Goal: Information Seeking & Learning: Learn about a topic

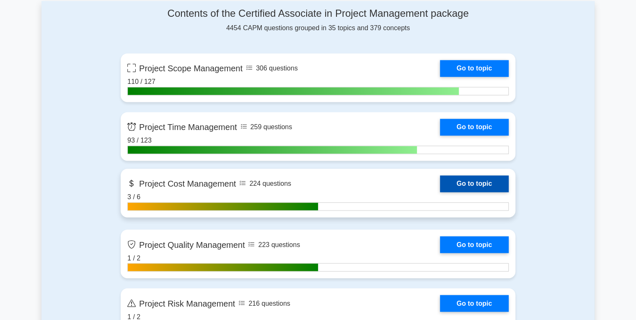
scroll to position [536, 0]
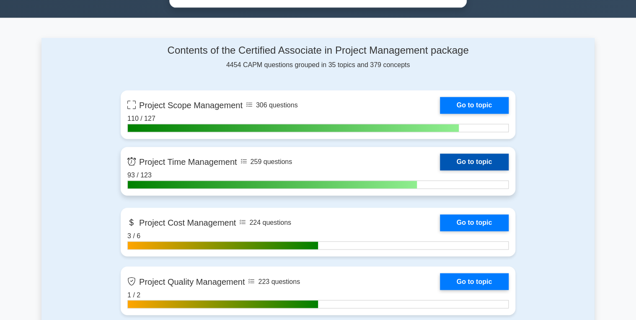
click at [476, 159] on link "Go to topic" at bounding box center [474, 161] width 69 height 17
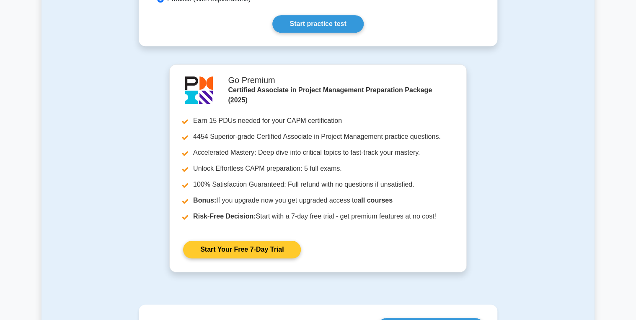
scroll to position [168, 0]
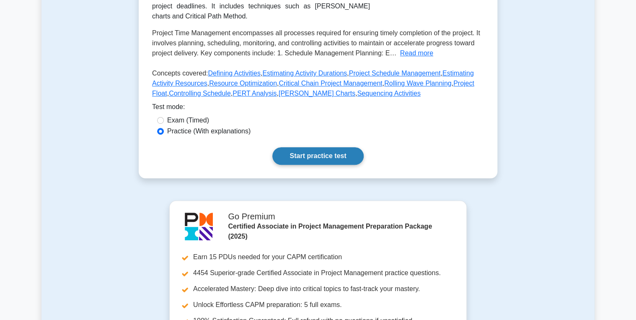
click at [312, 165] on link "Start practice test" at bounding box center [317, 156] width 91 height 18
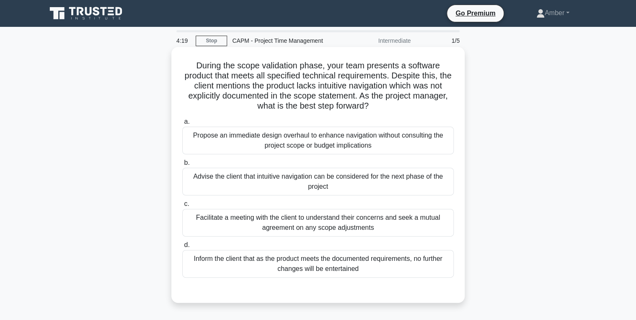
click at [286, 230] on div "Facilitate a meeting with the client to understand their concerns and seek a mu…" at bounding box center [317, 223] width 271 height 28
click at [182, 207] on input "c. Facilitate a meeting with the client to understand their concerns and seek a…" at bounding box center [182, 203] width 0 height 5
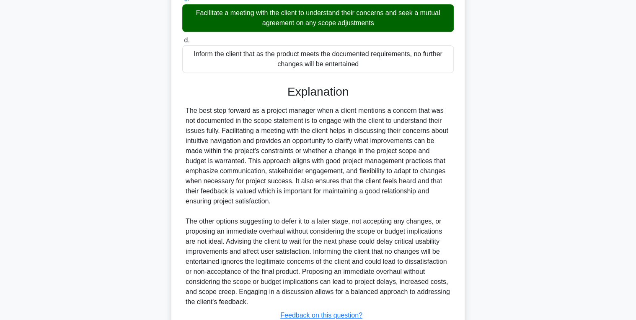
scroll to position [266, 0]
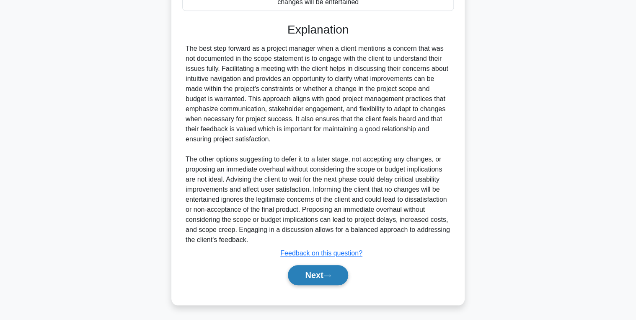
click at [298, 273] on button "Next" at bounding box center [318, 275] width 60 height 20
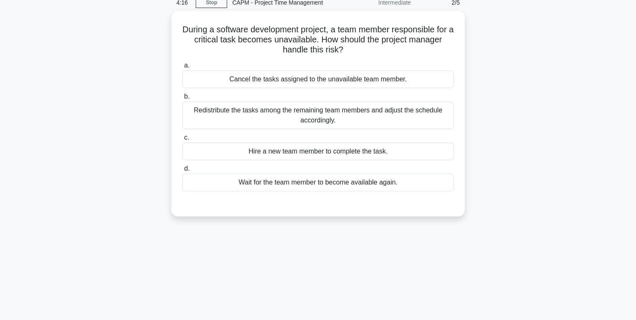
scroll to position [0, 0]
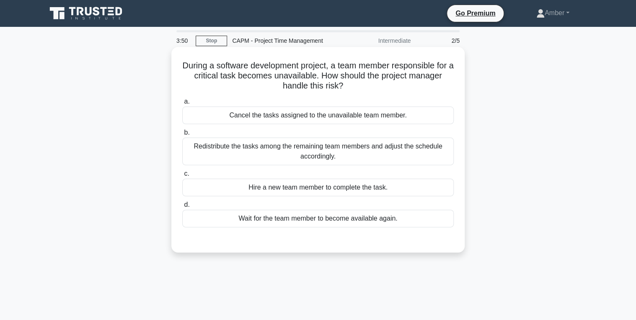
click at [334, 157] on div "Redistribute the tasks among the remaining team members and adjust the schedule…" at bounding box center [317, 151] width 271 height 28
click at [182, 135] on input "b. Redistribute the tasks among the remaining team members and adjust the sched…" at bounding box center [182, 132] width 0 height 5
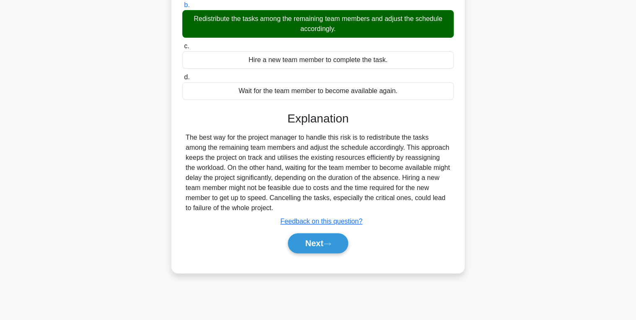
scroll to position [133, 0]
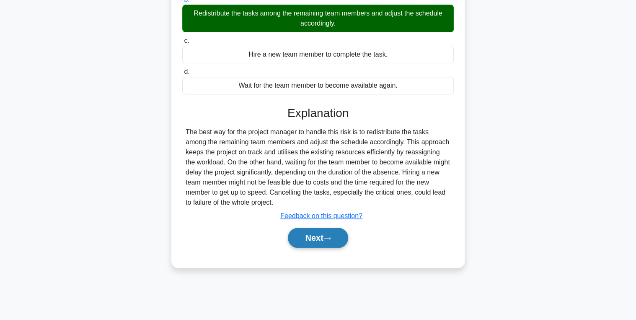
click at [318, 233] on button "Next" at bounding box center [318, 238] width 60 height 20
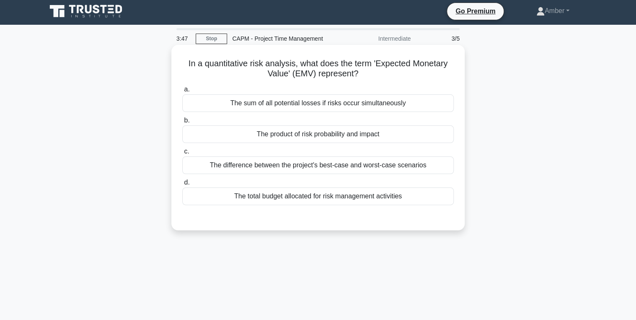
scroll to position [0, 0]
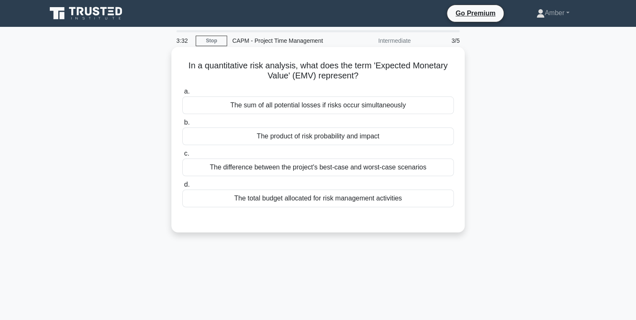
drag, startPoint x: 378, startPoint y: 67, endPoint x: 401, endPoint y: 75, distance: 24.1
click at [401, 75] on h5 "In a quantitative risk analysis, what does the term 'Expected Monetary Value' (…" at bounding box center [317, 70] width 273 height 21
copy h5 "Expected Monetary Value' (EMV) represent?"
click at [279, 134] on div "The product of risk probability and impact" at bounding box center [317, 136] width 271 height 18
click at [182, 125] on input "b. The product of risk probability and impact" at bounding box center [182, 122] width 0 height 5
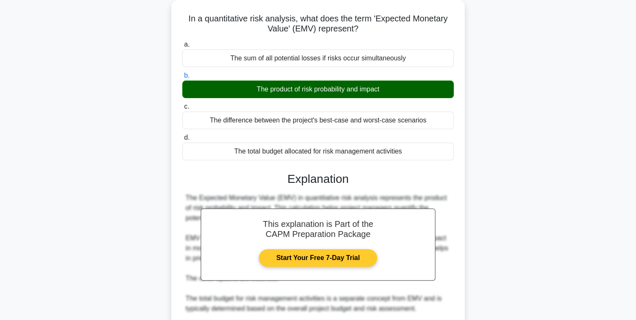
scroll to position [42, 0]
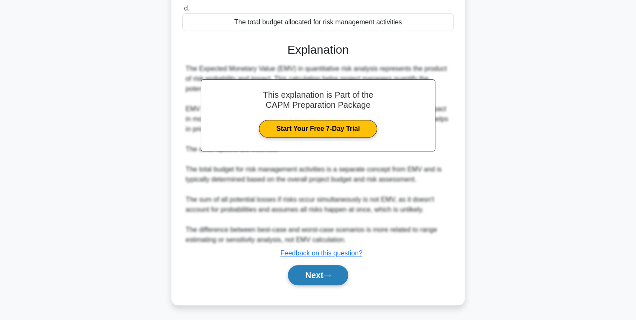
click at [317, 281] on button "Next" at bounding box center [318, 275] width 60 height 20
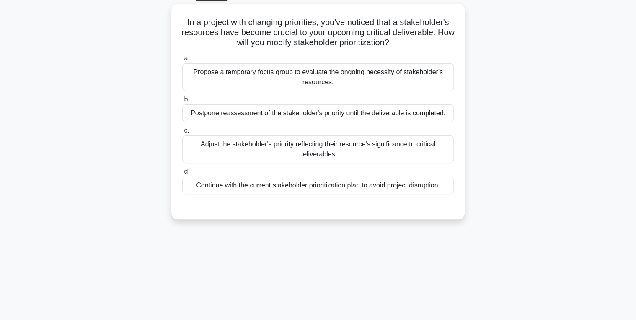
scroll to position [32, 0]
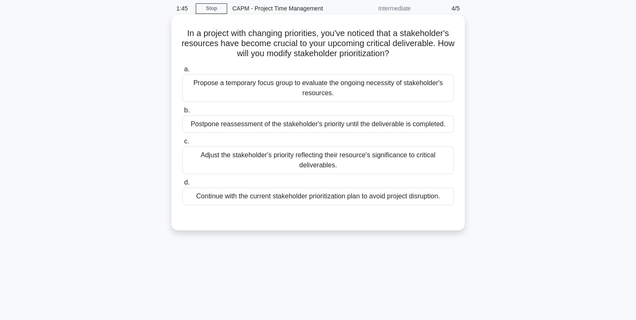
click at [253, 156] on div "Adjust the stakeholder's priority reflecting their resource's significance to c…" at bounding box center [317, 160] width 271 height 28
click at [182, 144] on input "c. Adjust the stakeholder's priority reflecting their resource's significance t…" at bounding box center [182, 141] width 0 height 5
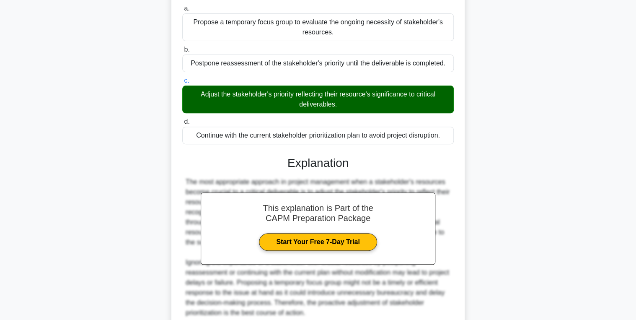
scroll to position [166, 0]
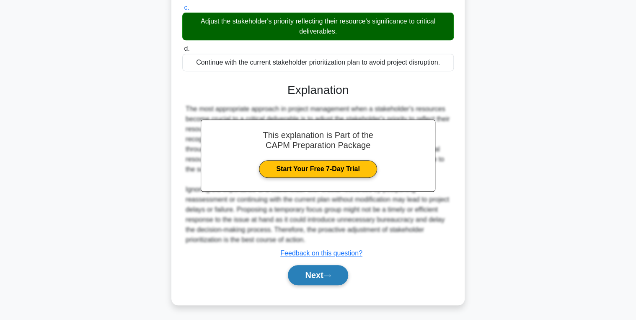
click at [307, 275] on button "Next" at bounding box center [318, 275] width 60 height 20
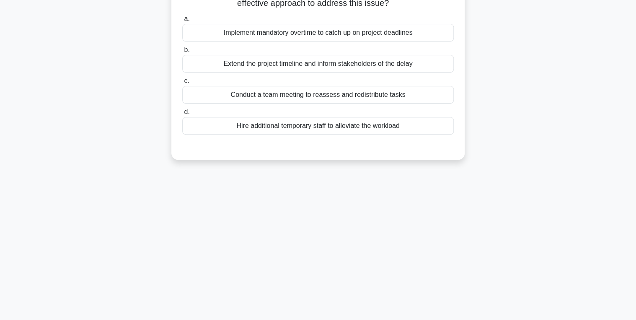
scroll to position [0, 0]
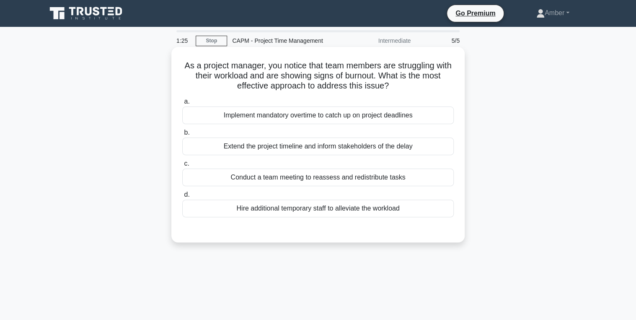
click at [254, 174] on div "Conduct a team meeting to reassess and redistribute tasks" at bounding box center [317, 177] width 271 height 18
click at [182, 166] on input "c. Conduct a team meeting to reassess and redistribute tasks" at bounding box center [182, 163] width 0 height 5
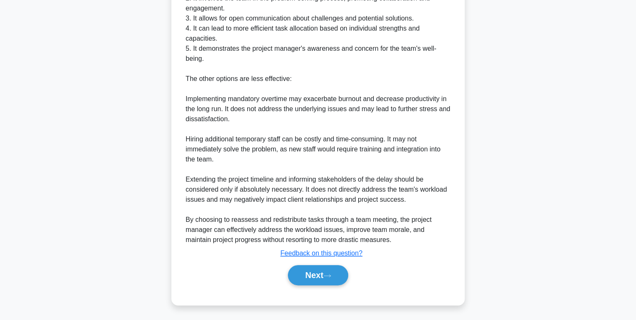
scroll to position [317, 0]
click at [295, 268] on button "Next" at bounding box center [318, 275] width 60 height 20
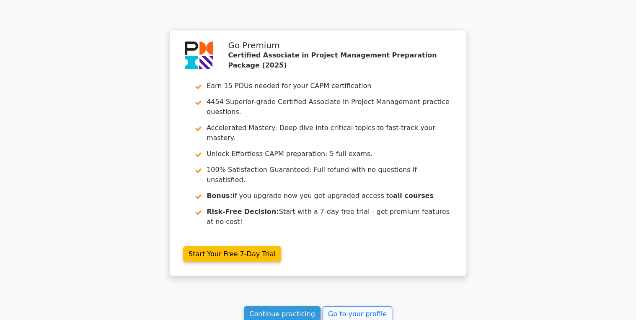
scroll to position [1357, 0]
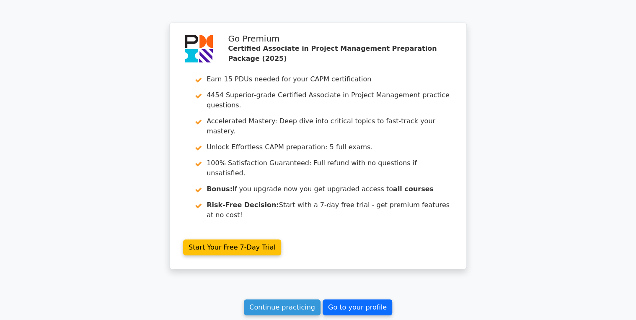
click at [350, 299] on link "Go to your profile" at bounding box center [358, 307] width 70 height 16
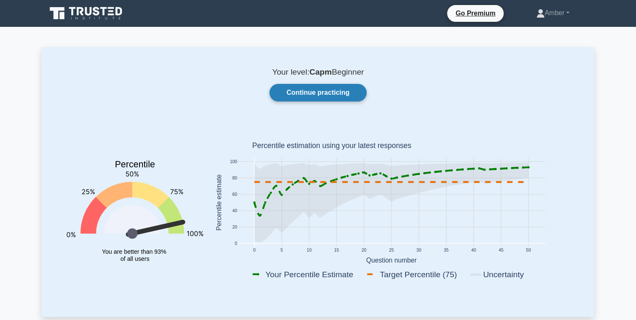
click at [312, 92] on link "Continue practicing" at bounding box center [317, 93] width 97 height 18
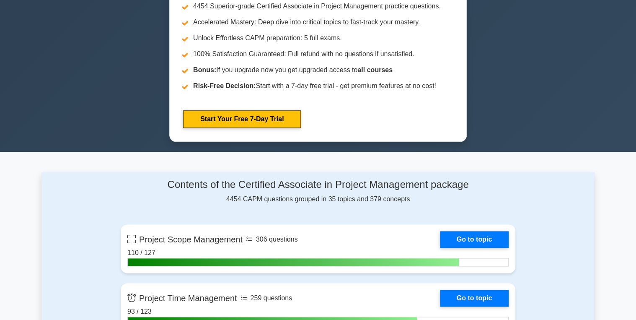
scroll to position [536, 0]
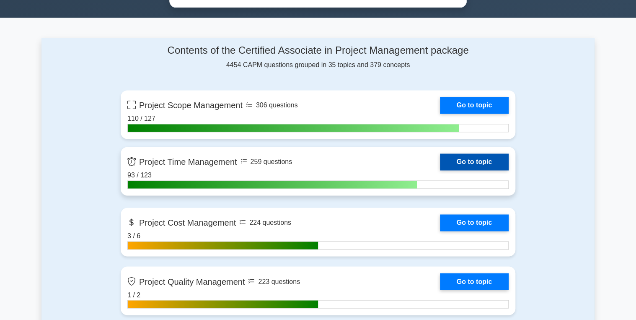
click at [465, 158] on link "Go to topic" at bounding box center [474, 161] width 69 height 17
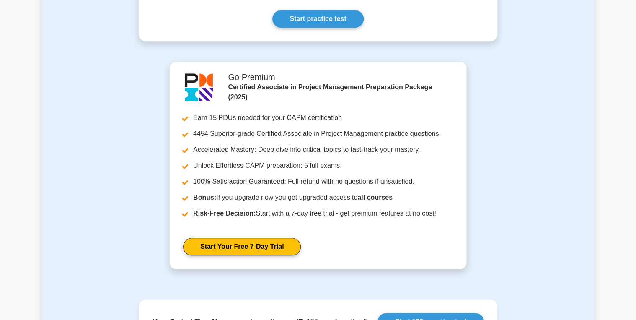
scroll to position [302, 0]
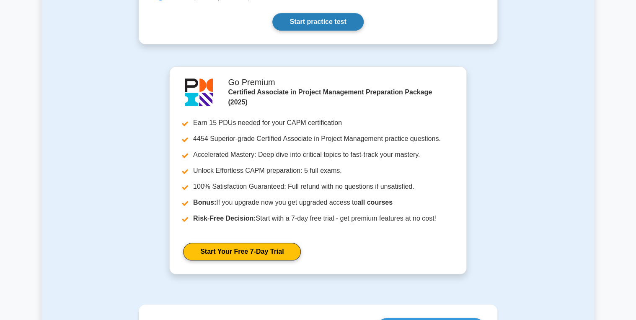
click at [311, 31] on link "Start practice test" at bounding box center [317, 22] width 91 height 18
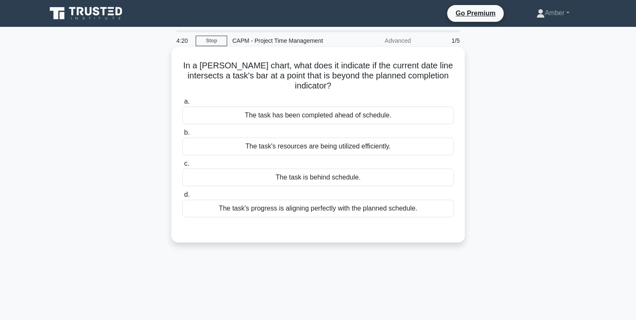
click at [279, 176] on div "The task is behind schedule." at bounding box center [317, 177] width 271 height 18
click at [182, 166] on input "c. The task is behind schedule." at bounding box center [182, 163] width 0 height 5
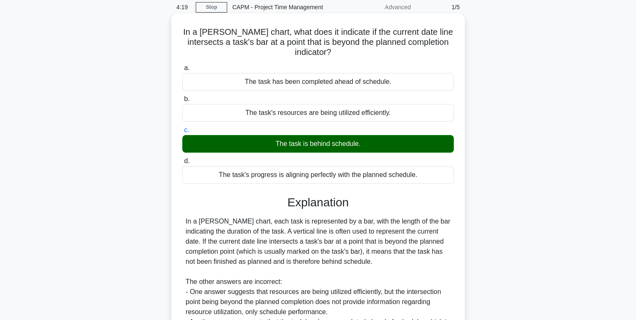
scroll to position [156, 0]
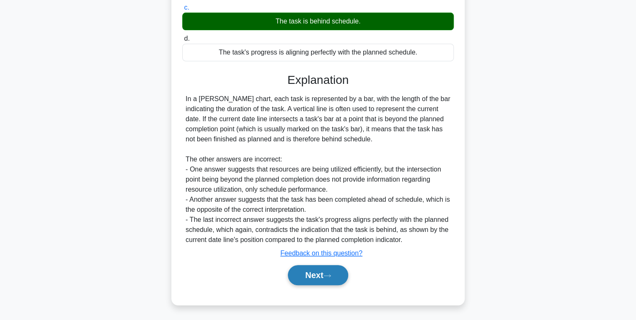
click at [315, 279] on button "Next" at bounding box center [318, 275] width 60 height 20
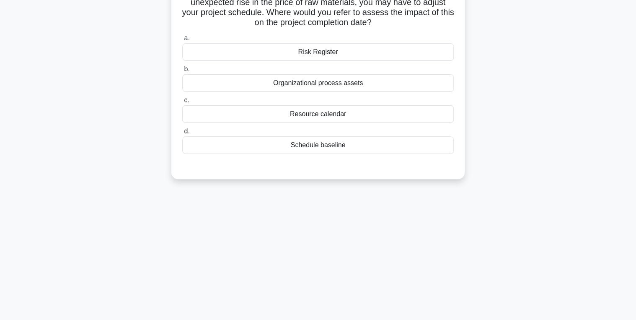
scroll to position [0, 0]
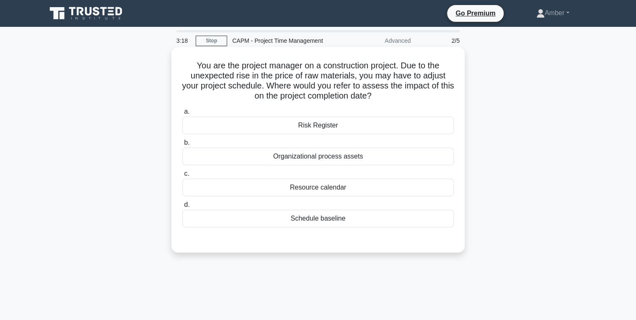
click at [320, 189] on div "Resource calendar" at bounding box center [317, 187] width 271 height 18
click at [182, 176] on input "c. Resource calendar" at bounding box center [182, 173] width 0 height 5
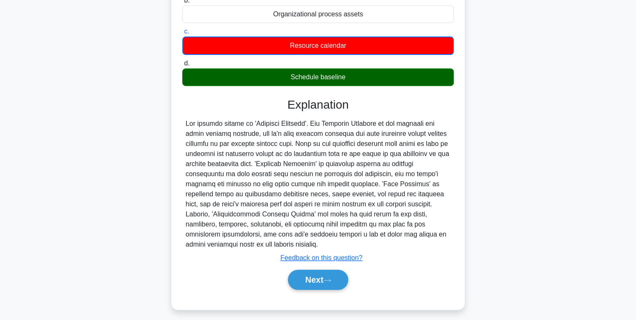
scroll to position [147, 0]
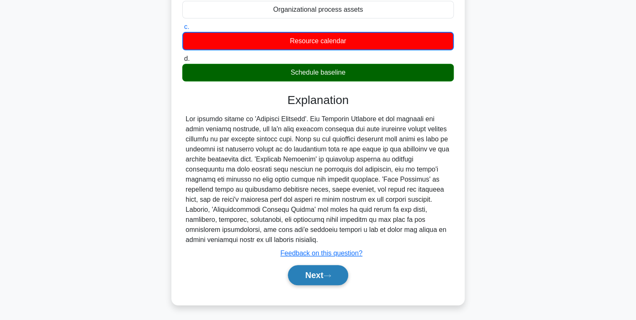
drag, startPoint x: 331, startPoint y: 273, endPoint x: 329, endPoint y: 268, distance: 5.3
click at [330, 273] on icon at bounding box center [327, 275] width 8 height 5
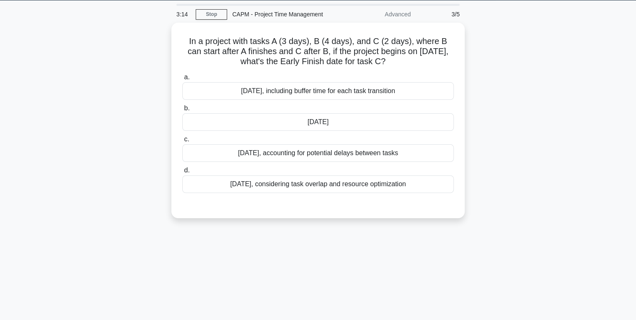
scroll to position [0, 0]
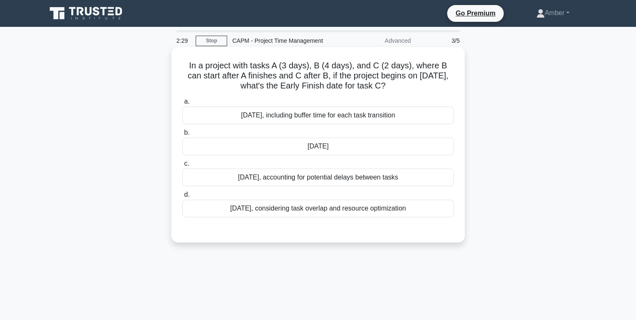
click at [306, 146] on div "May 24th" at bounding box center [317, 146] width 271 height 18
click at [182, 135] on input "b. May 24th" at bounding box center [182, 132] width 0 height 5
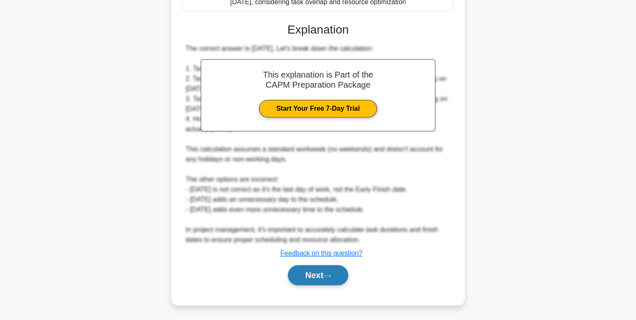
click at [306, 275] on button "Next" at bounding box center [318, 275] width 60 height 20
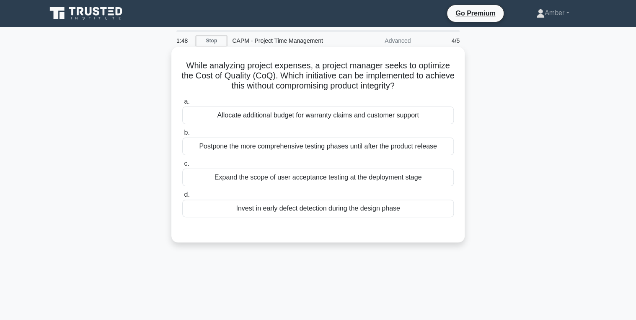
click at [301, 179] on div "Expand the scope of user acceptance testing at the deployment stage" at bounding box center [317, 177] width 271 height 18
click at [182, 166] on input "c. Expand the scope of user acceptance testing at the deployment stage" at bounding box center [182, 163] width 0 height 5
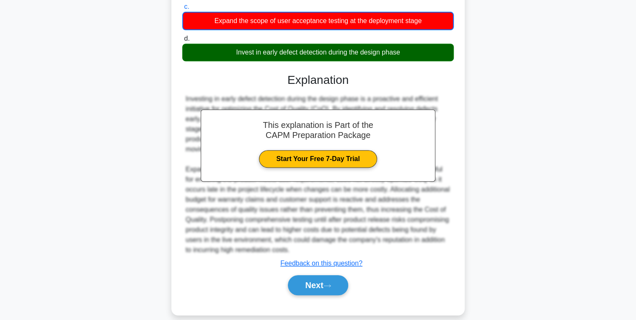
scroll to position [167, 0]
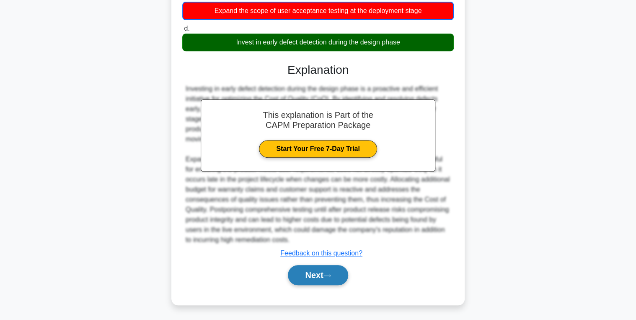
click at [313, 277] on button "Next" at bounding box center [318, 275] width 60 height 20
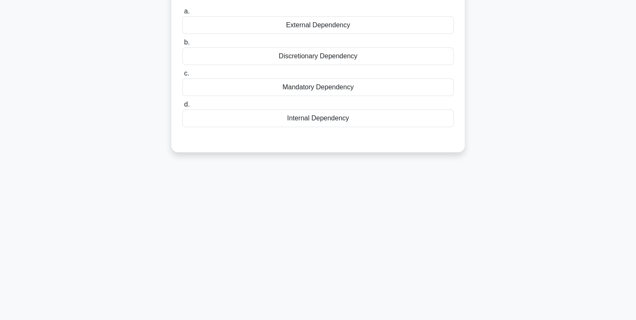
scroll to position [0, 0]
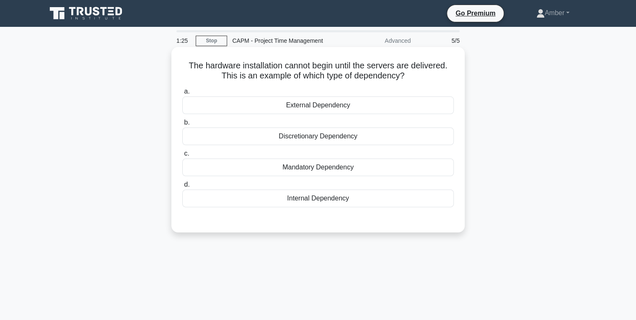
click at [313, 134] on div "Discretionary Dependency" at bounding box center [317, 136] width 271 height 18
click at [182, 125] on input "b. Discretionary Dependency" at bounding box center [182, 122] width 0 height 5
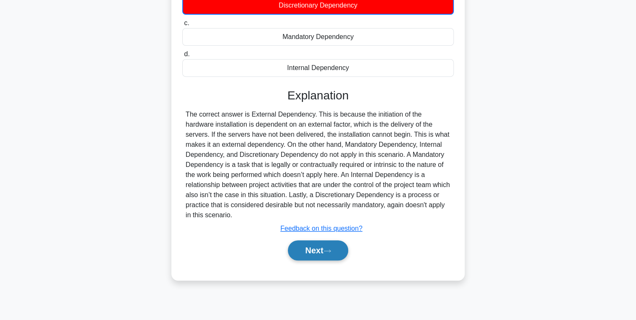
scroll to position [133, 0]
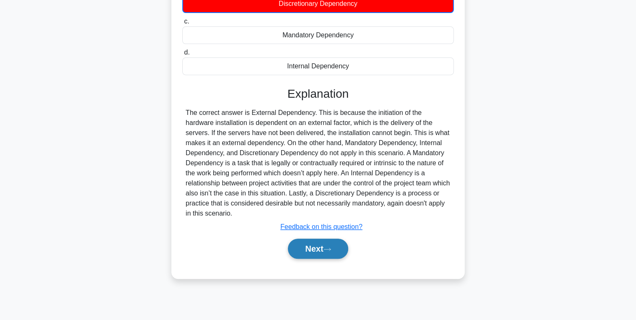
click at [306, 238] on button "Next" at bounding box center [318, 248] width 60 height 20
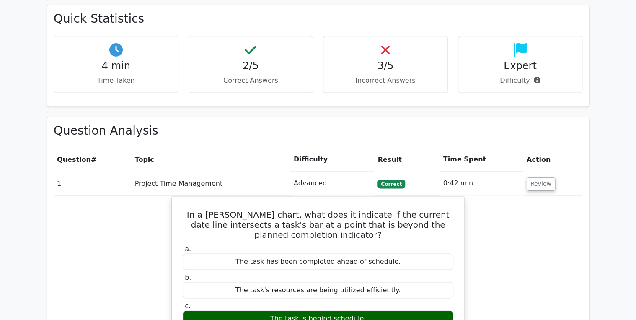
scroll to position [536, 0]
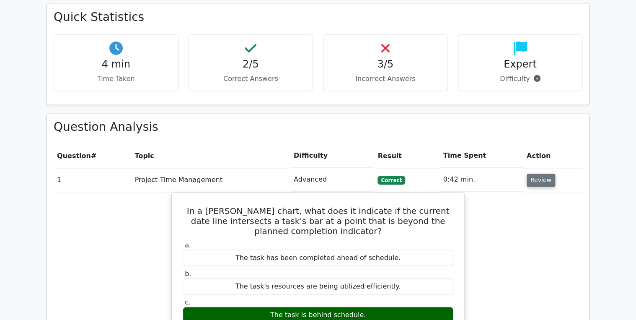
click at [544, 173] on button "Review" at bounding box center [541, 179] width 28 height 13
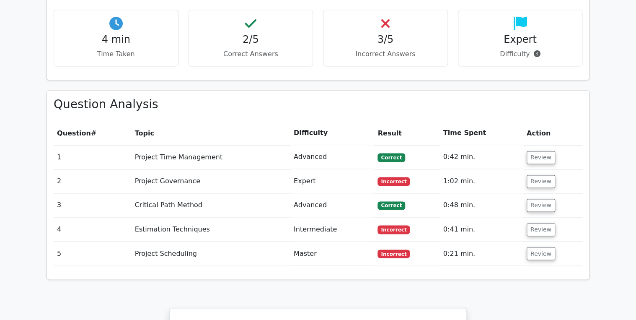
scroll to position [545, 0]
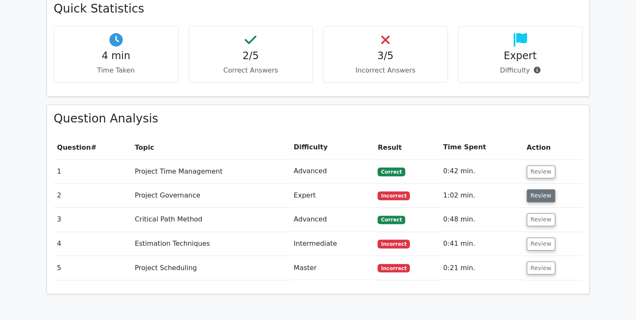
click at [541, 189] on button "Review" at bounding box center [541, 195] width 28 height 13
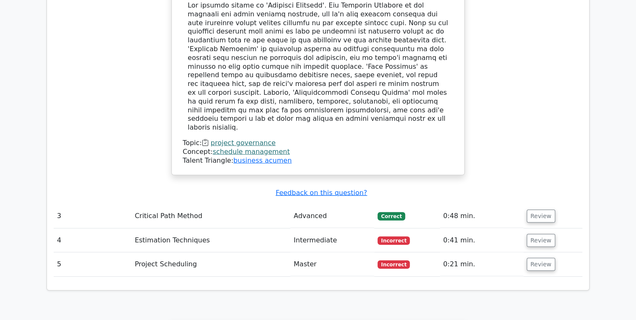
scroll to position [980, 0]
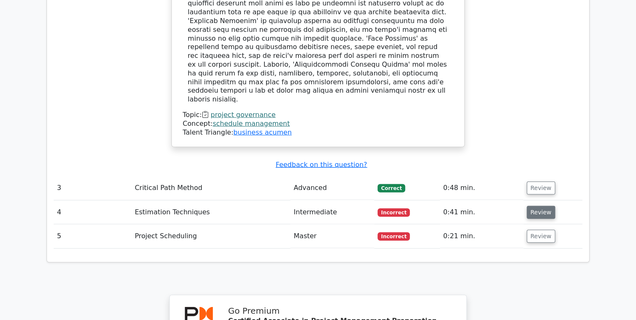
click at [530, 206] on button "Review" at bounding box center [541, 212] width 28 height 13
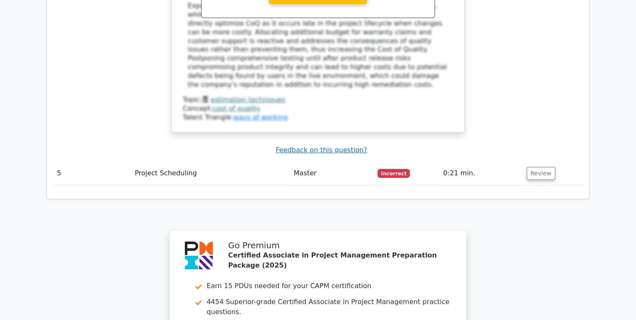
scroll to position [1483, 0]
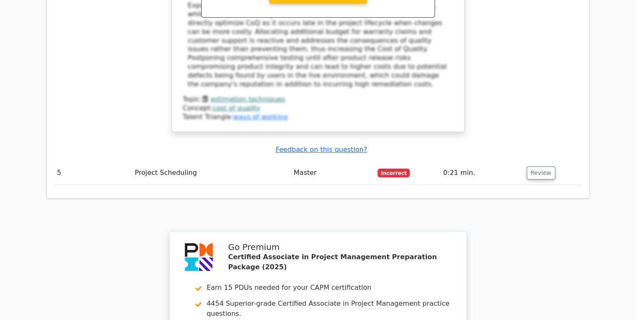
click at [530, 161] on td "Review" at bounding box center [552, 173] width 59 height 24
click at [531, 166] on button "Review" at bounding box center [541, 172] width 28 height 13
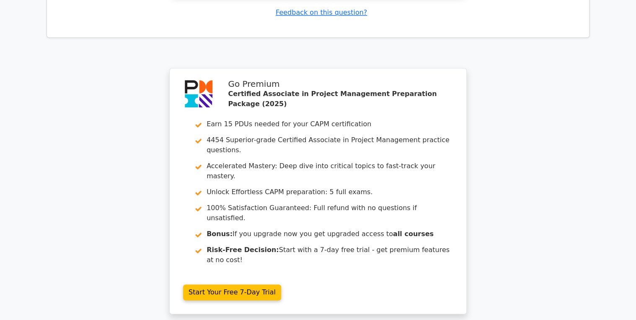
scroll to position [2022, 0]
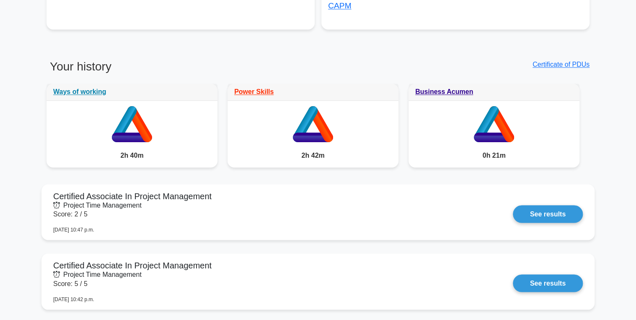
scroll to position [637, 0]
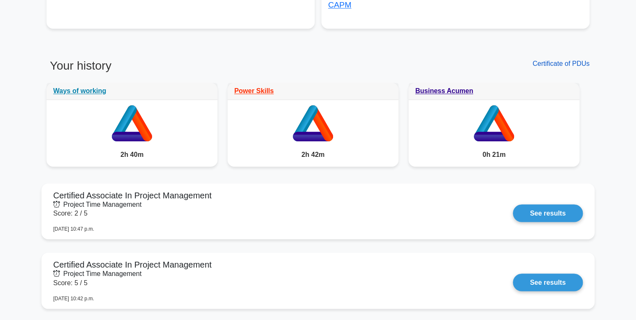
click at [581, 60] on link "Certificate of PDUs" at bounding box center [561, 63] width 57 height 7
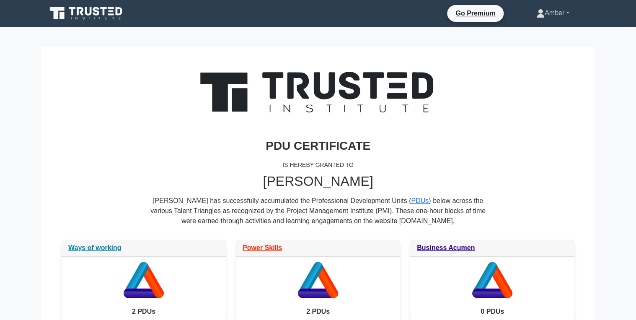
click at [543, 10] on link "Amber" at bounding box center [552, 13] width 73 height 17
click at [528, 30] on link "Profile" at bounding box center [550, 32] width 66 height 13
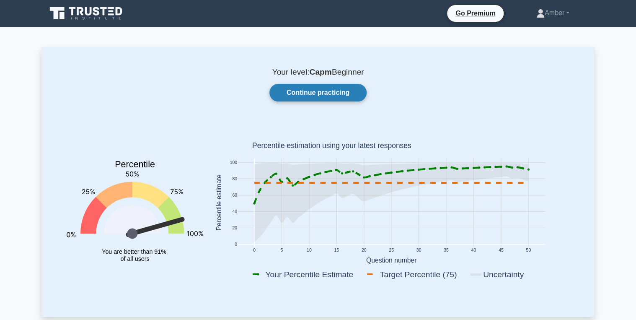
click at [301, 84] on link "Continue practicing" at bounding box center [317, 93] width 97 height 18
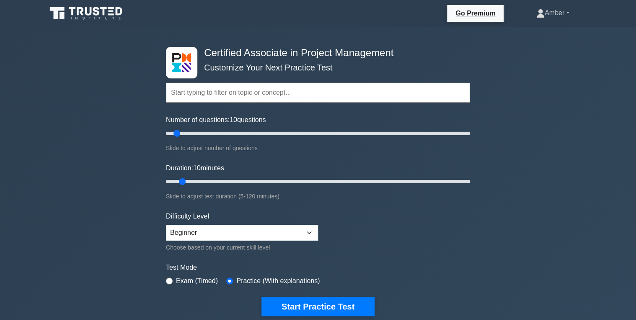
click at [547, 13] on link "Amber" at bounding box center [552, 13] width 73 height 17
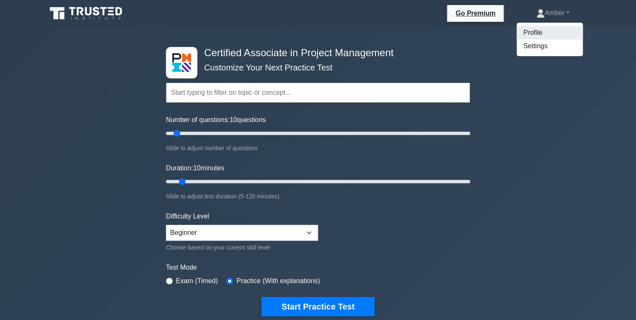
drag, startPoint x: 533, startPoint y: 31, endPoint x: 463, endPoint y: 62, distance: 76.4
click at [534, 31] on link "Profile" at bounding box center [550, 32] width 66 height 13
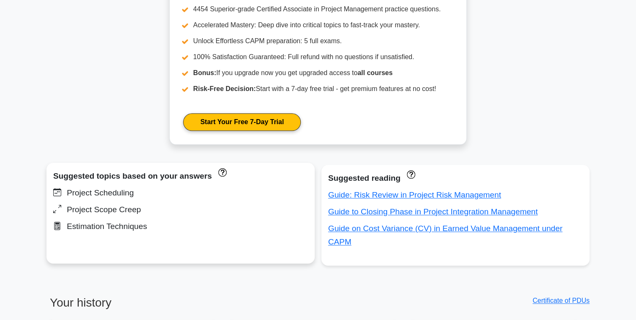
scroll to position [402, 0]
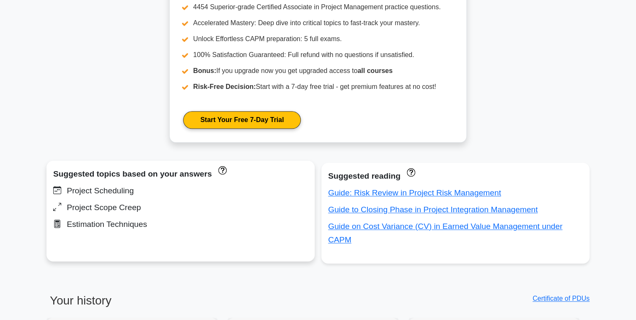
click at [103, 193] on div "Project Scheduling" at bounding box center [180, 190] width 255 height 13
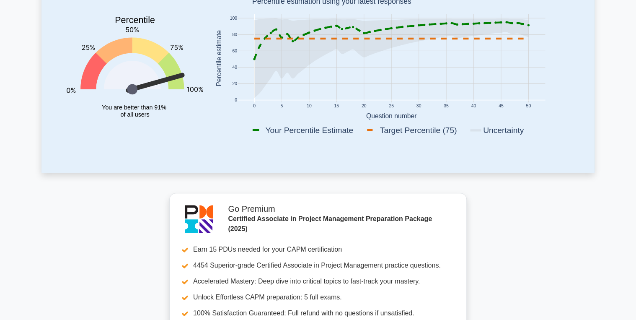
scroll to position [34, 0]
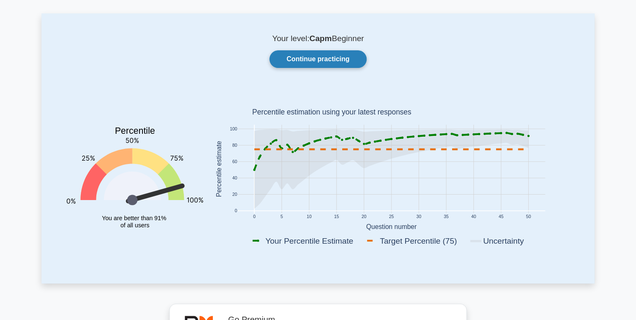
click at [300, 65] on link "Continue practicing" at bounding box center [317, 59] width 97 height 18
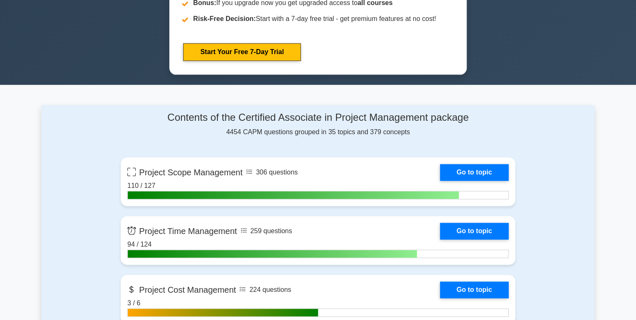
scroll to position [637, 0]
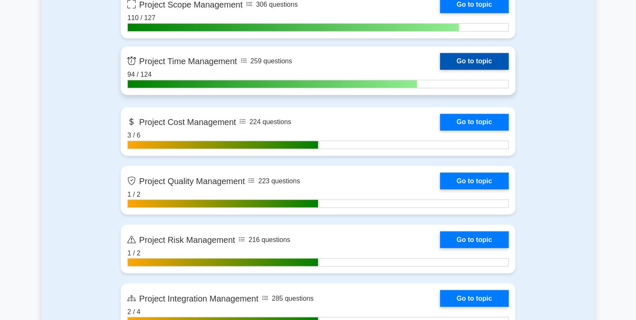
click at [462, 62] on link "Go to topic" at bounding box center [474, 61] width 69 height 17
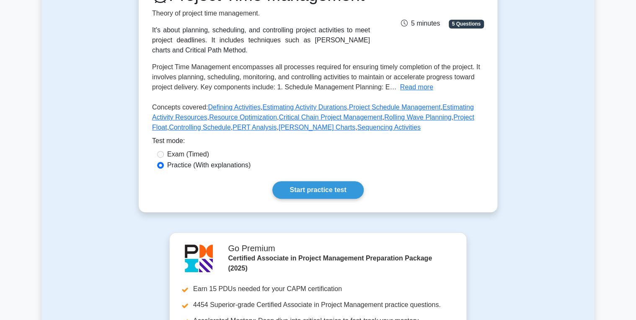
scroll to position [168, 0]
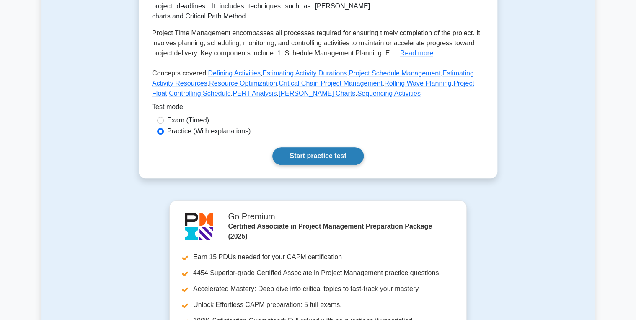
click at [288, 165] on link "Start practice test" at bounding box center [317, 156] width 91 height 18
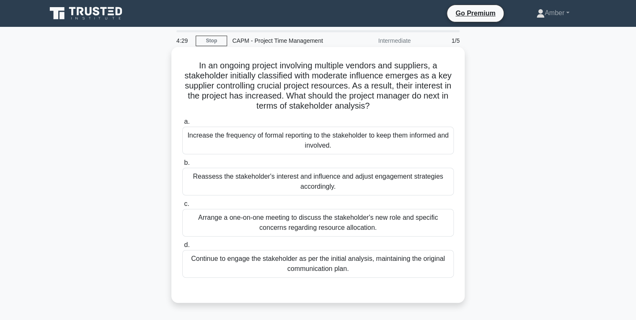
click at [257, 173] on div "Reassess the stakeholder's interest and influence and adjust engagement strateg…" at bounding box center [317, 182] width 271 height 28
click at [182, 165] on input "b. Reassess the stakeholder's interest and influence and adjust engagement stra…" at bounding box center [182, 162] width 0 height 5
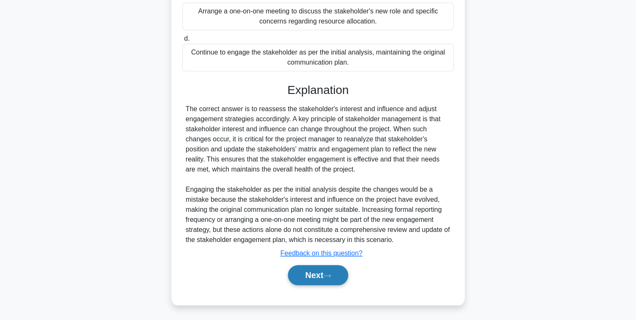
click at [311, 277] on button "Next" at bounding box center [318, 275] width 60 height 20
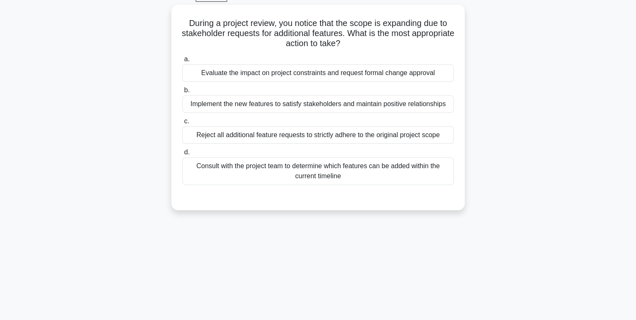
scroll to position [32, 0]
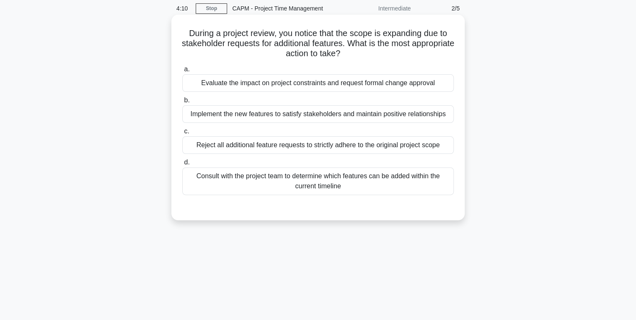
click at [291, 82] on div "Evaluate the impact on project constraints and request formal change approval" at bounding box center [317, 83] width 271 height 18
click at [182, 72] on input "a. Evaluate the impact on project constraints and request formal change approval" at bounding box center [182, 69] width 0 height 5
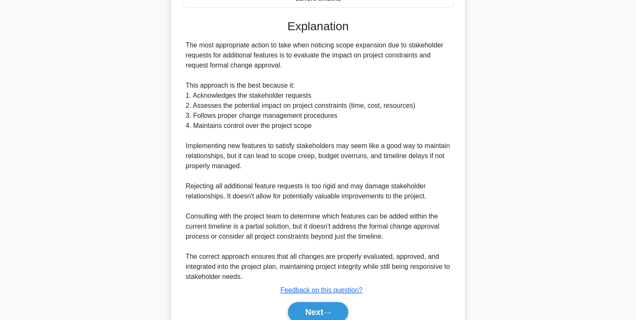
scroll to position [256, 0]
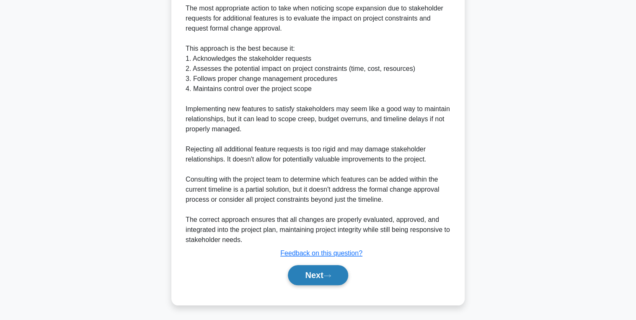
click at [310, 270] on button "Next" at bounding box center [318, 275] width 60 height 20
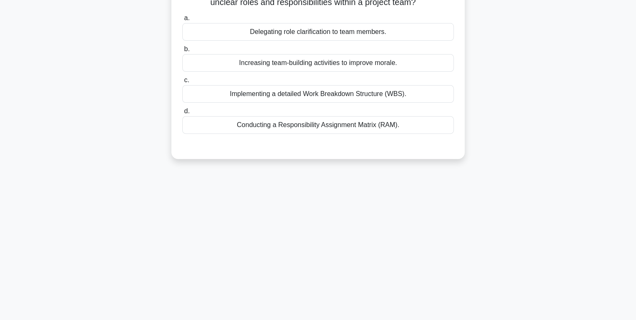
scroll to position [0, 0]
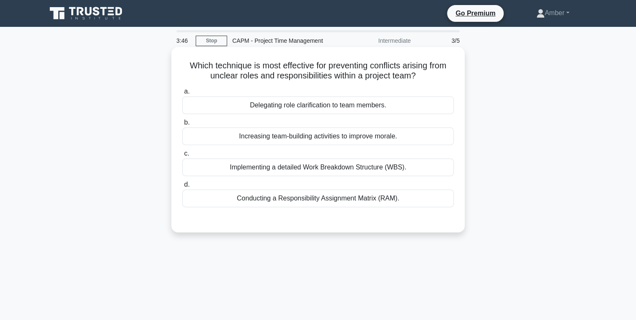
click at [311, 198] on div "Conducting a Responsibility Assignment Matrix (RAM)." at bounding box center [317, 198] width 271 height 18
click at [182, 187] on input "d. Conducting a Responsibility Assignment Matrix (RAM)." at bounding box center [182, 184] width 0 height 5
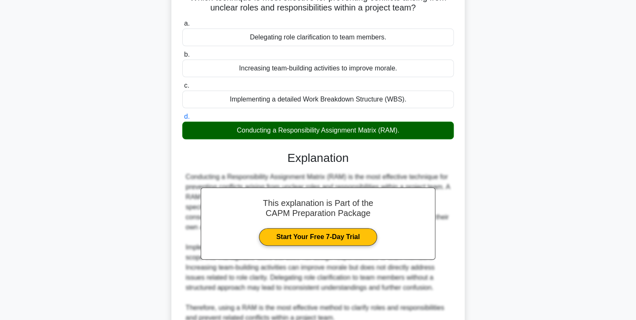
scroll to position [146, 0]
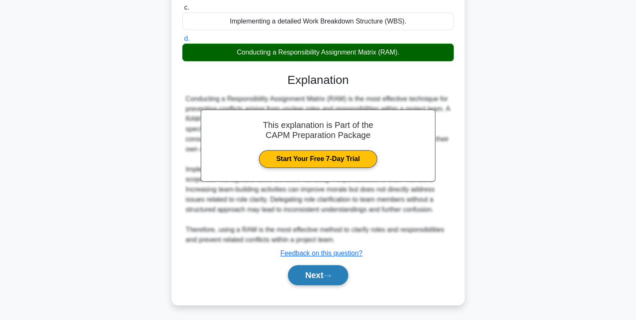
click at [319, 275] on button "Next" at bounding box center [318, 275] width 60 height 20
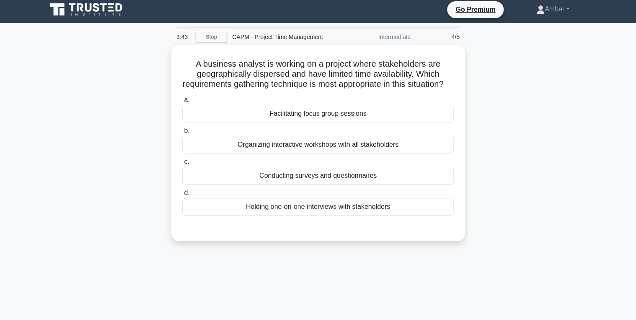
scroll to position [0, 0]
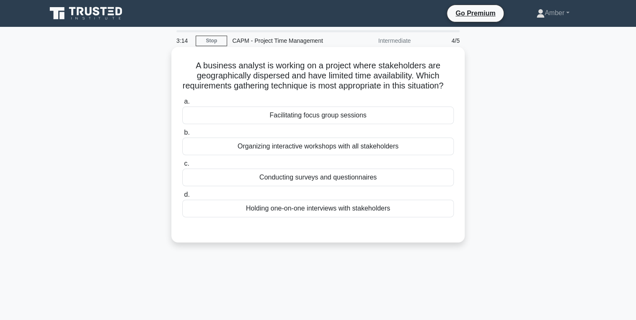
click at [336, 186] on div "Conducting surveys and questionnaires" at bounding box center [317, 177] width 271 height 18
click at [182, 166] on input "c. Conducting surveys and questionnaires" at bounding box center [182, 163] width 0 height 5
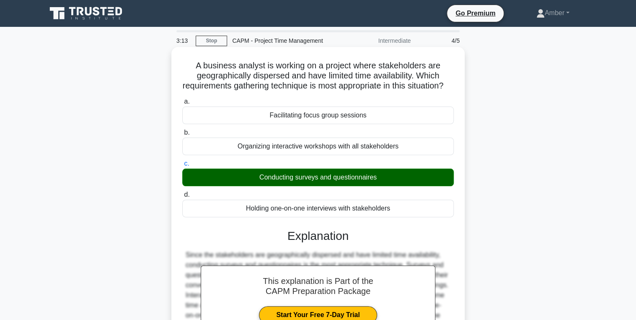
scroll to position [133, 0]
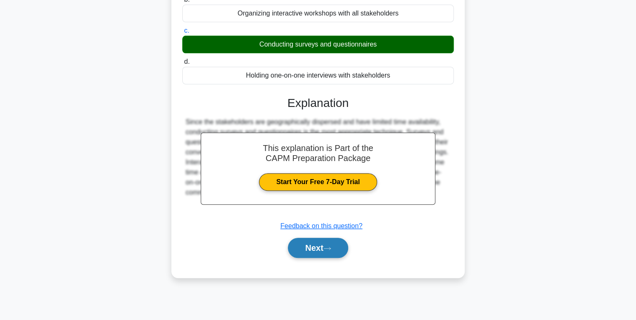
click at [315, 258] on button "Next" at bounding box center [318, 248] width 60 height 20
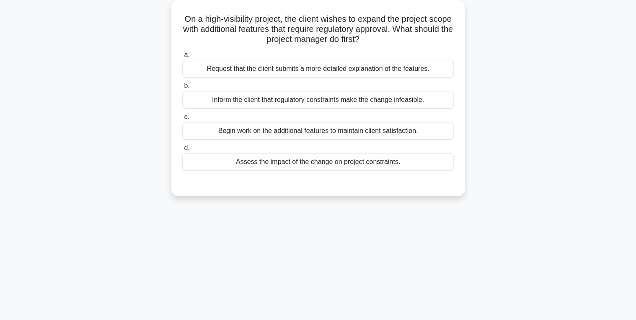
scroll to position [32, 0]
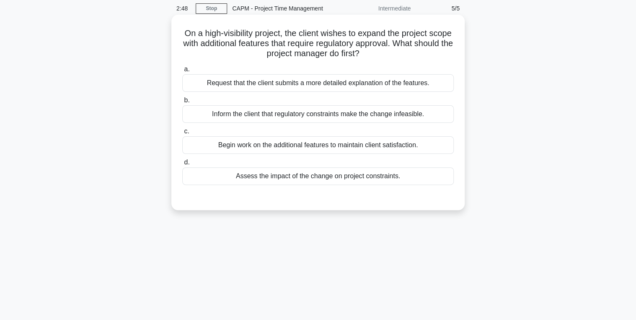
click at [306, 176] on div "Assess the impact of the change on project constraints." at bounding box center [317, 176] width 271 height 18
click at [182, 165] on input "d. Assess the impact of the change on project constraints." at bounding box center [182, 162] width 0 height 5
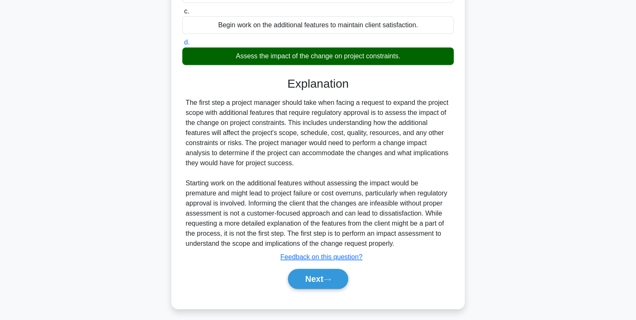
scroll to position [156, 0]
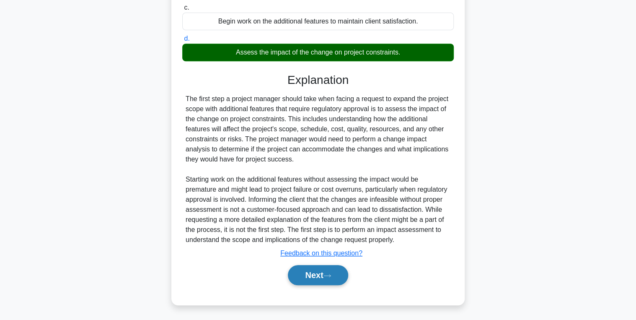
click at [305, 267] on button "Next" at bounding box center [318, 275] width 60 height 20
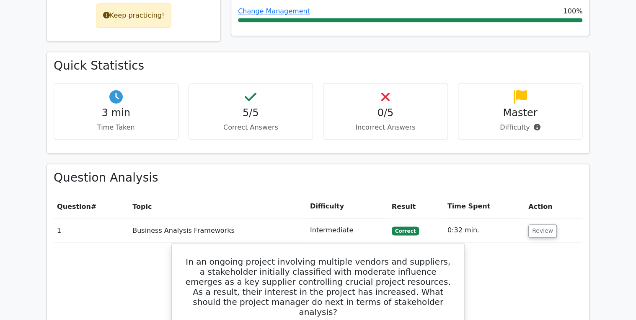
scroll to position [469, 0]
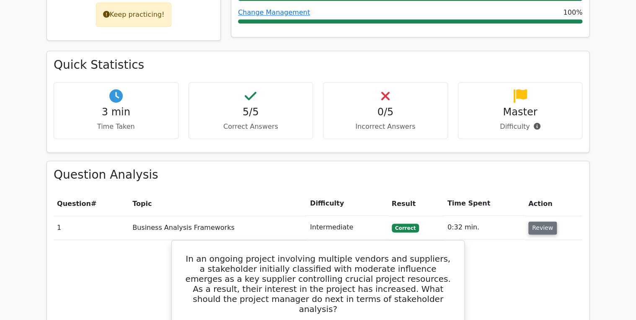
click at [531, 221] on button "Review" at bounding box center [542, 227] width 28 height 13
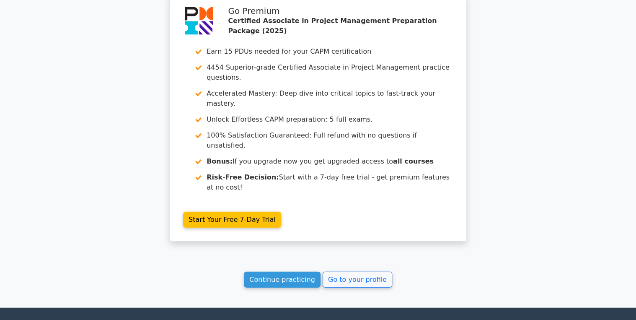
scroll to position [860, 0]
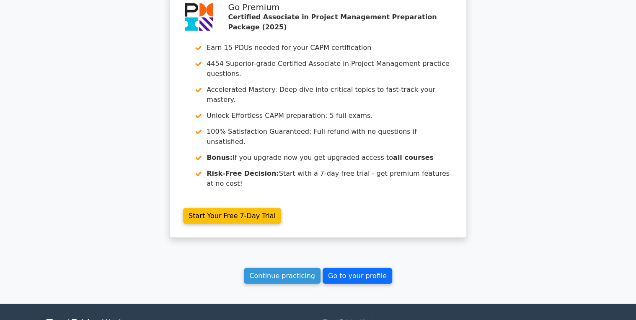
click at [348, 268] on link "Go to your profile" at bounding box center [358, 276] width 70 height 16
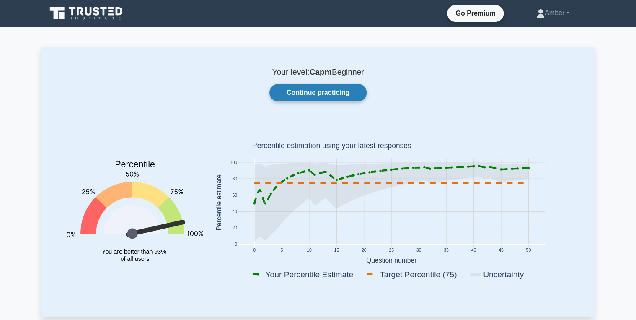
click at [322, 90] on link "Continue practicing" at bounding box center [317, 93] width 97 height 18
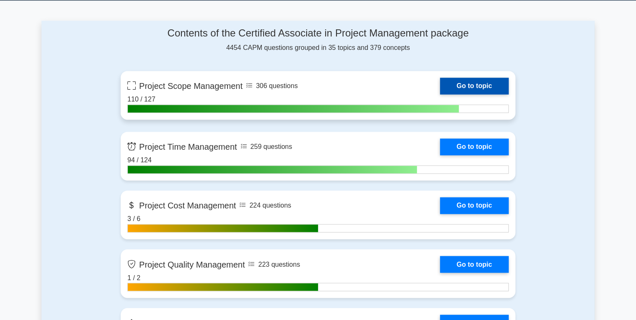
scroll to position [570, 0]
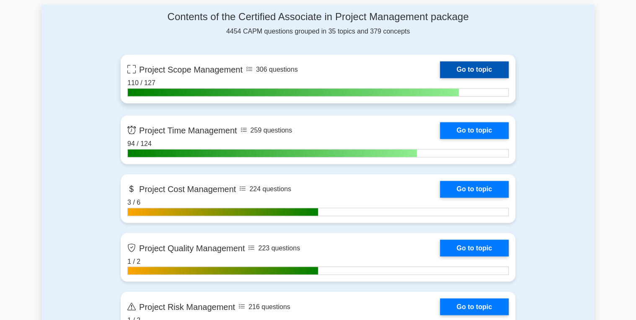
click at [476, 68] on link "Go to topic" at bounding box center [474, 69] width 69 height 17
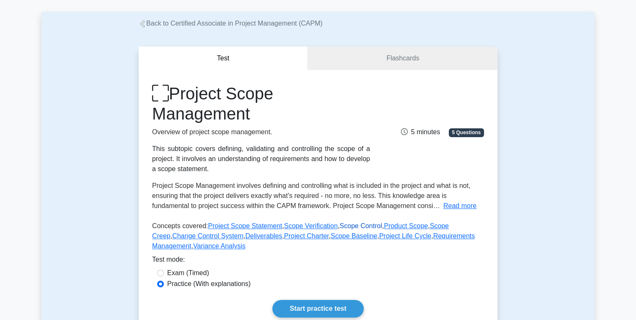
scroll to position [134, 0]
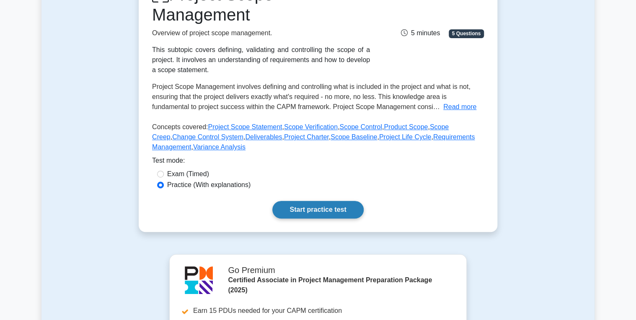
click at [309, 205] on link "Start practice test" at bounding box center [317, 210] width 91 height 18
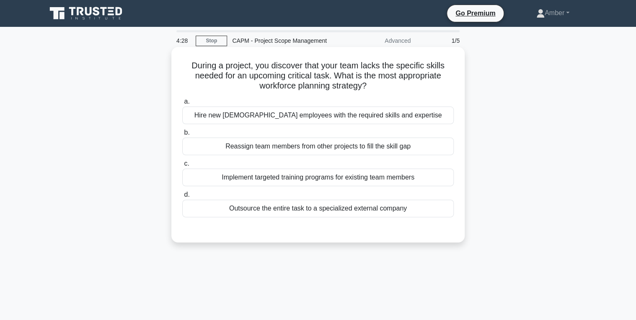
click at [337, 182] on div "Implement targeted training programs for existing team members" at bounding box center [317, 177] width 271 height 18
click at [182, 166] on input "c. Implement targeted training programs for existing team members" at bounding box center [182, 163] width 0 height 5
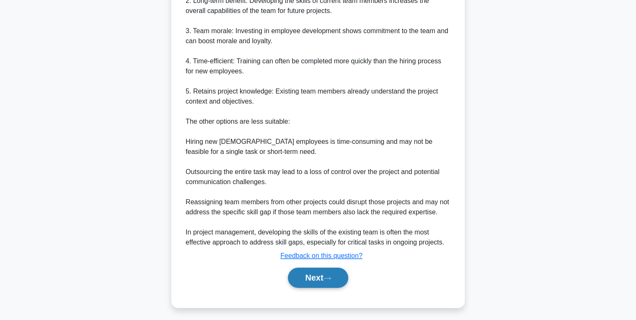
scroll to position [327, 0]
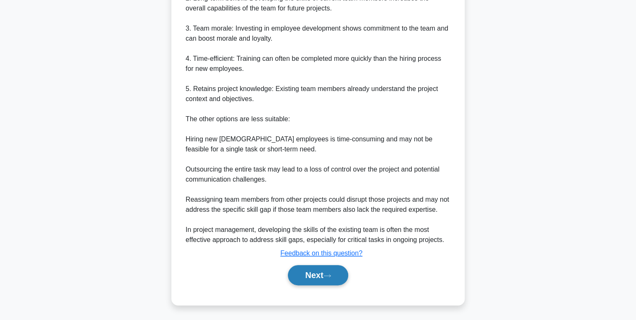
click at [305, 269] on button "Next" at bounding box center [318, 275] width 60 height 20
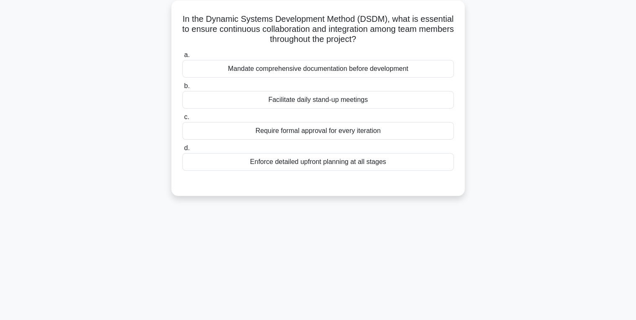
scroll to position [32, 0]
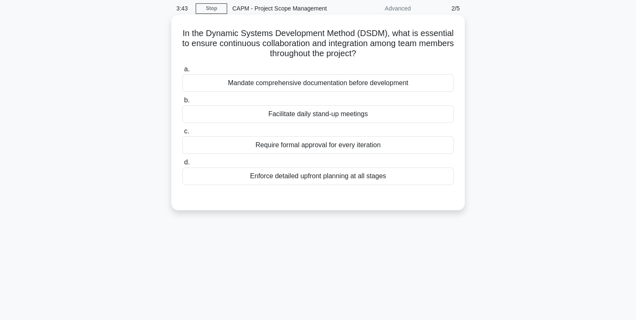
click at [320, 112] on div "Facilitate daily stand-up meetings" at bounding box center [317, 114] width 271 height 18
click at [182, 103] on input "b. Facilitate daily stand-up meetings" at bounding box center [182, 100] width 0 height 5
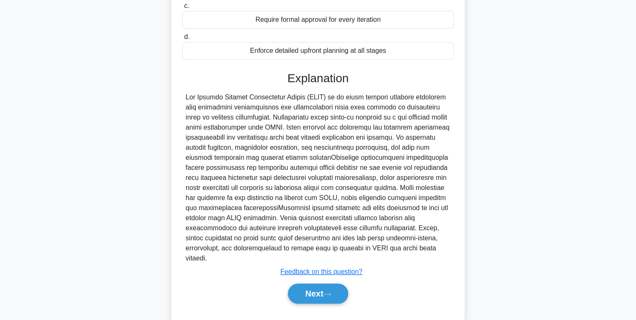
scroll to position [176, 0]
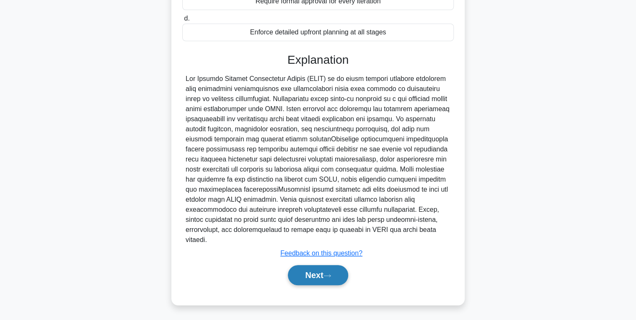
click at [317, 272] on button "Next" at bounding box center [318, 275] width 60 height 20
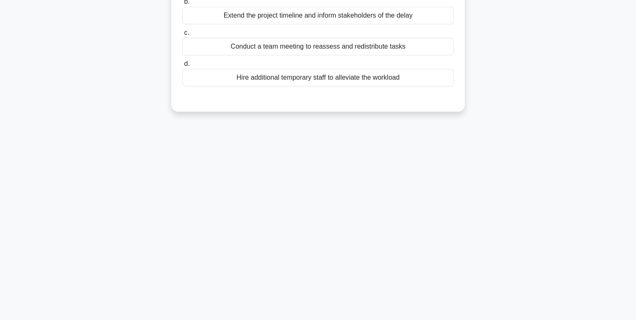
scroll to position [0, 0]
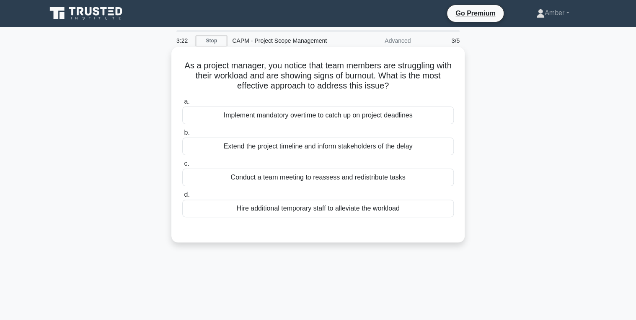
click at [287, 175] on div "Conduct a team meeting to reassess and redistribute tasks" at bounding box center [317, 177] width 271 height 18
click at [182, 166] on input "c. Conduct a team meeting to reassess and redistribute tasks" at bounding box center [182, 163] width 0 height 5
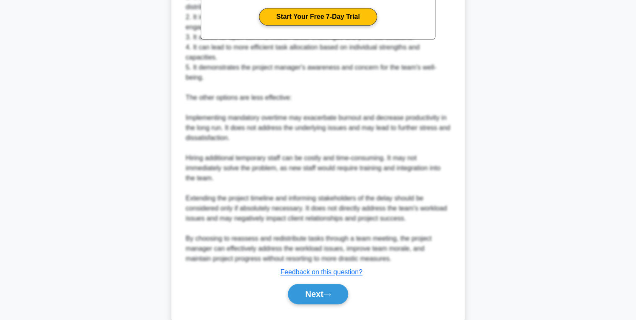
scroll to position [302, 0]
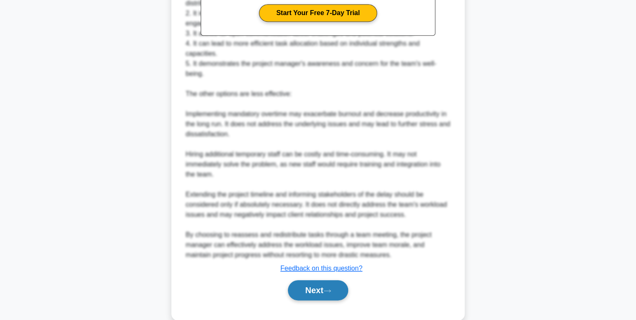
click at [323, 293] on button "Next" at bounding box center [318, 290] width 60 height 20
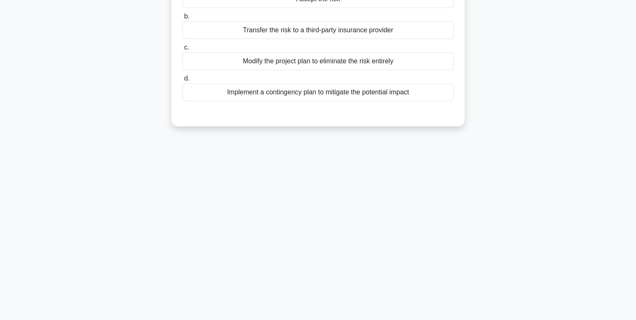
scroll to position [0, 0]
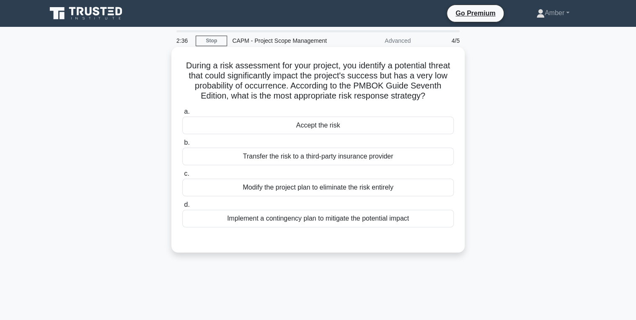
click at [332, 227] on div "Implement a contingency plan to mitigate the potential impact" at bounding box center [317, 218] width 271 height 18
click at [182, 207] on input "d. Implement a contingency plan to mitigate the potential impact" at bounding box center [182, 204] width 0 height 5
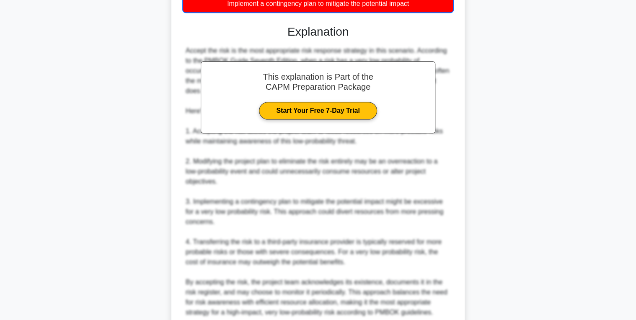
scroll to position [297, 0]
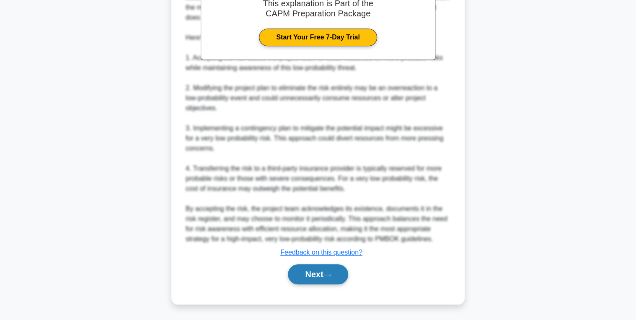
click at [317, 276] on button "Next" at bounding box center [318, 274] width 60 height 20
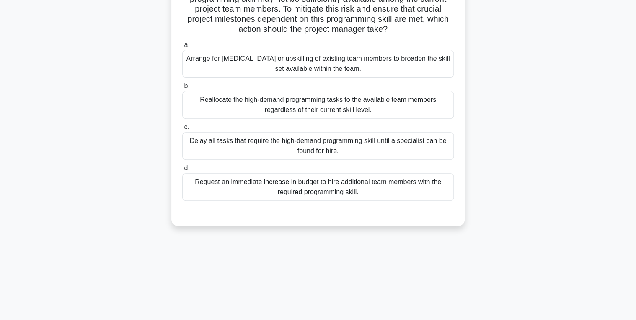
scroll to position [101, 0]
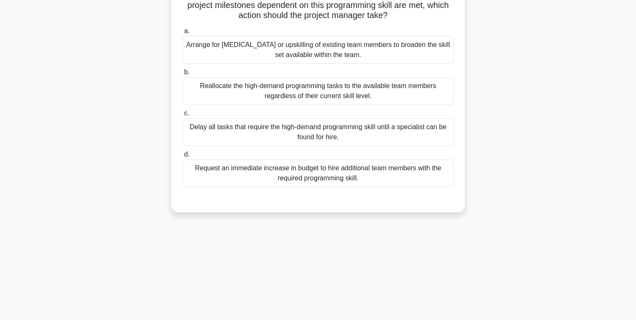
click at [293, 58] on div "Arrange for cross-training or upskilling of existing team members to broaden th…" at bounding box center [317, 50] width 271 height 28
click at [182, 34] on input "a. Arrange for cross-training or upskilling of existing team members to broaden…" at bounding box center [182, 30] width 0 height 5
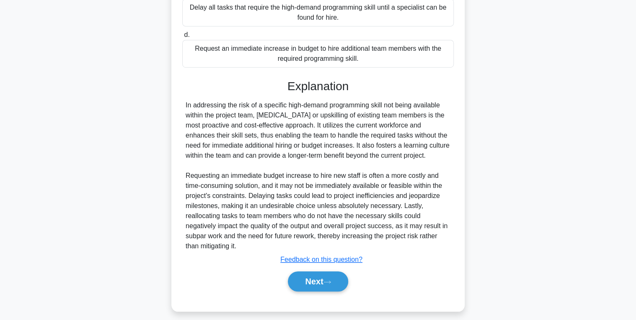
scroll to position [236, 0]
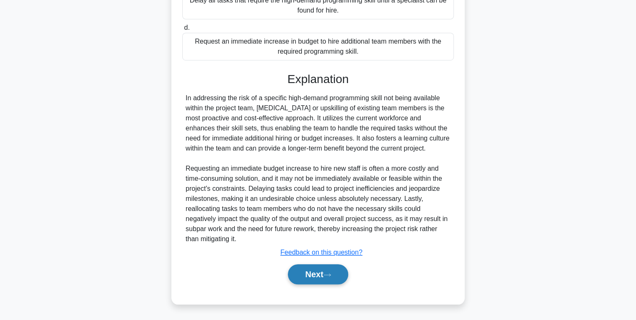
click at [317, 275] on button "Next" at bounding box center [318, 274] width 60 height 20
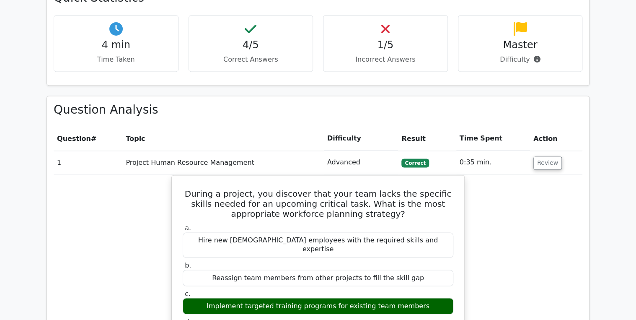
scroll to position [603, 0]
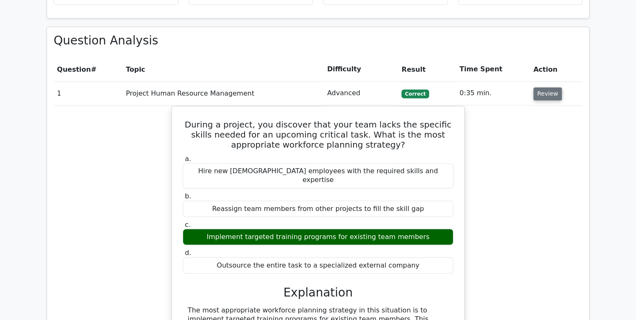
click at [535, 87] on button "Review" at bounding box center [547, 93] width 28 height 13
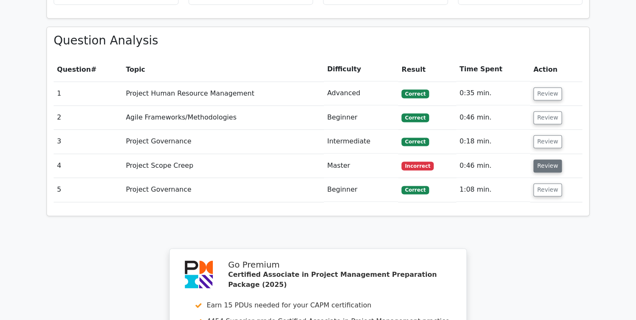
click at [546, 159] on button "Review" at bounding box center [547, 165] width 28 height 13
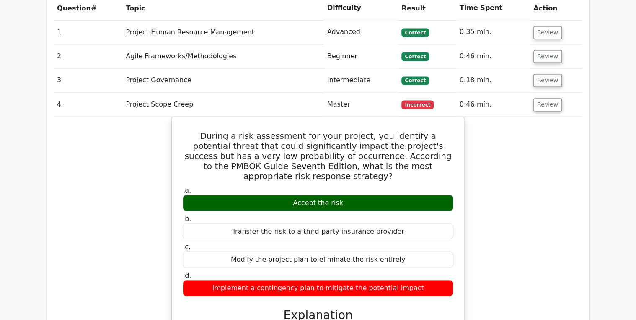
scroll to position [670, 0]
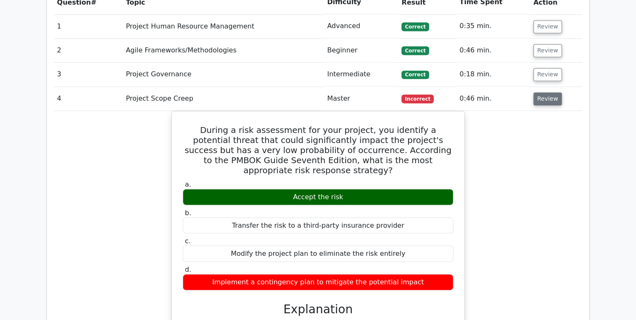
click at [546, 92] on button "Review" at bounding box center [547, 98] width 28 height 13
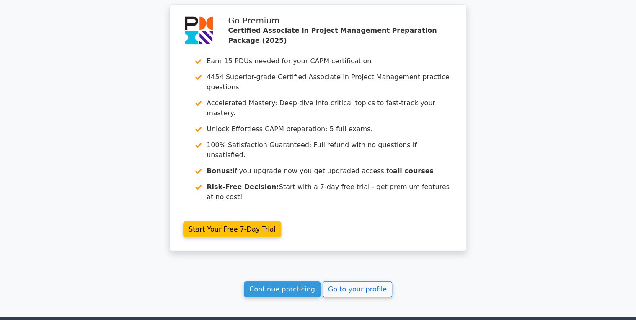
scroll to position [860, 0]
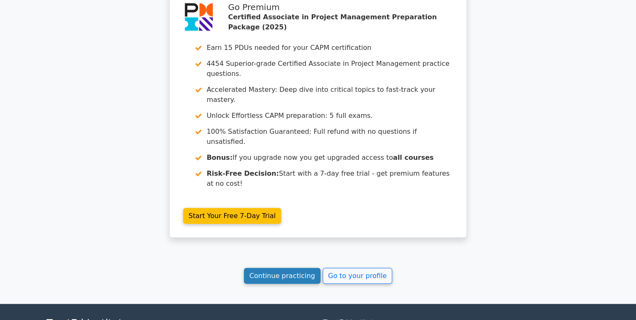
click at [281, 268] on link "Continue practicing" at bounding box center [282, 276] width 77 height 16
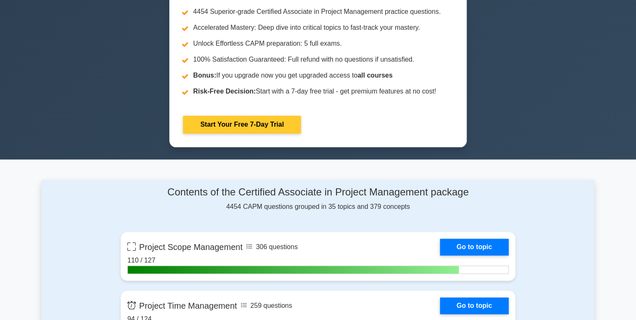
scroll to position [436, 0]
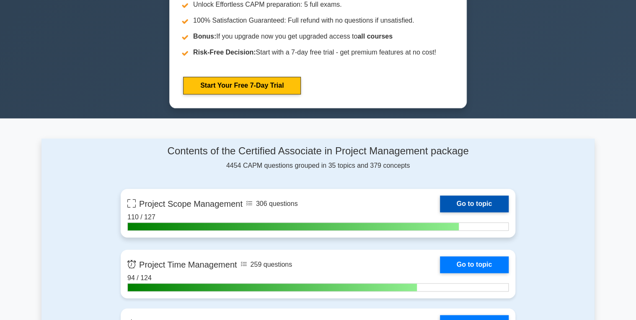
click at [464, 204] on link "Go to topic" at bounding box center [474, 203] width 69 height 17
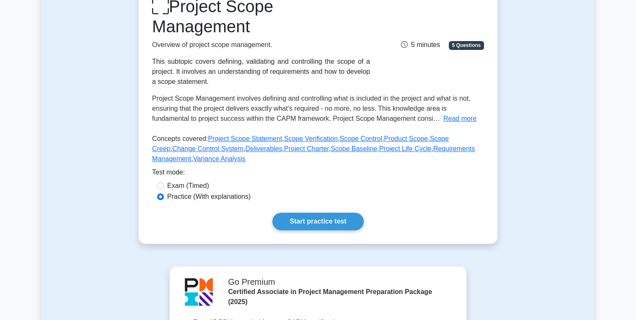
scroll to position [134, 0]
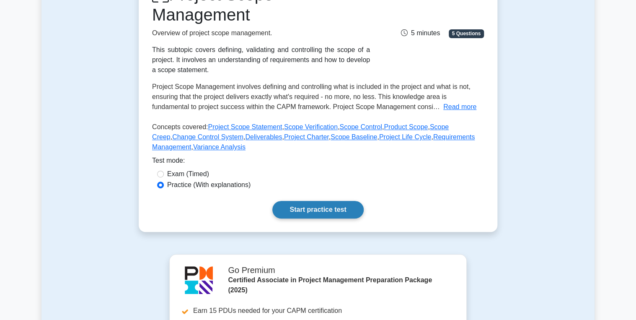
click at [313, 211] on link "Start practice test" at bounding box center [317, 210] width 91 height 18
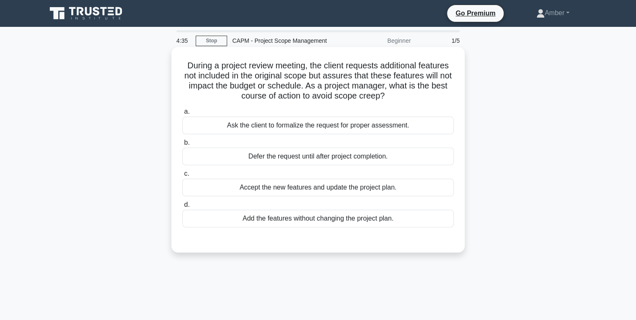
click at [323, 131] on div "Ask the client to formalize the request for proper assessment." at bounding box center [317, 125] width 271 height 18
click at [182, 114] on input "a. Ask the client to formalize the request for proper assessment." at bounding box center [182, 111] width 0 height 5
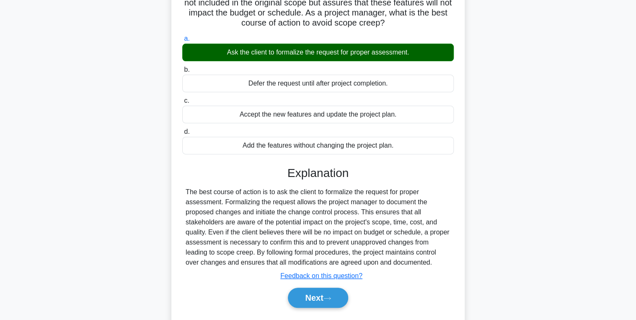
scroll to position [133, 0]
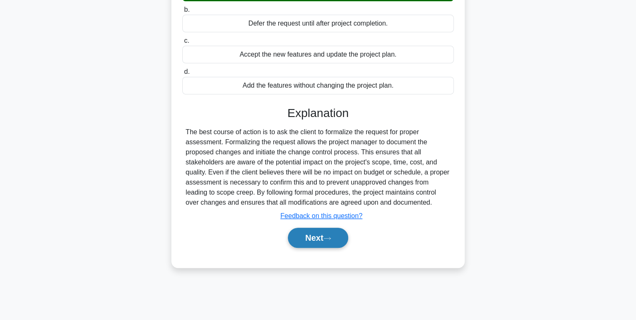
click at [326, 242] on button "Next" at bounding box center [318, 238] width 60 height 20
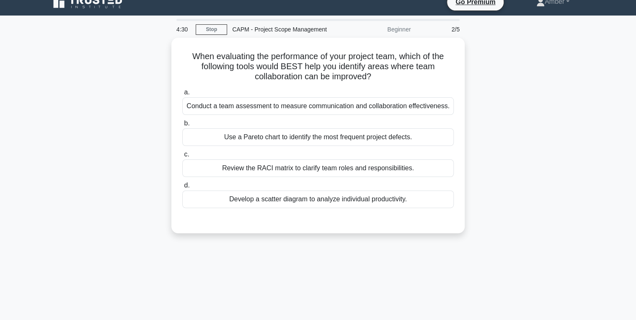
scroll to position [0, 0]
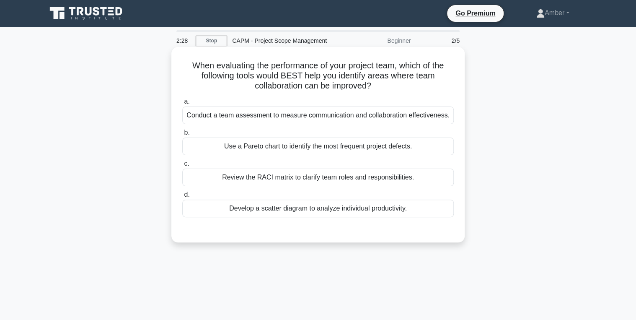
click at [249, 119] on div "Conduct a team assessment to measure communication and collaboration effectiven…" at bounding box center [317, 115] width 271 height 18
click at [182, 104] on input "a. Conduct a team assessment to measure communication and collaboration effecti…" at bounding box center [182, 101] width 0 height 5
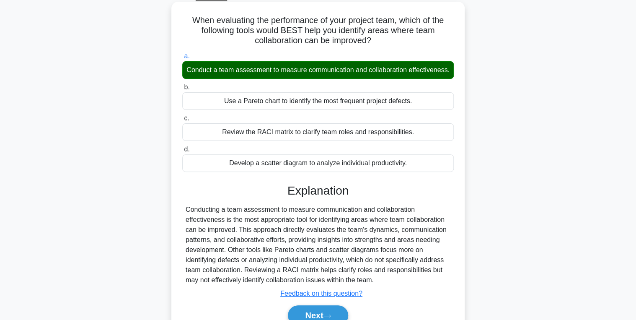
scroll to position [133, 0]
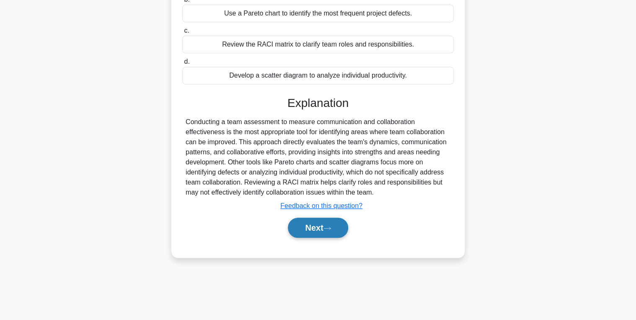
click at [319, 238] on button "Next" at bounding box center [318, 227] width 60 height 20
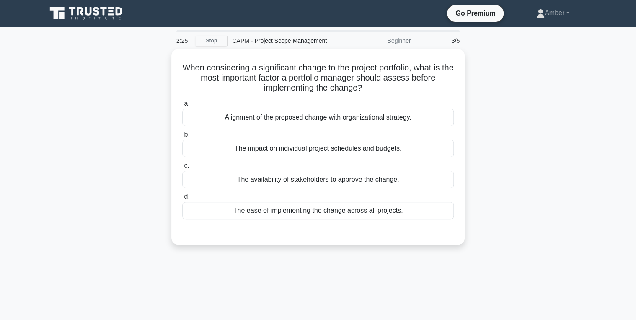
scroll to position [0, 0]
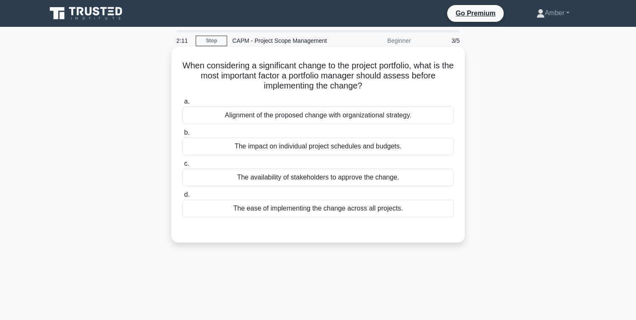
click at [278, 121] on div "Alignment of the proposed change with organizational strategy." at bounding box center [317, 115] width 271 height 18
click at [182, 104] on input "a. Alignment of the proposed change with organizational strategy." at bounding box center [182, 101] width 0 height 5
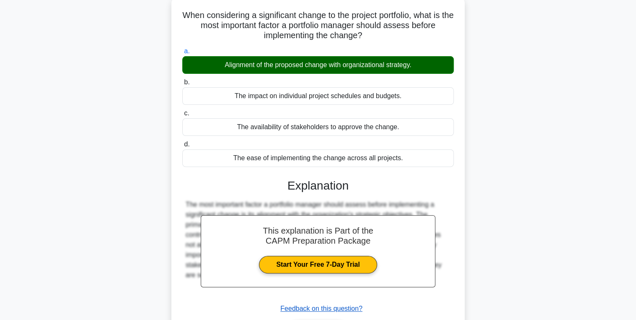
scroll to position [133, 0]
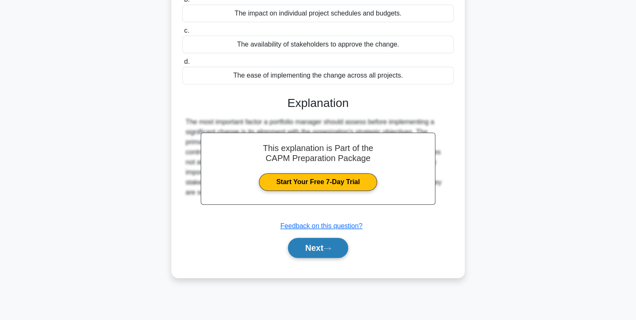
click at [313, 249] on button "Next" at bounding box center [318, 248] width 60 height 20
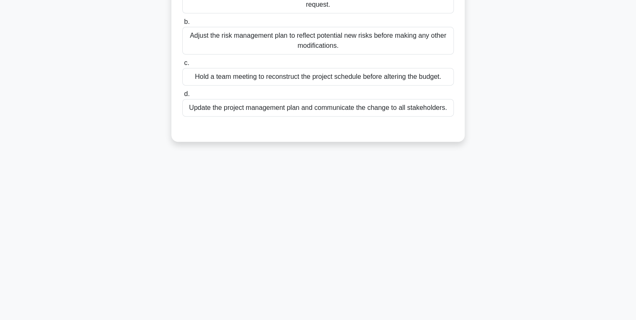
scroll to position [0, 0]
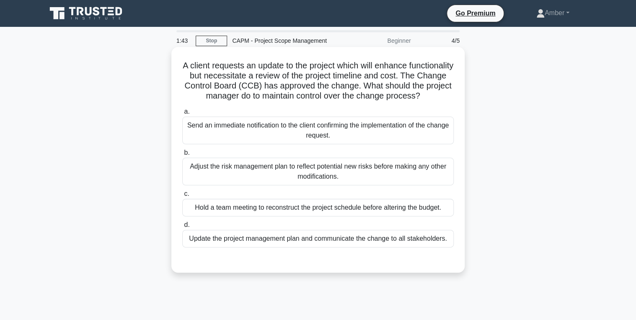
click at [271, 246] on div "Update the project management plan and communicate the change to all stakeholde…" at bounding box center [317, 239] width 271 height 18
click at [182, 228] on input "d. Update the project management plan and communicate the change to all stakeho…" at bounding box center [182, 224] width 0 height 5
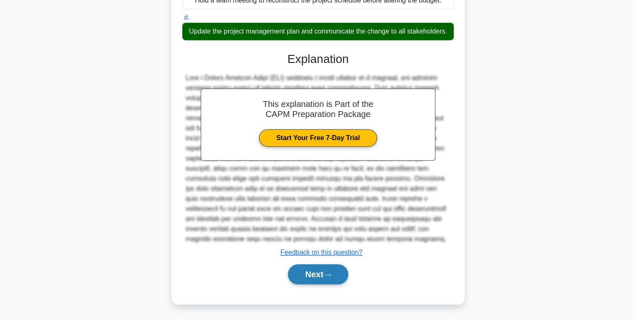
click at [307, 271] on button "Next" at bounding box center [318, 274] width 60 height 20
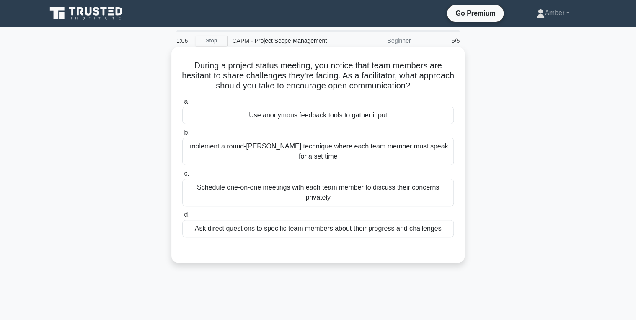
click at [267, 151] on div "Implement a round-robin technique where each team member must speak for a set t…" at bounding box center [317, 151] width 271 height 28
click at [182, 135] on input "b. Implement a round-robin technique where each team member must speak for a se…" at bounding box center [182, 132] width 0 height 5
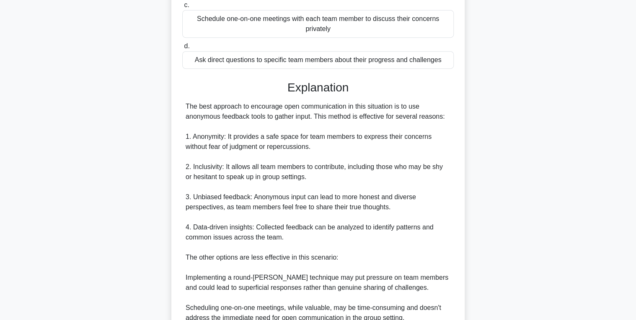
scroll to position [318, 0]
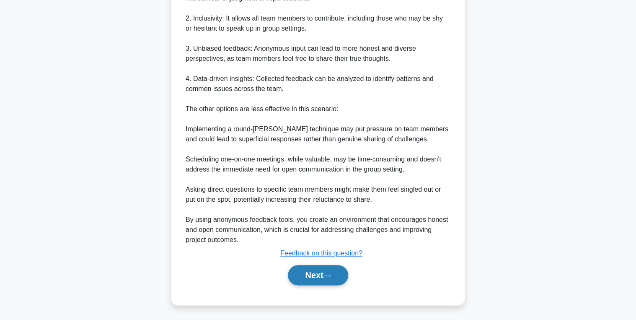
click at [322, 277] on button "Next" at bounding box center [318, 275] width 60 height 20
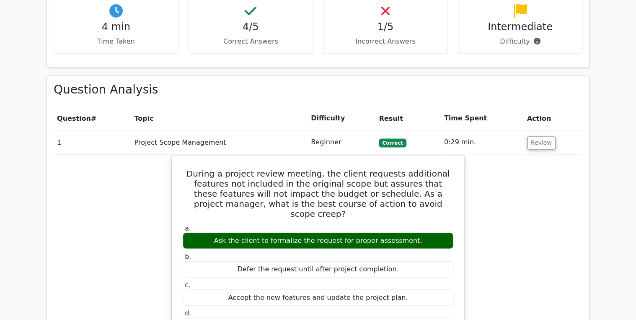
scroll to position [570, 0]
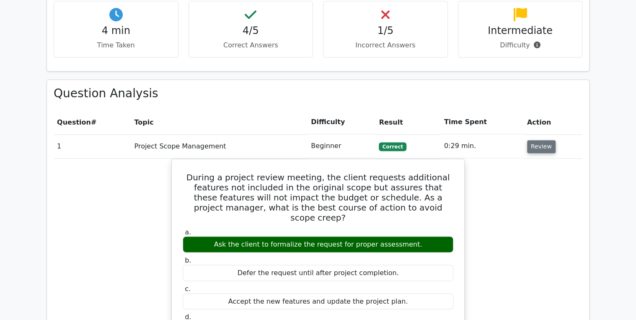
click at [542, 140] on button "Review" at bounding box center [541, 146] width 28 height 13
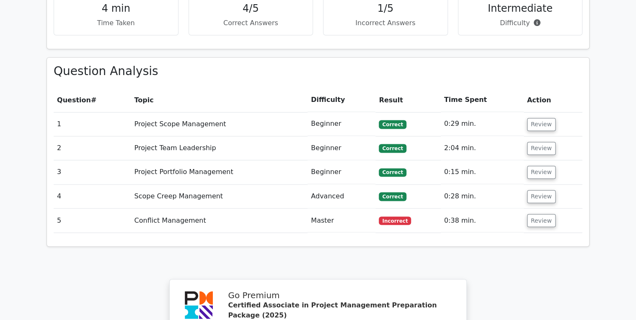
scroll to position [637, 0]
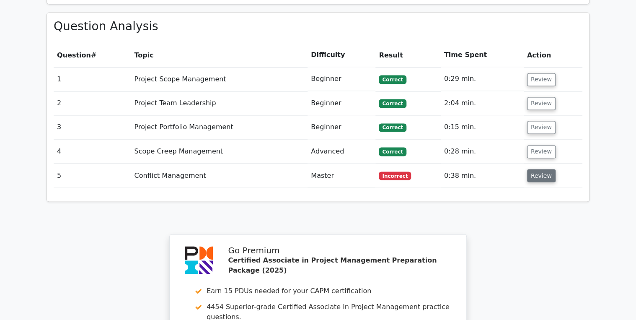
click at [531, 169] on button "Review" at bounding box center [541, 175] width 28 height 13
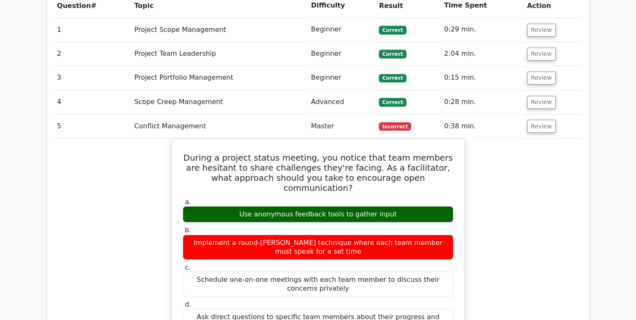
scroll to position [670, 0]
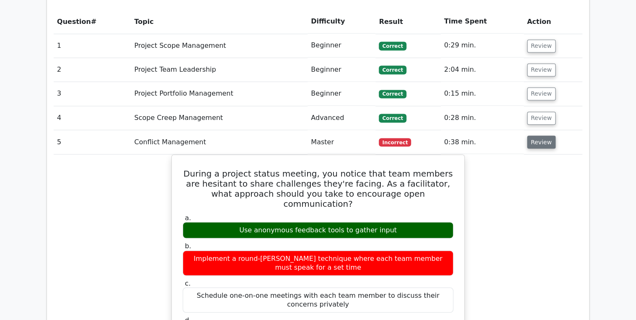
click at [540, 135] on button "Review" at bounding box center [541, 141] width 28 height 13
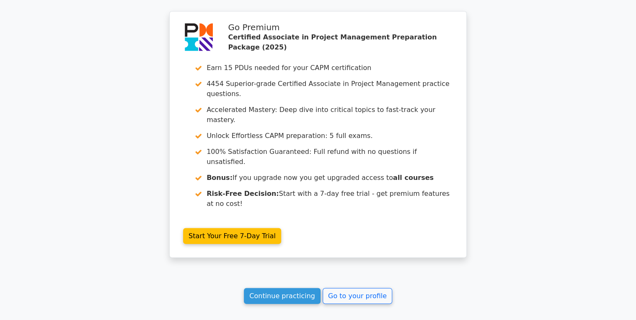
scroll to position [880, 0]
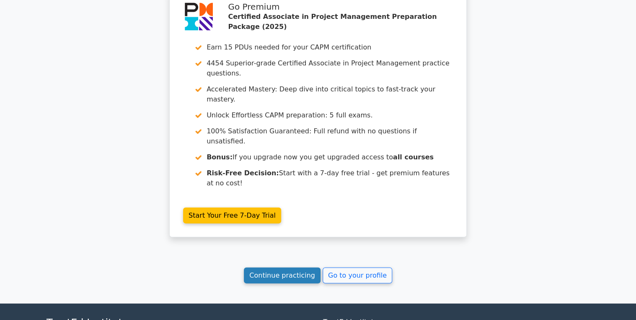
click at [294, 267] on link "Continue practicing" at bounding box center [282, 275] width 77 height 16
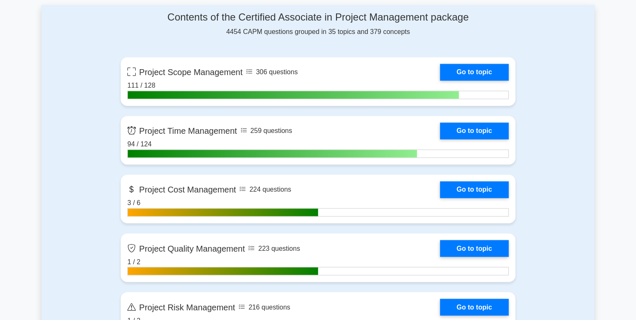
scroll to position [570, 0]
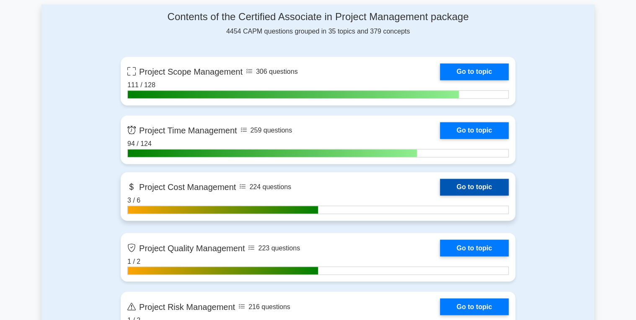
click at [463, 183] on link "Go to topic" at bounding box center [474, 186] width 69 height 17
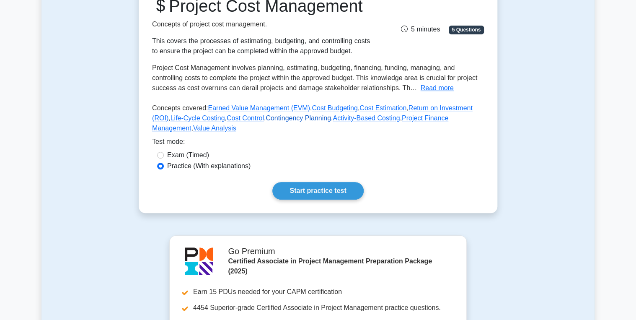
scroll to position [168, 0]
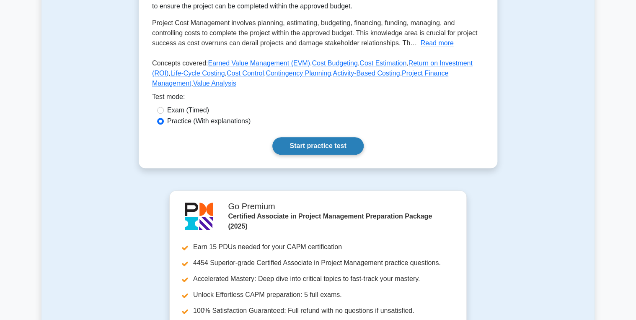
click at [317, 155] on link "Start practice test" at bounding box center [317, 146] width 91 height 18
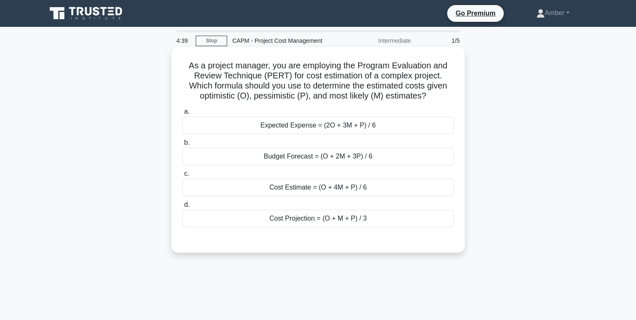
click at [300, 188] on div "Cost Estimate = (O + 4M + P) / 6" at bounding box center [317, 187] width 271 height 18
click at [182, 176] on input "c. Cost Estimate = (O + 4M + P) / 6" at bounding box center [182, 173] width 0 height 5
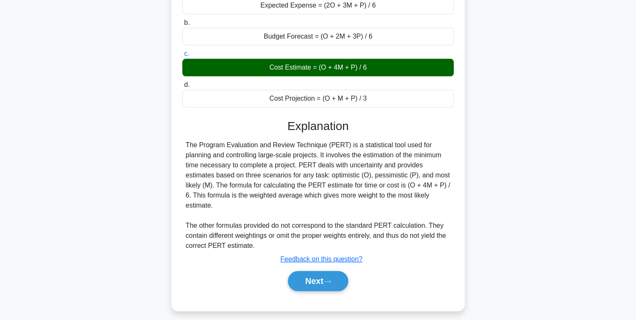
scroll to position [133, 0]
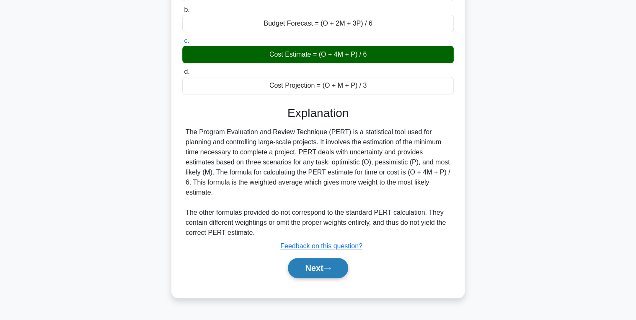
click at [310, 258] on button "Next" at bounding box center [318, 268] width 60 height 20
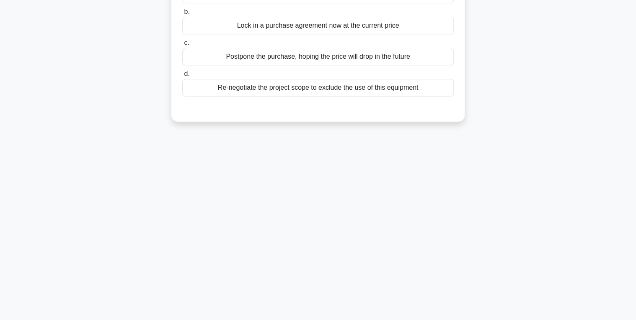
scroll to position [0, 0]
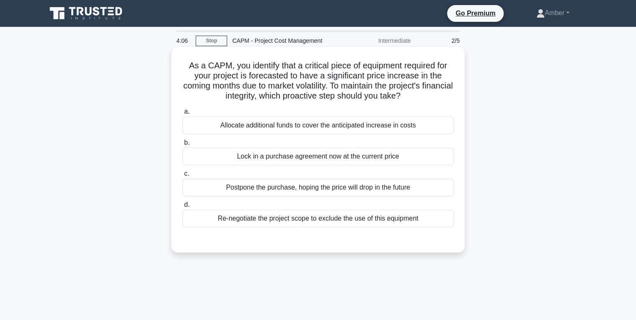
click at [277, 154] on div "Lock in a purchase agreement now at the current price" at bounding box center [317, 156] width 271 height 18
click at [182, 145] on input "b. Lock in a purchase agreement now at the current price" at bounding box center [182, 142] width 0 height 5
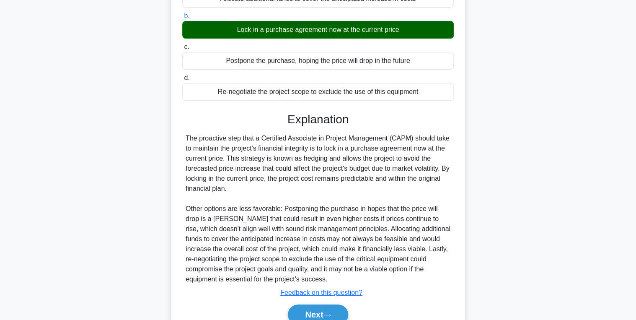
scroll to position [166, 0]
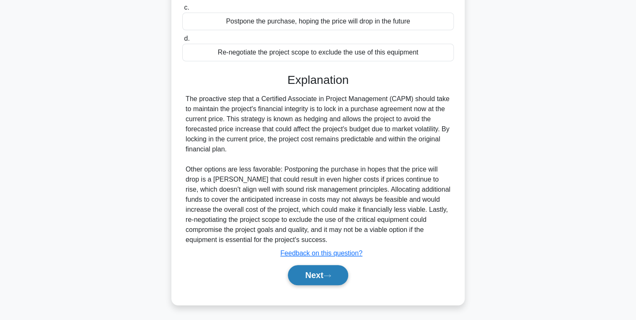
click at [313, 277] on button "Next" at bounding box center [318, 275] width 60 height 20
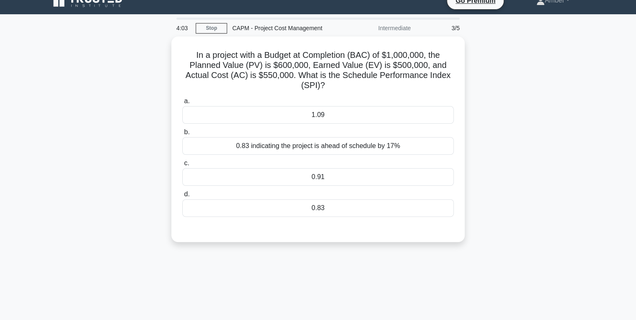
scroll to position [0, 0]
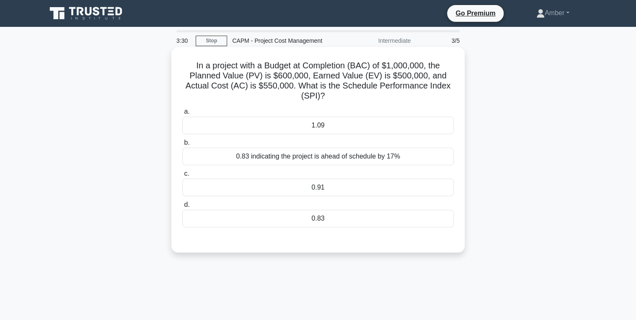
click at [304, 217] on div "0.83" at bounding box center [317, 218] width 271 height 18
click at [182, 207] on input "d. 0.83" at bounding box center [182, 204] width 0 height 5
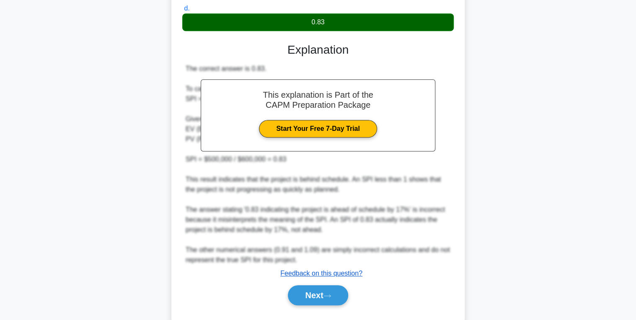
scroll to position [216, 0]
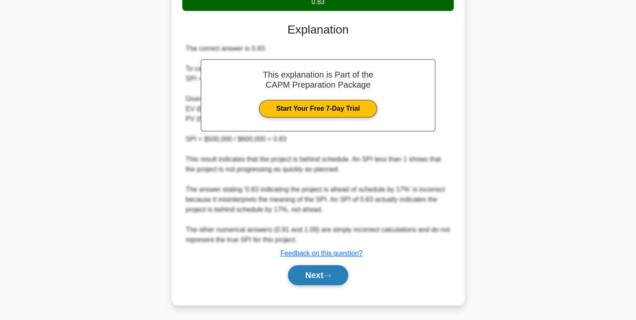
click at [312, 266] on button "Next" at bounding box center [318, 275] width 60 height 20
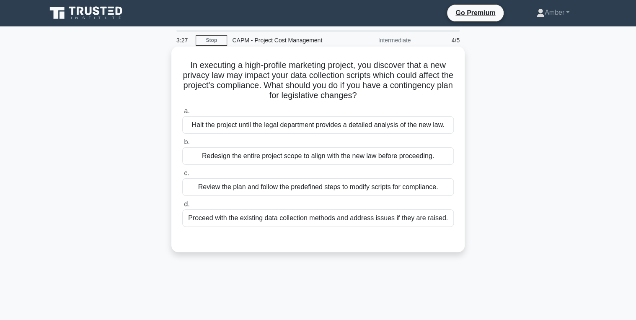
scroll to position [0, 0]
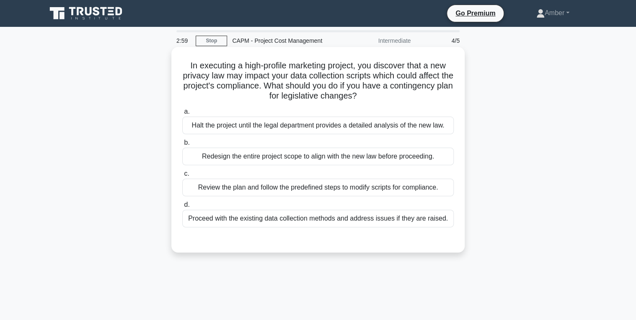
click at [293, 191] on div "Review the plan and follow the predefined steps to modify scripts for complianc…" at bounding box center [317, 187] width 271 height 18
click at [182, 176] on input "c. Review the plan and follow the predefined steps to modify scripts for compli…" at bounding box center [182, 173] width 0 height 5
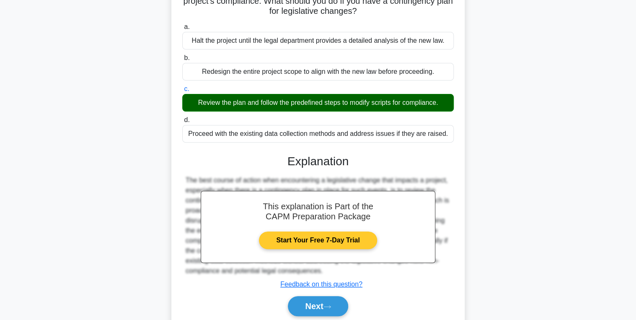
scroll to position [133, 0]
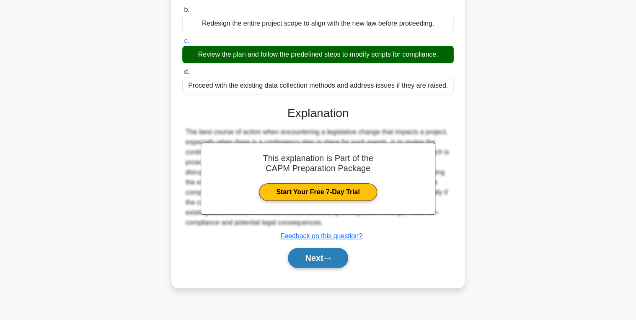
click at [314, 262] on button "Next" at bounding box center [318, 258] width 60 height 20
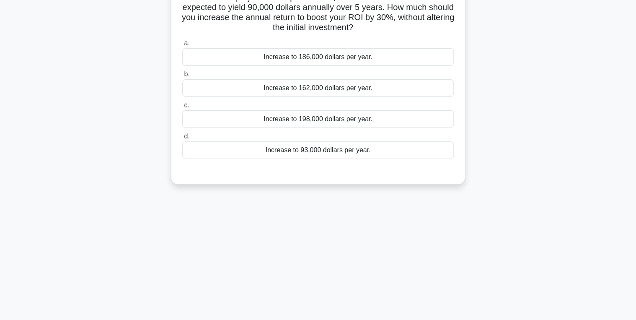
scroll to position [0, 0]
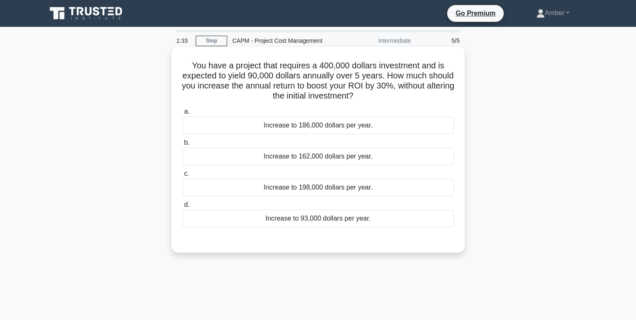
drag, startPoint x: 390, startPoint y: 93, endPoint x: 188, endPoint y: 65, distance: 204.7
click at [188, 65] on h5 "You have a project that requires a 400,000 dollars investment and is expected t…" at bounding box center [317, 80] width 273 height 41
copy h5 "You have a project that requires a 400,000 dollars investment and is expected t…"
click at [303, 217] on div "Increase to 93,000 dollars per year." at bounding box center [317, 218] width 271 height 18
click at [182, 207] on input "d. Increase to 93,000 dollars per year." at bounding box center [182, 204] width 0 height 5
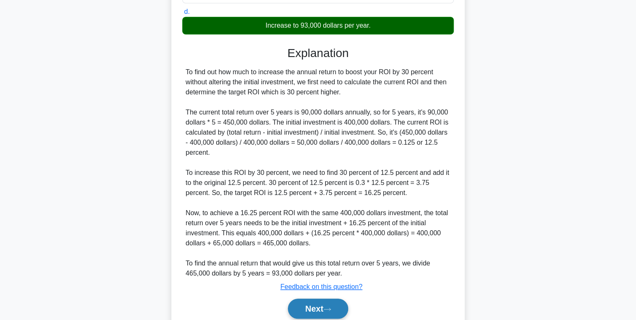
scroll to position [226, 0]
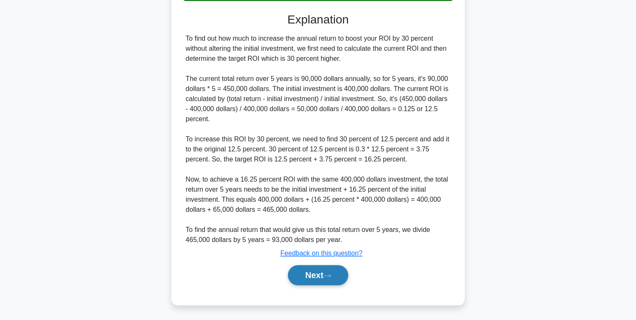
click at [303, 275] on button "Next" at bounding box center [318, 275] width 60 height 20
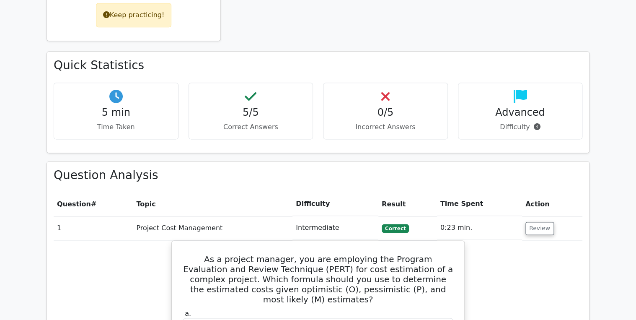
scroll to position [469, 0]
click at [538, 221] on button "Review" at bounding box center [539, 227] width 28 height 13
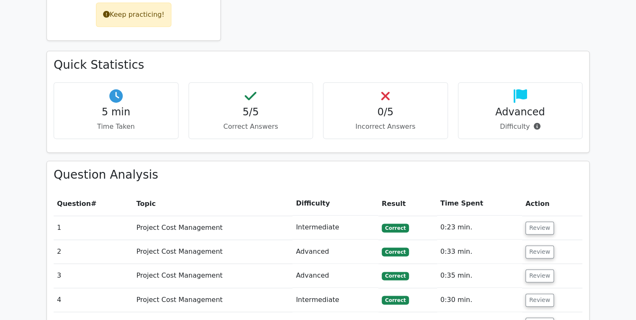
scroll to position [536, 0]
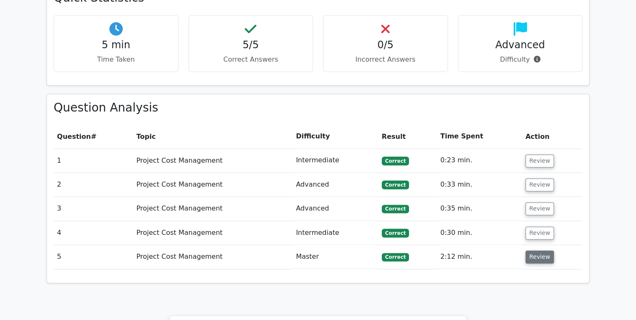
click at [538, 250] on button "Review" at bounding box center [539, 256] width 28 height 13
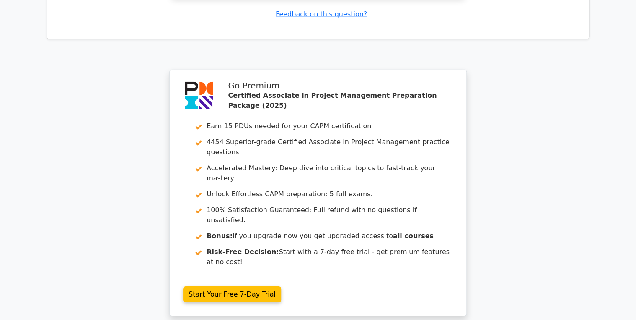
scroll to position [1321, 0]
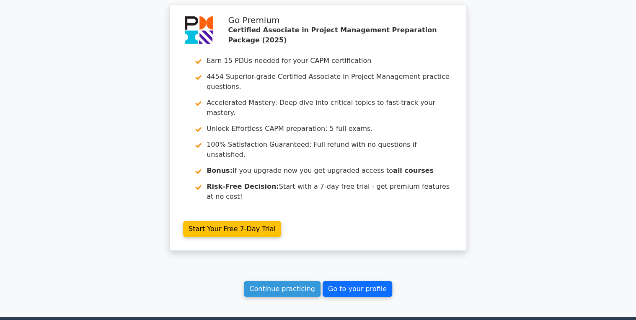
click at [364, 281] on link "Go to your profile" at bounding box center [358, 289] width 70 height 16
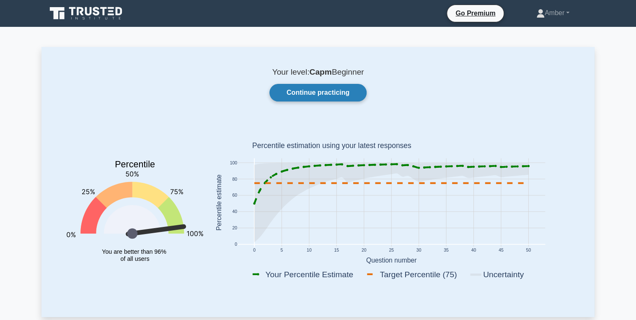
click at [338, 93] on link "Continue practicing" at bounding box center [317, 93] width 97 height 18
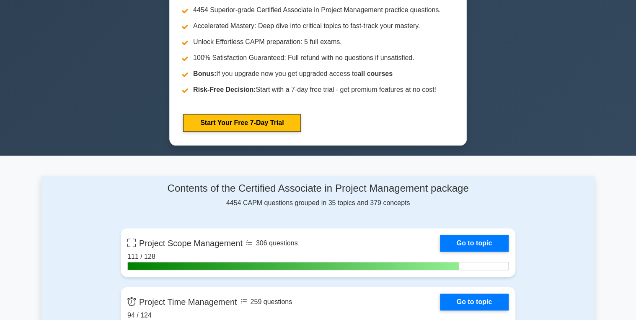
scroll to position [503, 0]
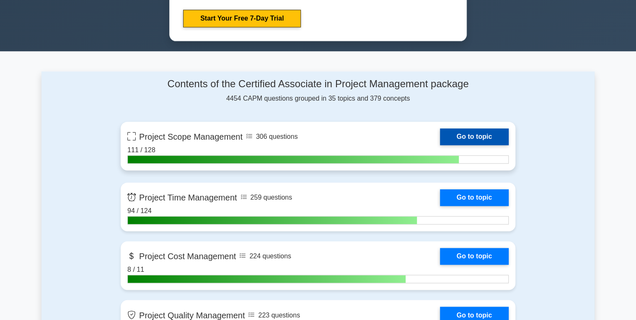
click at [477, 131] on link "Go to topic" at bounding box center [474, 136] width 69 height 17
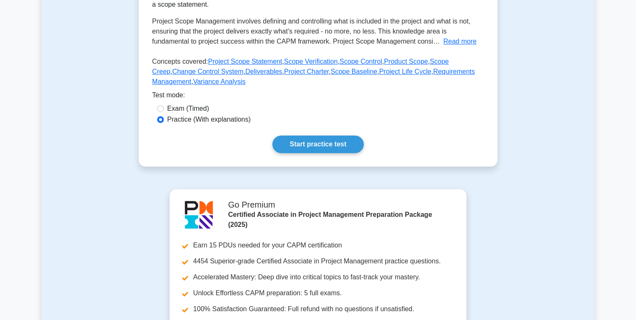
scroll to position [201, 0]
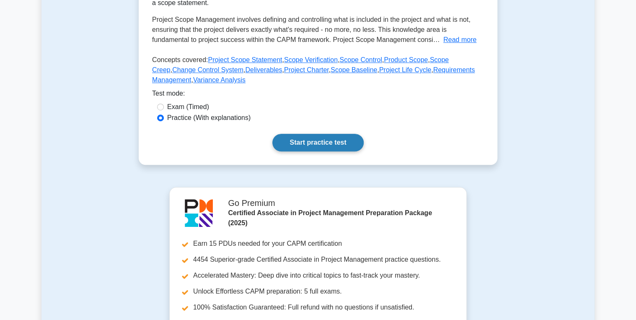
click at [307, 147] on link "Start practice test" at bounding box center [317, 143] width 91 height 18
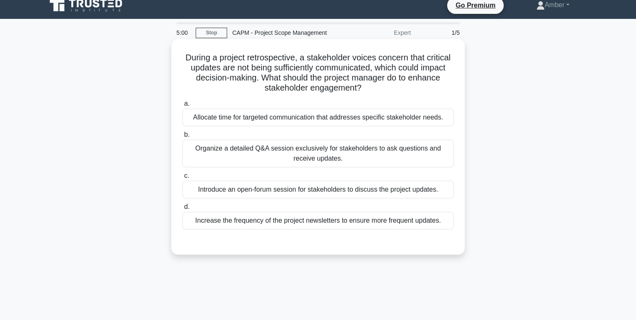
scroll to position [34, 0]
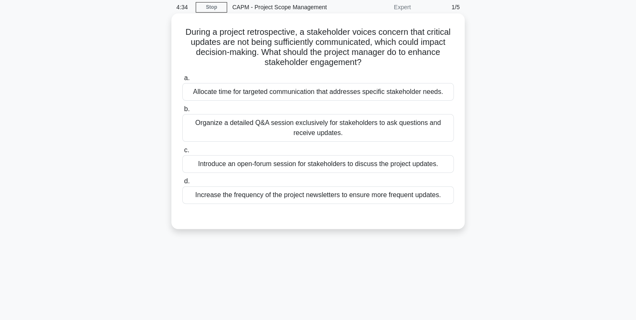
click at [326, 92] on div "Allocate time for targeted communication that addresses specific stakeholder ne…" at bounding box center [317, 92] width 271 height 18
click at [182, 81] on input "a. Allocate time for targeted communication that addresses specific stakeholder…" at bounding box center [182, 77] width 0 height 5
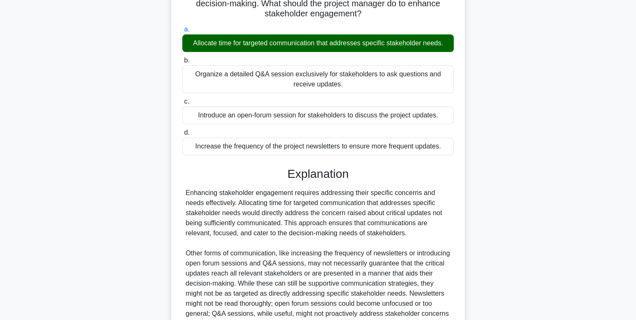
scroll to position [186, 0]
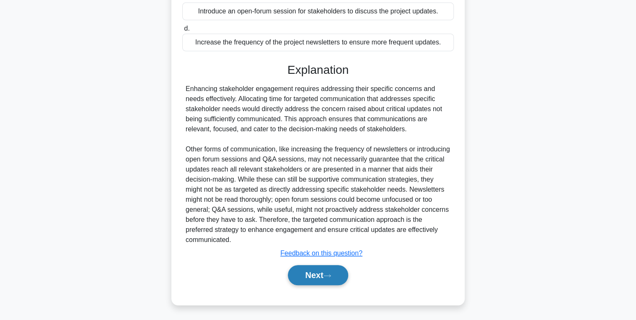
click at [340, 276] on button "Next" at bounding box center [318, 275] width 60 height 20
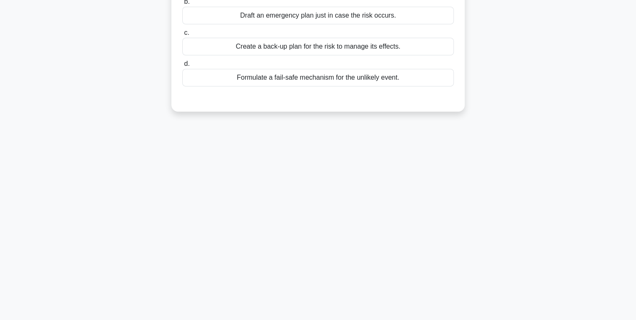
scroll to position [0, 0]
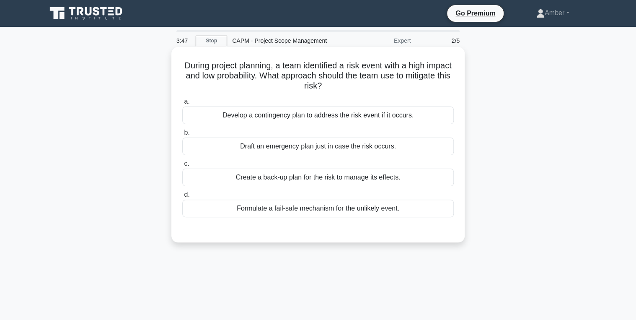
click at [261, 176] on div "Create a back-up plan for the risk to manage its effects." at bounding box center [317, 177] width 271 height 18
click at [182, 166] on input "c. Create a back-up plan for the risk to manage its effects." at bounding box center [182, 163] width 0 height 5
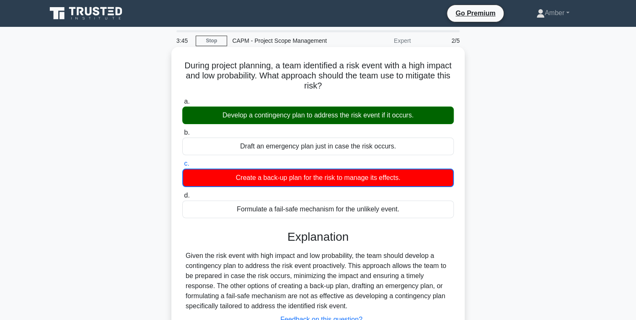
click at [251, 112] on div "Develop a contingency plan to address the risk event if it occurs." at bounding box center [317, 115] width 271 height 18
click at [182, 104] on input "a. Develop a contingency plan to address the risk event if it occurs." at bounding box center [182, 101] width 0 height 5
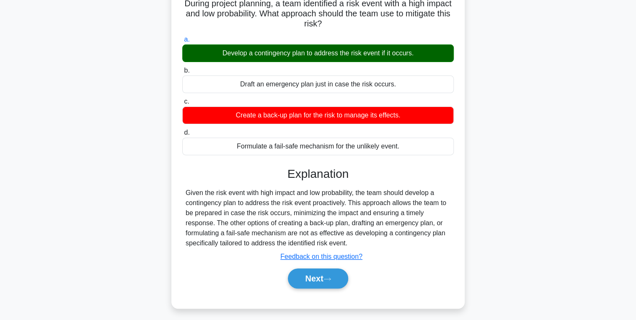
scroll to position [133, 0]
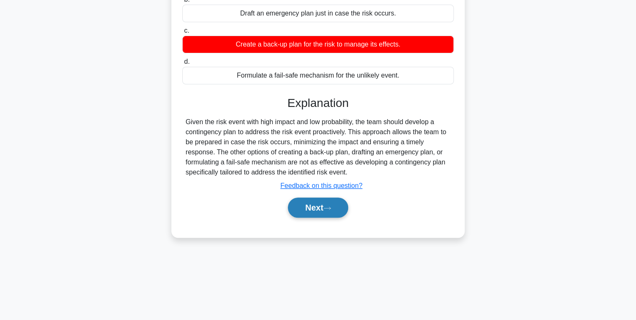
click at [313, 208] on button "Next" at bounding box center [318, 207] width 60 height 20
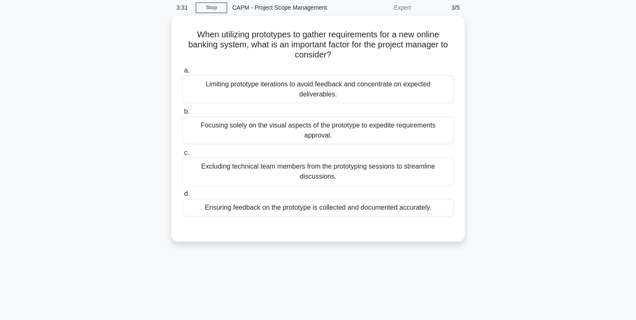
scroll to position [34, 0]
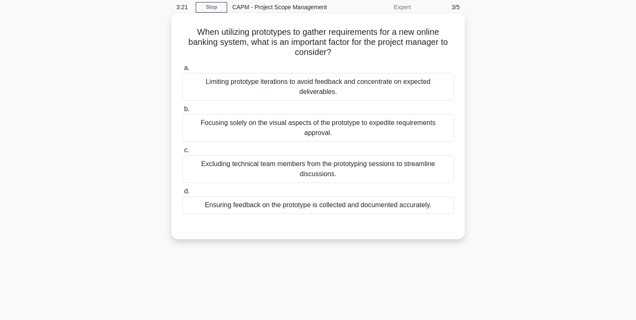
click at [299, 196] on div "Ensuring feedback on the prototype is collected and documented accurately." at bounding box center [317, 205] width 271 height 18
click at [182, 191] on input "d. Ensuring feedback on the prototype is collected and documented accurately." at bounding box center [182, 191] width 0 height 5
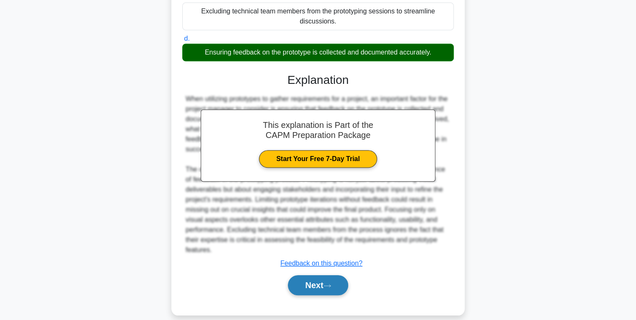
drag, startPoint x: 318, startPoint y: 278, endPoint x: 310, endPoint y: 271, distance: 10.4
click at [317, 278] on button "Next" at bounding box center [318, 285] width 60 height 20
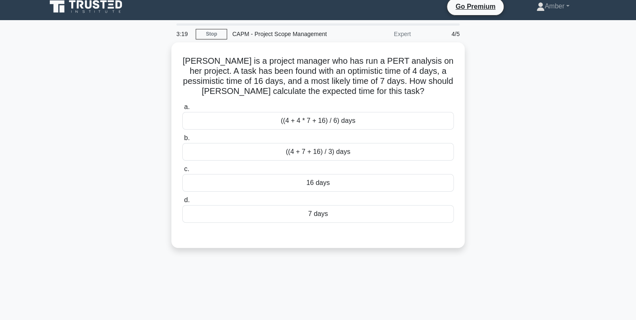
scroll to position [0, 0]
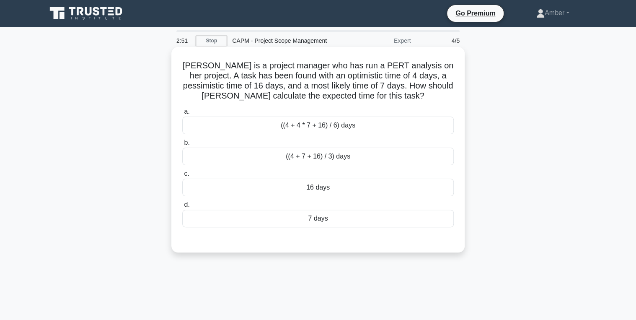
click at [282, 125] on div "((4 + 4 * 7 + 16) / 6) days" at bounding box center [317, 125] width 271 height 18
click at [182, 114] on input "a. ((4 + 4 * 7 + 16) / 6) days" at bounding box center [182, 111] width 0 height 5
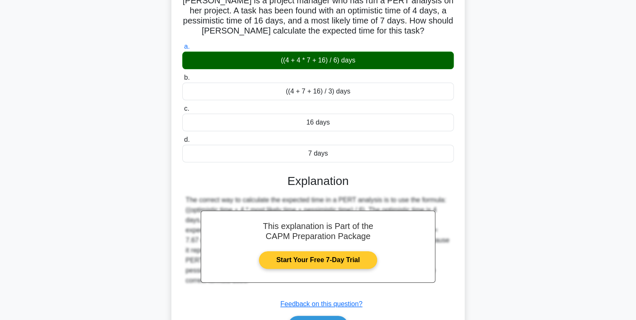
scroll to position [133, 0]
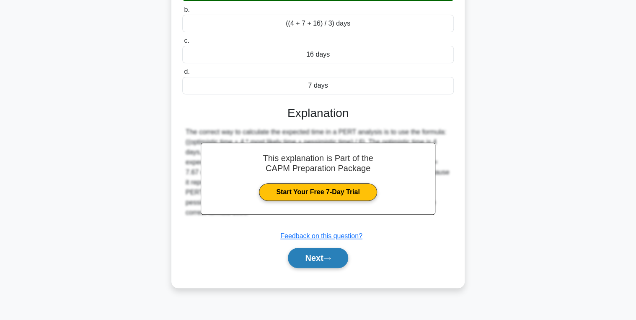
click at [320, 254] on button "Next" at bounding box center [318, 258] width 60 height 20
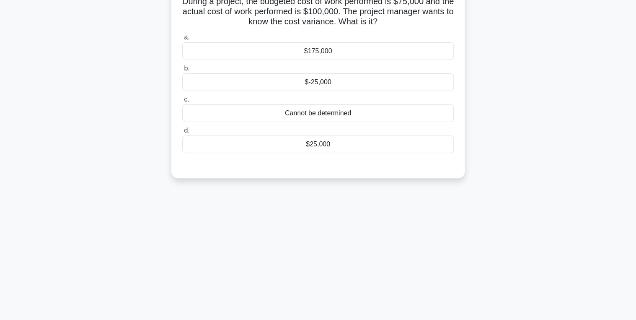
scroll to position [0, 0]
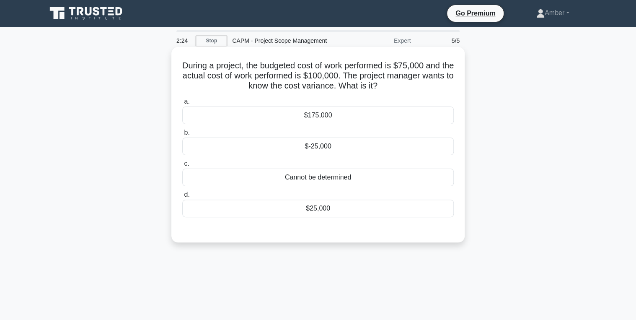
click at [274, 142] on div "$-25,000" at bounding box center [317, 146] width 271 height 18
click at [182, 135] on input "b. $-25,000" at bounding box center [182, 132] width 0 height 5
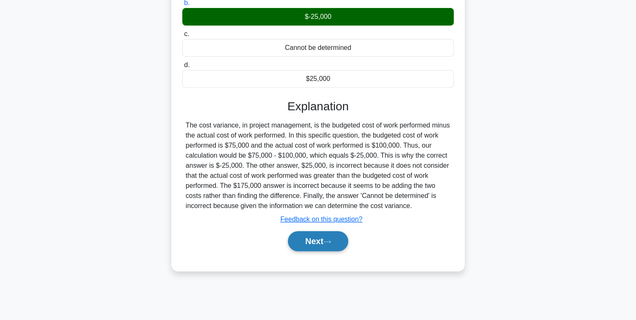
scroll to position [133, 0]
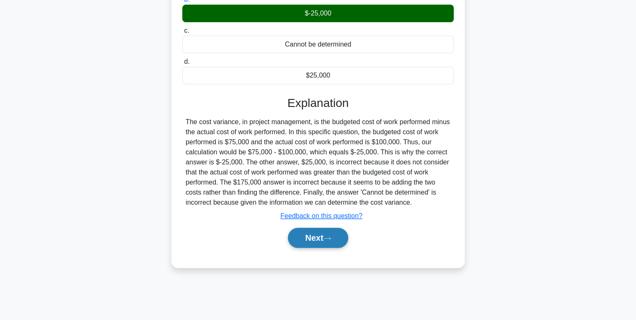
click at [315, 240] on button "Next" at bounding box center [318, 238] width 60 height 20
click at [312, 235] on button "Next" at bounding box center [318, 238] width 60 height 20
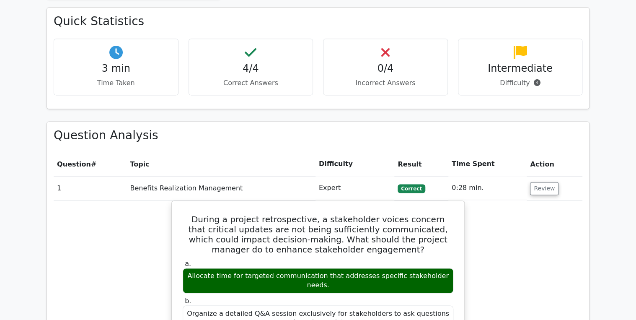
scroll to position [503, 0]
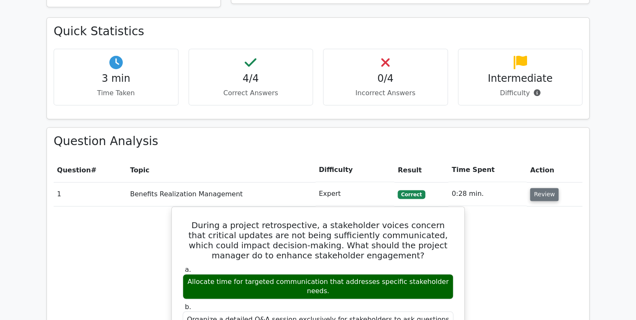
click at [548, 188] on button "Review" at bounding box center [544, 194] width 28 height 13
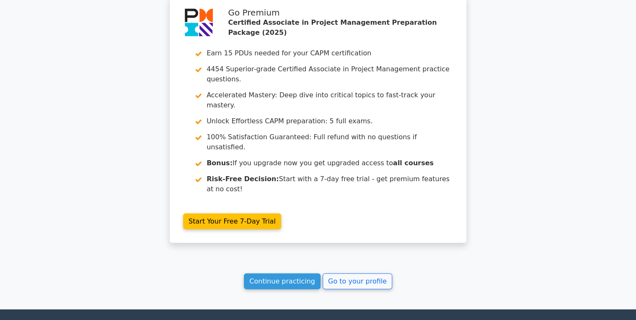
scroll to position [836, 0]
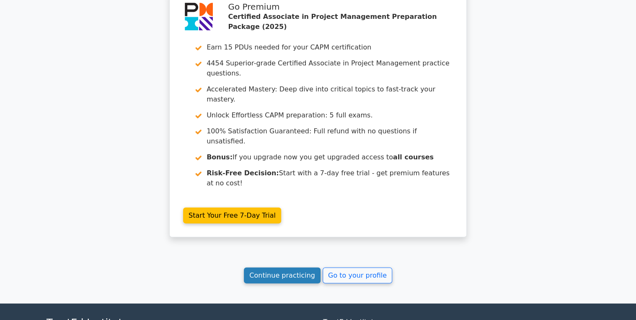
click at [276, 267] on link "Continue practicing" at bounding box center [282, 275] width 77 height 16
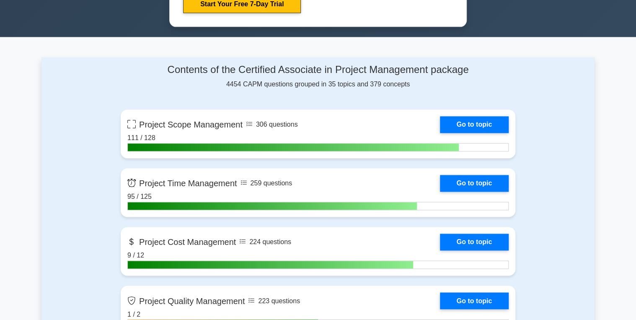
scroll to position [570, 0]
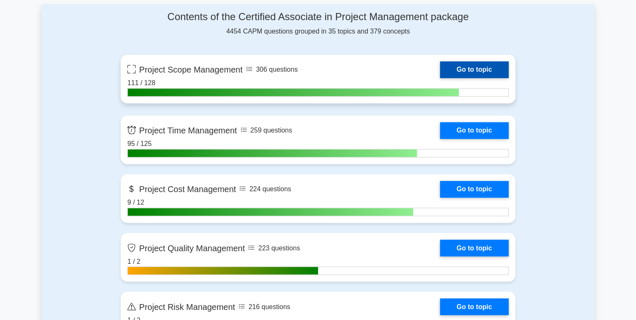
click at [469, 67] on link "Go to topic" at bounding box center [474, 69] width 69 height 17
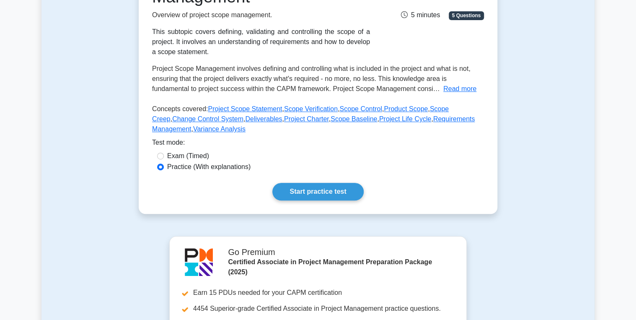
scroll to position [134, 0]
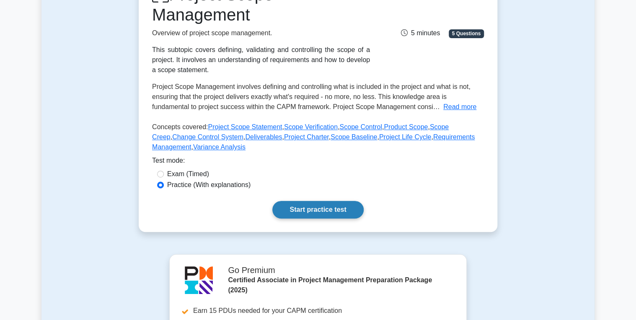
click at [320, 207] on link "Start practice test" at bounding box center [317, 210] width 91 height 18
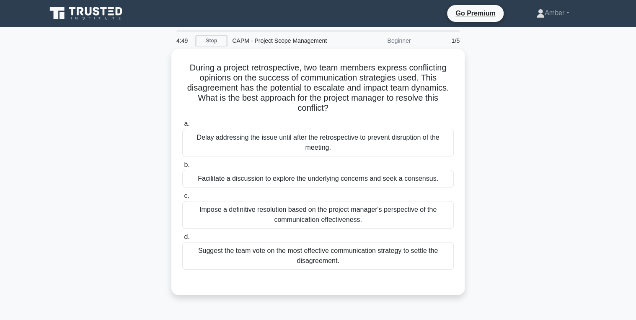
scroll to position [34, 0]
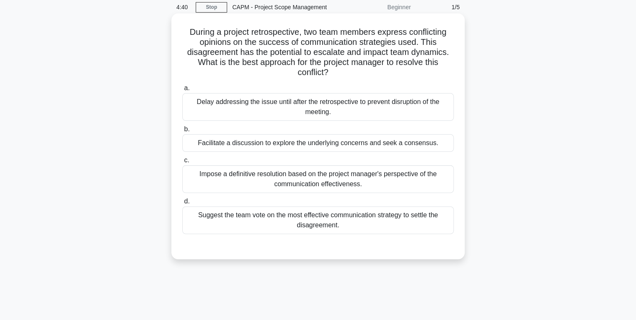
click at [243, 141] on div "Facilitate a discussion to explore the underlying concerns and seek a consensus." at bounding box center [317, 143] width 271 height 18
click at [182, 132] on input "b. Facilitate a discussion to explore the underlying concerns and seek a consen…" at bounding box center [182, 129] width 0 height 5
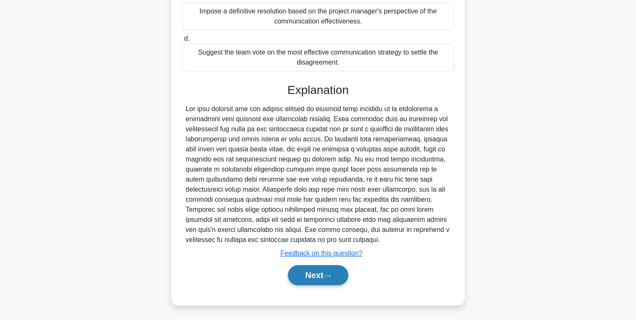
click at [318, 273] on button "Next" at bounding box center [318, 275] width 60 height 20
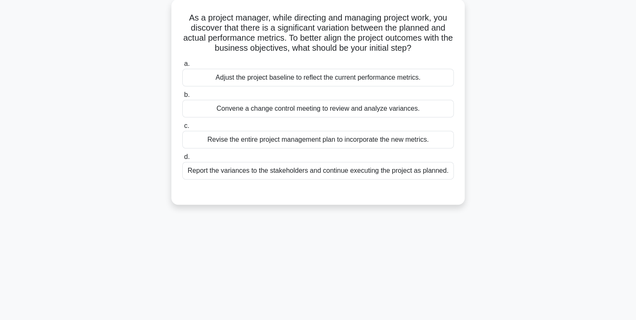
scroll to position [0, 0]
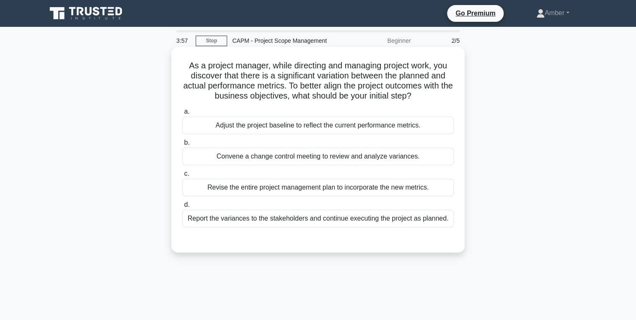
click at [261, 158] on div "Convene a change control meeting to review and analyze variances." at bounding box center [317, 156] width 271 height 18
click at [182, 145] on input "b. Convene a change control meeting to review and analyze variances." at bounding box center [182, 142] width 0 height 5
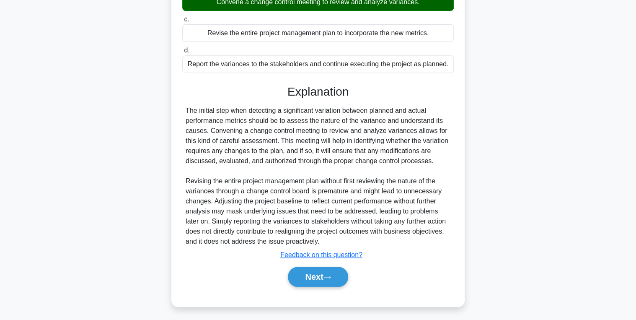
scroll to position [156, 0]
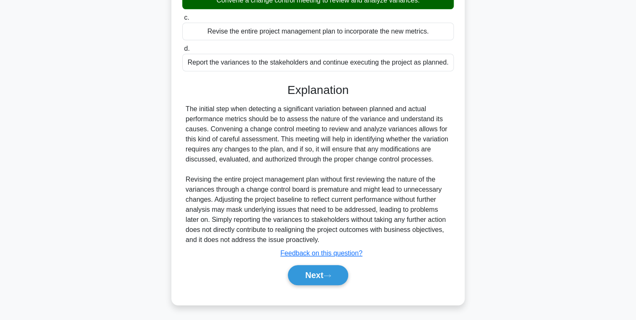
click at [326, 260] on div "Explanation The initial step when detecting a significant variation between pla…" at bounding box center [317, 185] width 271 height 205
click at [320, 273] on button "Next" at bounding box center [318, 275] width 60 height 20
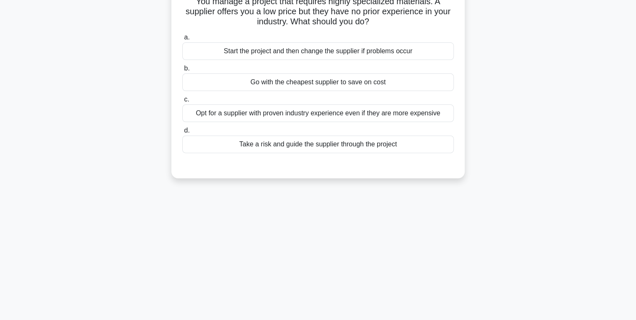
scroll to position [0, 0]
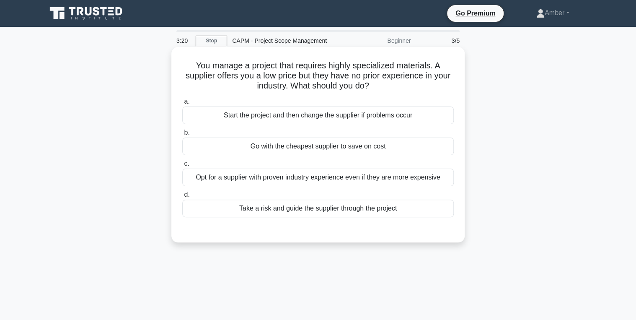
click at [268, 173] on div "Opt for a supplier with proven industry experience even if they are more expens…" at bounding box center [317, 177] width 271 height 18
click at [182, 166] on input "c. Opt for a supplier with proven industry experience even if they are more exp…" at bounding box center [182, 163] width 0 height 5
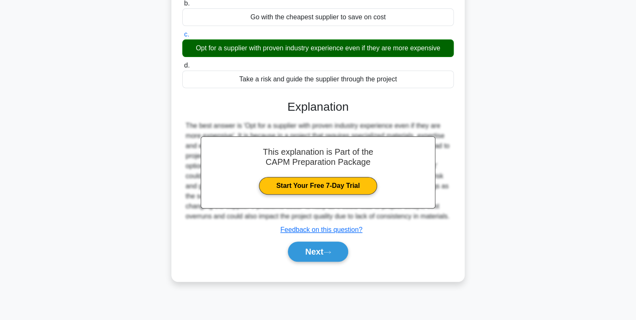
scroll to position [133, 0]
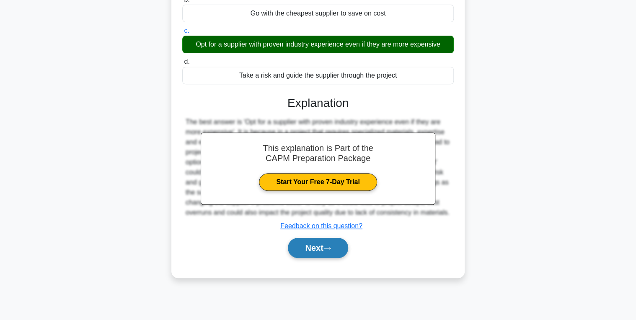
click at [326, 244] on button "Next" at bounding box center [318, 248] width 60 height 20
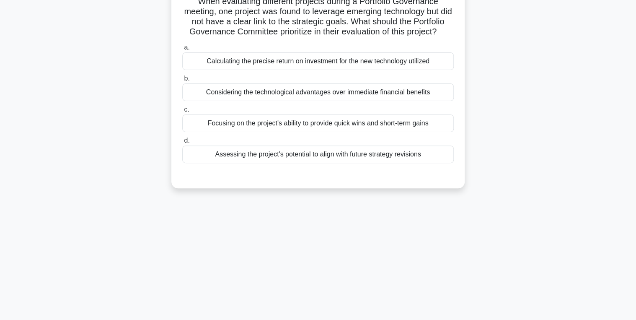
scroll to position [67, 0]
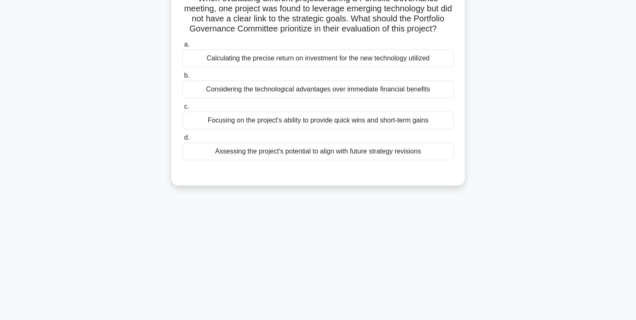
click at [282, 67] on div "Calculating the precise return on investment for the new technology utilized" at bounding box center [317, 58] width 271 height 18
click at [182, 47] on input "a. Calculating the precise return on investment for the new technology utilized" at bounding box center [182, 44] width 0 height 5
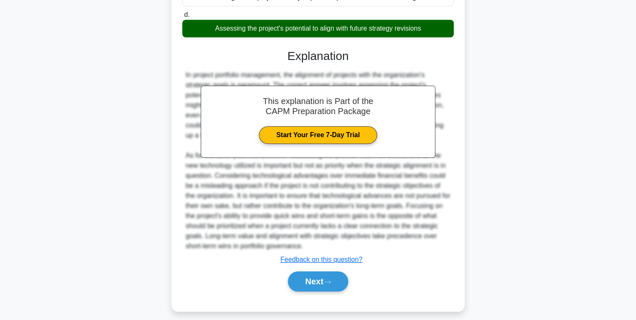
scroll to position [207, 0]
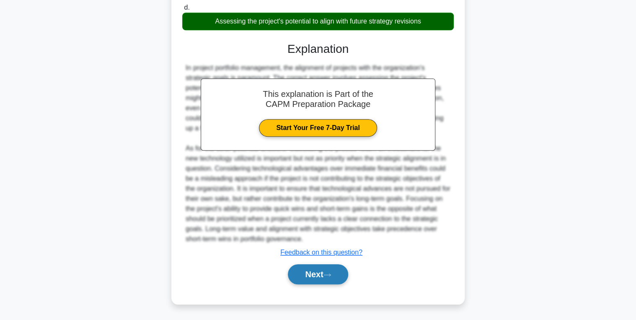
click at [324, 276] on button "Next" at bounding box center [318, 274] width 60 height 20
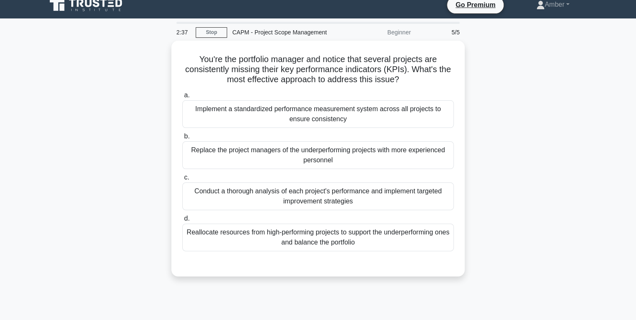
scroll to position [0, 0]
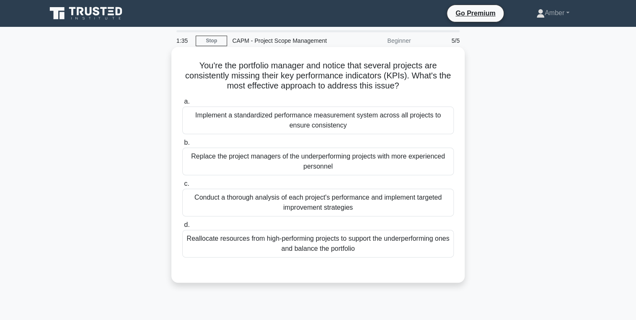
click at [312, 204] on div "Conduct a thorough analysis of each project's performance and implement targete…" at bounding box center [317, 203] width 271 height 28
click at [182, 186] on input "c. Conduct a thorough analysis of each project's performance and implement targ…" at bounding box center [182, 183] width 0 height 5
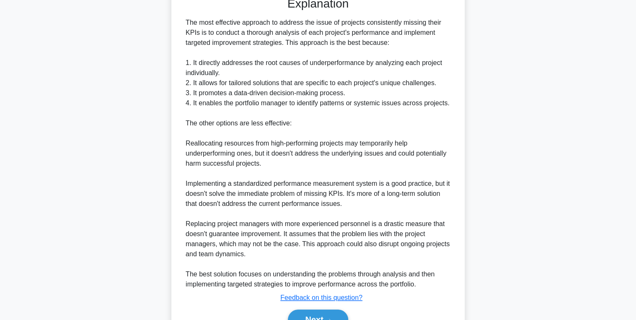
scroll to position [317, 0]
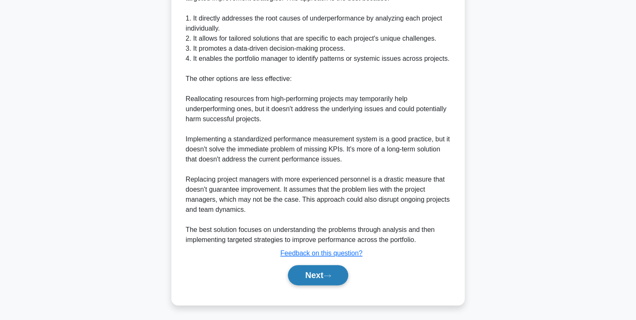
click at [321, 274] on button "Next" at bounding box center [318, 275] width 60 height 20
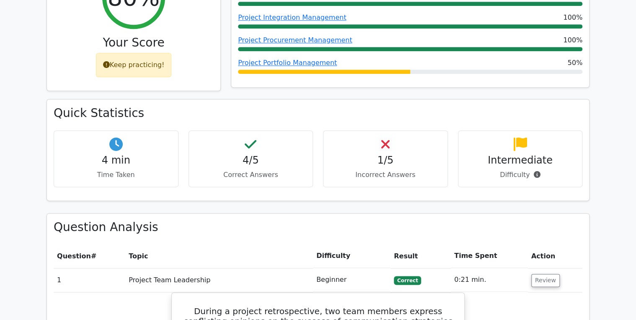
scroll to position [503, 0]
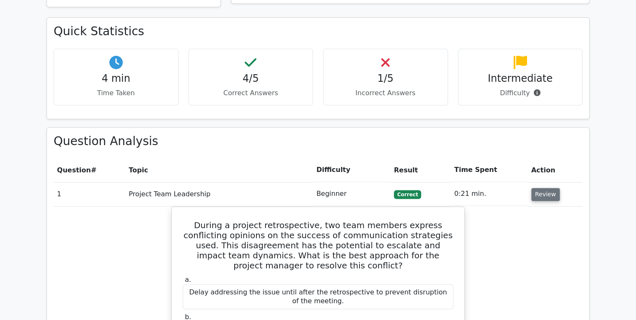
drag, startPoint x: 539, startPoint y: 147, endPoint x: 548, endPoint y: 158, distance: 14.0
click at [544, 188] on button "Review" at bounding box center [545, 194] width 28 height 13
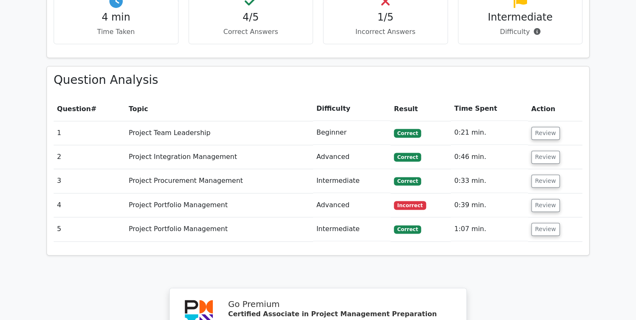
scroll to position [570, 0]
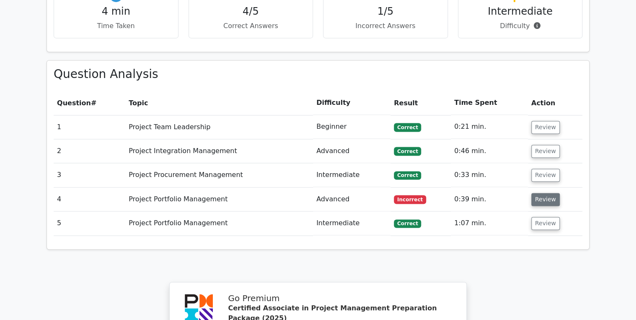
click at [540, 193] on button "Review" at bounding box center [545, 199] width 28 height 13
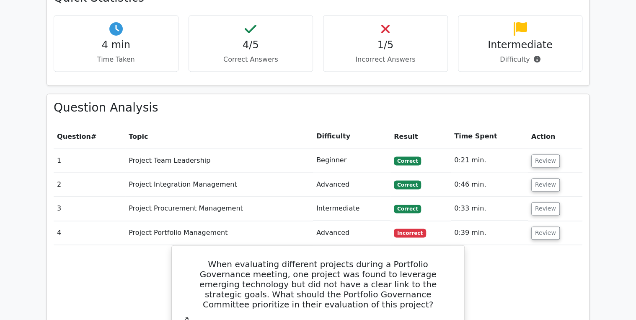
scroll to position [536, 0]
click at [541, 226] on button "Review" at bounding box center [545, 232] width 28 height 13
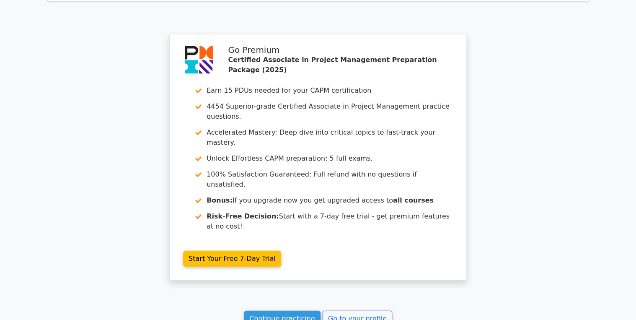
scroll to position [838, 0]
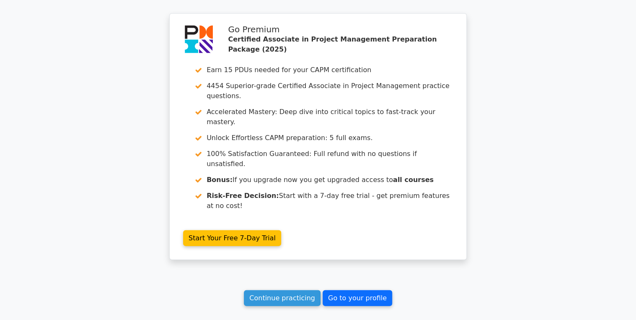
click at [345, 290] on link "Go to your profile" at bounding box center [358, 298] width 70 height 16
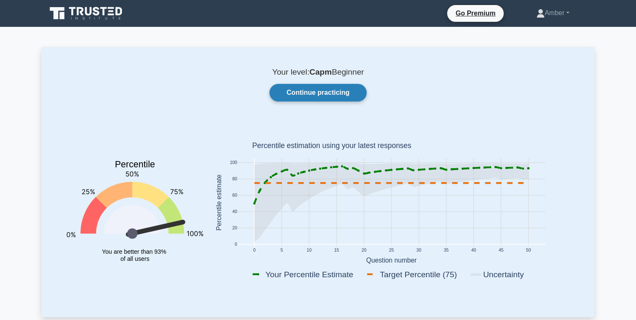
click at [307, 89] on link "Continue practicing" at bounding box center [317, 93] width 97 height 18
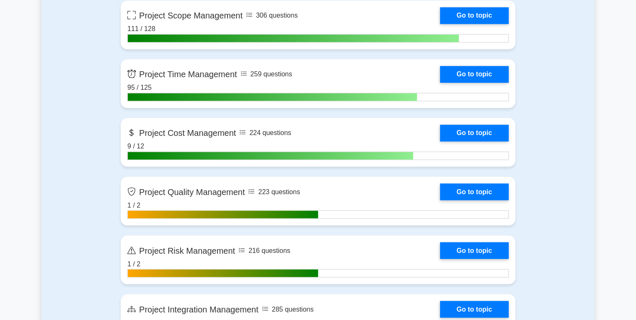
scroll to position [637, 0]
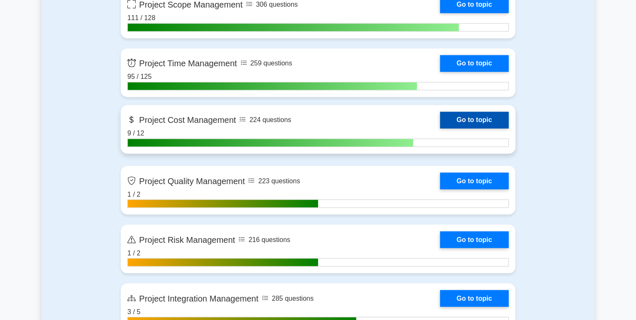
click at [461, 116] on link "Go to topic" at bounding box center [474, 119] width 69 height 17
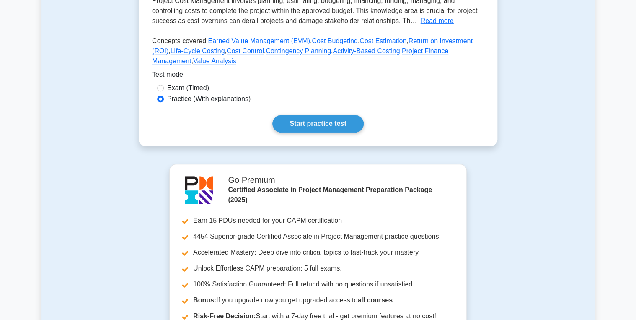
scroll to position [201, 0]
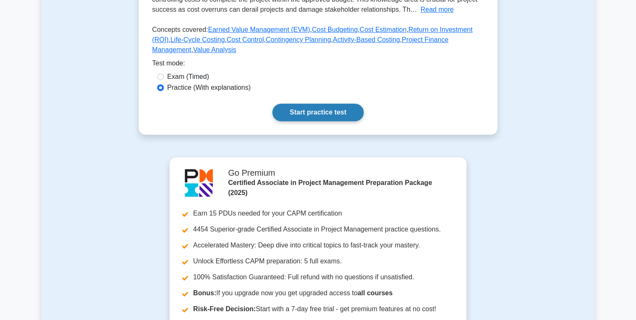
click at [317, 121] on link "Start practice test" at bounding box center [317, 112] width 91 height 18
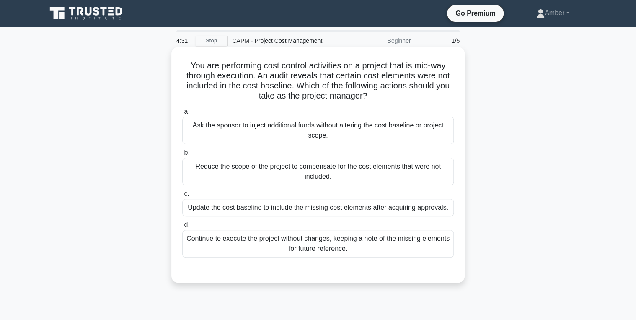
click at [303, 205] on div "Update the cost baseline to include the missing cost elements after acquiring a…" at bounding box center [317, 208] width 271 height 18
click at [182, 197] on input "c. Update the cost baseline to include the missing cost elements after acquirin…" at bounding box center [182, 193] width 0 height 5
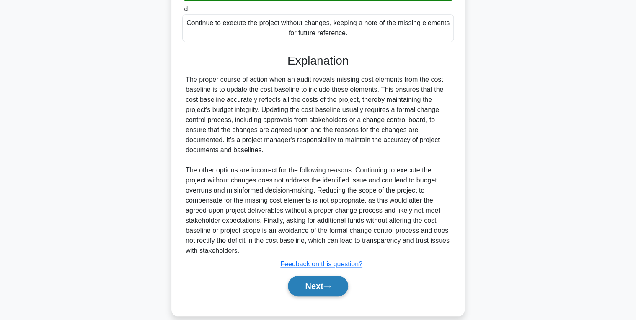
scroll to position [236, 0]
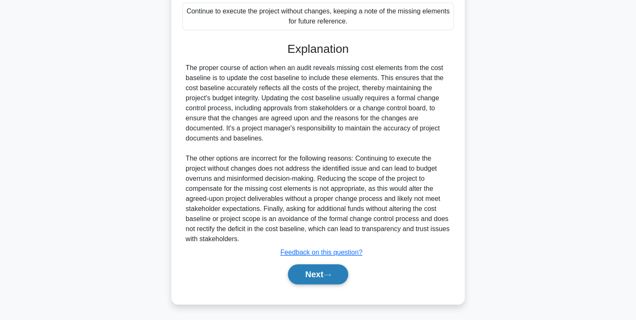
click at [308, 267] on button "Next" at bounding box center [318, 274] width 60 height 20
click at [308, 274] on button "Next" at bounding box center [318, 274] width 60 height 20
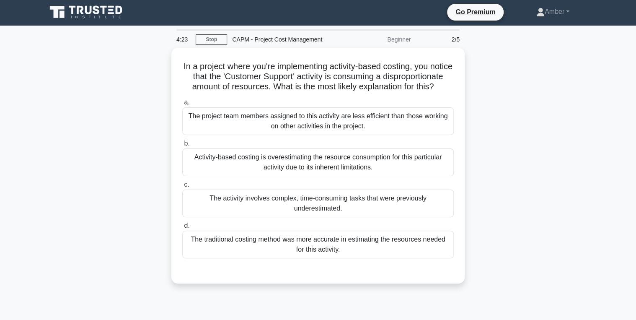
scroll to position [0, 0]
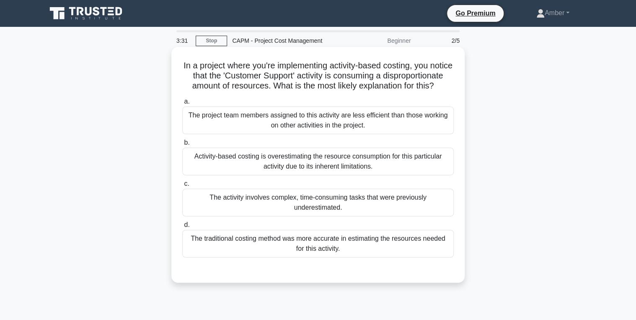
click at [261, 173] on div "Activity-based costing is overestimating the resource consumption for this part…" at bounding box center [317, 161] width 271 height 28
click at [182, 145] on input "b. Activity-based costing is overestimating the resource consumption for this p…" at bounding box center [182, 142] width 0 height 5
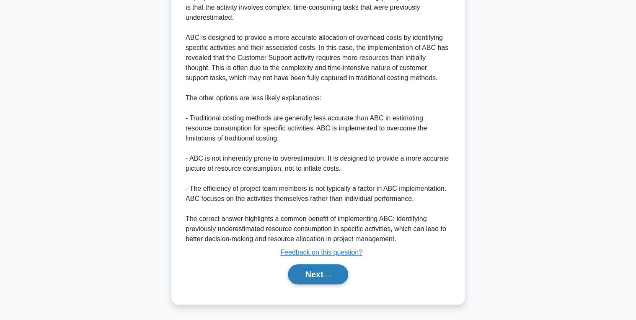
click at [310, 270] on button "Next" at bounding box center [318, 274] width 60 height 20
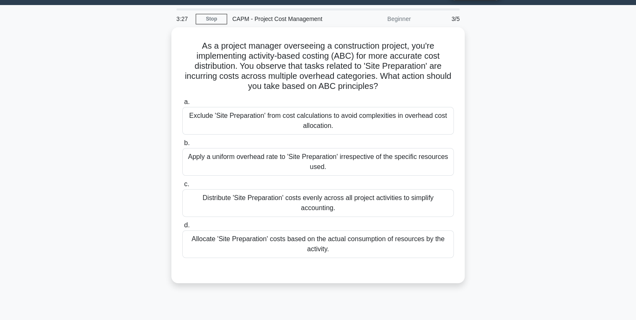
scroll to position [34, 0]
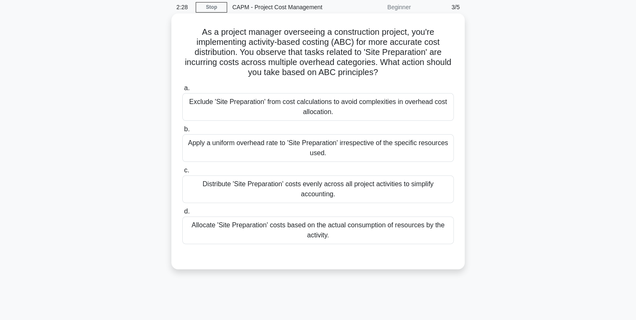
click at [328, 223] on div "Allocate 'Site Preparation' costs based on the actual consumption of resources …" at bounding box center [317, 230] width 271 height 28
click at [182, 214] on input "d. Allocate 'Site Preparation' costs based on the actual consumption of resourc…" at bounding box center [182, 211] width 0 height 5
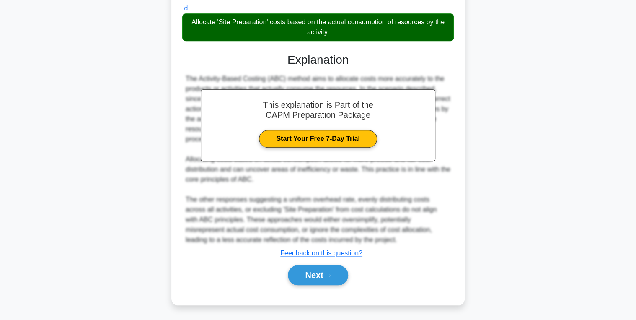
scroll to position [236, 0]
click at [297, 259] on div "This explanation is Part of the CAPM Preparation Package Start Your Free 7-Day …" at bounding box center [317, 166] width 271 height 246
drag, startPoint x: 292, startPoint y: 276, endPoint x: 282, endPoint y: 271, distance: 10.5
click at [292, 276] on button "Next" at bounding box center [318, 275] width 60 height 20
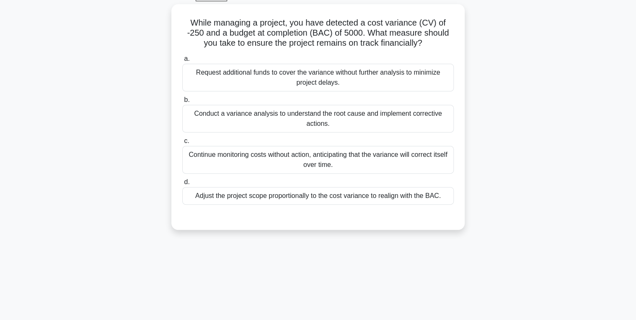
scroll to position [0, 0]
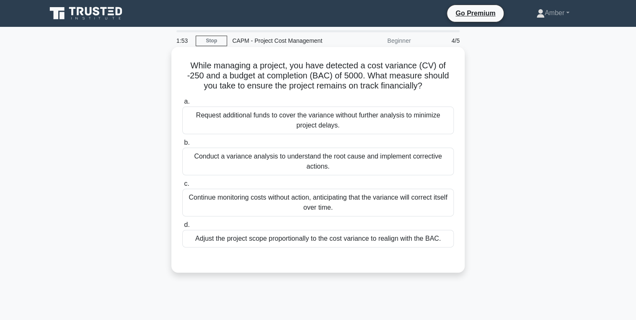
click at [288, 161] on div "Conduct a variance analysis to understand the root cause and implement correcti…" at bounding box center [317, 161] width 271 height 28
click at [182, 145] on input "b. Conduct a variance analysis to understand the root cause and implement corre…" at bounding box center [182, 142] width 0 height 5
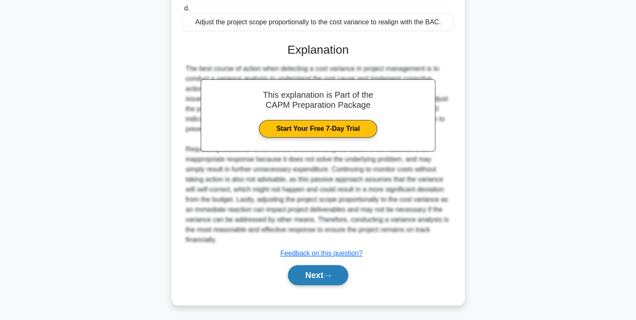
click at [300, 269] on button "Next" at bounding box center [318, 275] width 60 height 20
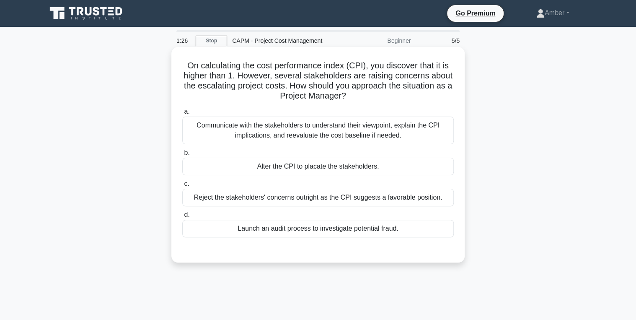
click at [238, 127] on div "Communicate with the stakeholders to understand their viewpoint, explain the CP…" at bounding box center [317, 130] width 271 height 28
click at [182, 114] on input "a. Communicate with the stakeholders to understand their viewpoint, explain the…" at bounding box center [182, 111] width 0 height 5
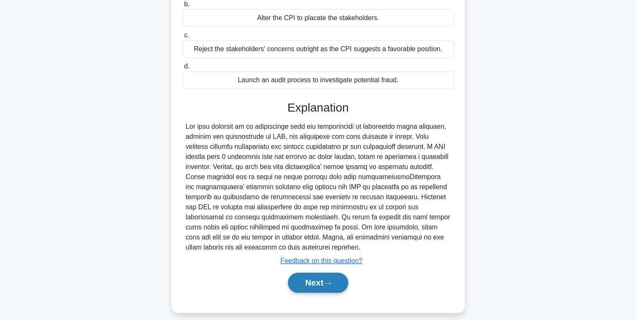
scroll to position [156, 0]
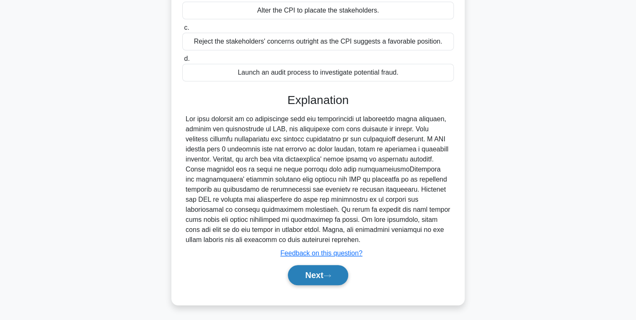
click at [305, 270] on button "Next" at bounding box center [318, 275] width 60 height 20
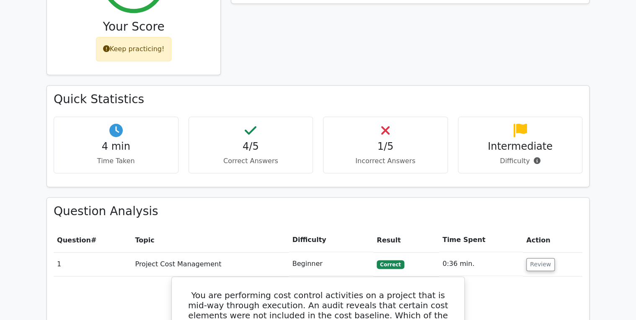
scroll to position [469, 0]
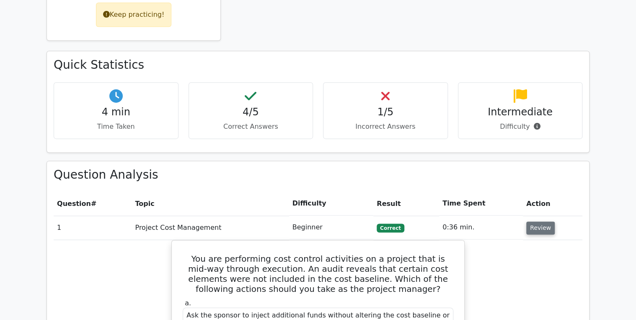
click at [538, 221] on button "Review" at bounding box center [540, 227] width 28 height 13
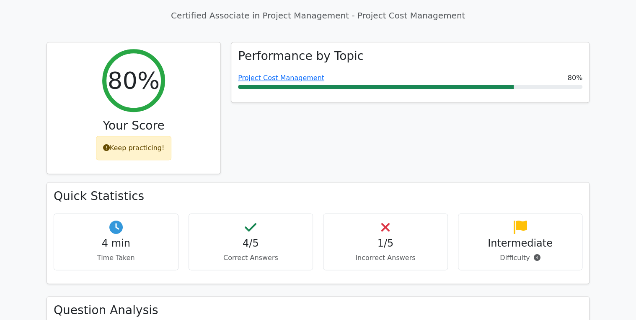
scroll to position [402, 0]
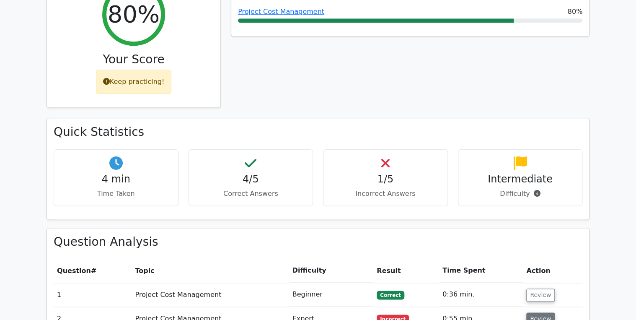
click at [534, 312] on button "Review" at bounding box center [540, 318] width 28 height 13
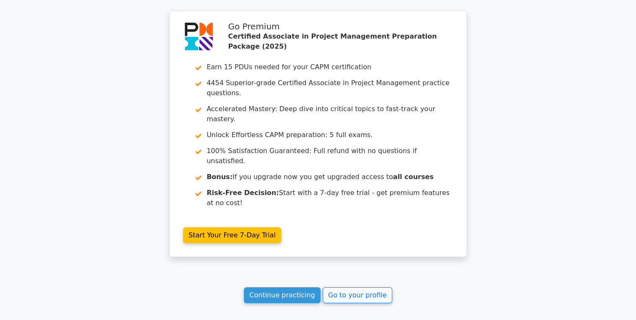
scroll to position [1408, 0]
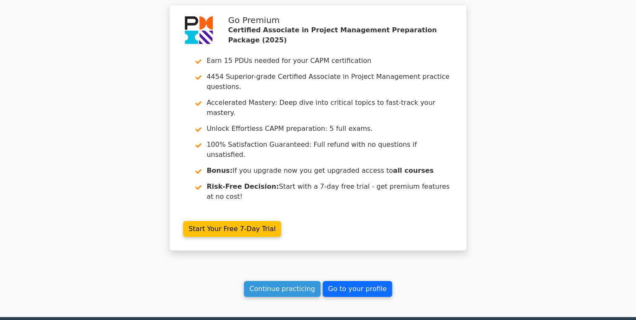
click at [354, 281] on link "Go to your profile" at bounding box center [358, 289] width 70 height 16
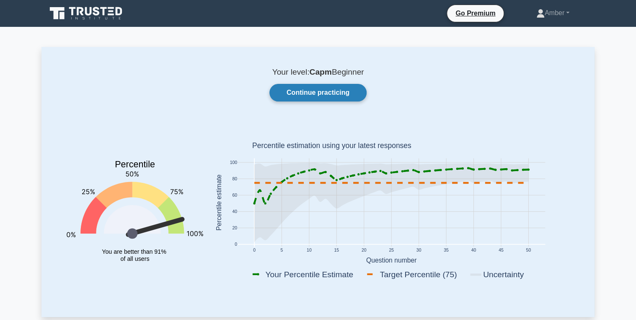
click at [313, 93] on link "Continue practicing" at bounding box center [317, 93] width 97 height 18
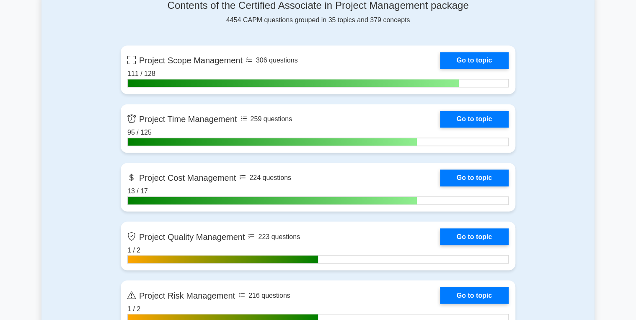
scroll to position [570, 0]
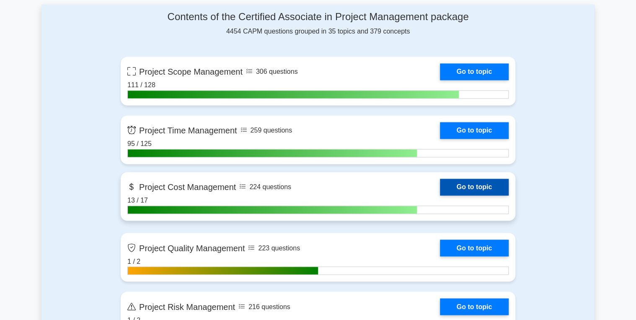
click at [469, 184] on link "Go to topic" at bounding box center [474, 186] width 69 height 17
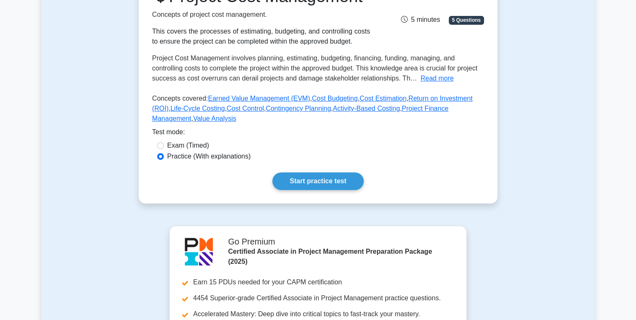
scroll to position [134, 0]
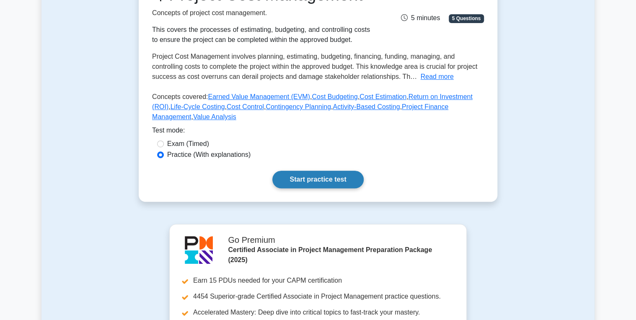
click at [300, 188] on link "Start practice test" at bounding box center [317, 180] width 91 height 18
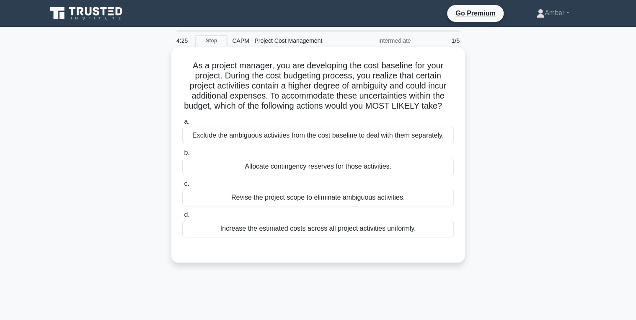
click at [251, 168] on div "Allocate contingency reserves for those activities." at bounding box center [317, 167] width 271 height 18
click at [182, 155] on input "b. Allocate contingency reserves for those activities." at bounding box center [182, 152] width 0 height 5
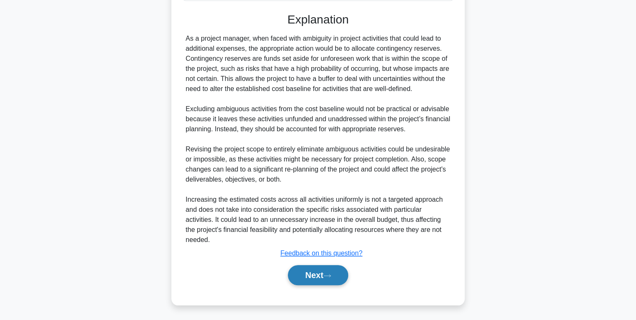
click at [305, 275] on button "Next" at bounding box center [318, 275] width 60 height 20
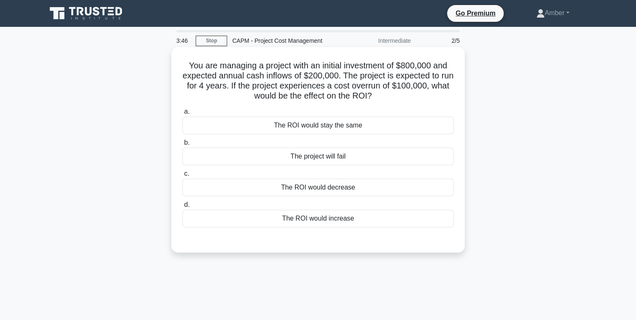
click at [274, 187] on div "The ROI would decrease" at bounding box center [317, 187] width 271 height 18
click at [182, 176] on input "c. The ROI would decrease" at bounding box center [182, 173] width 0 height 5
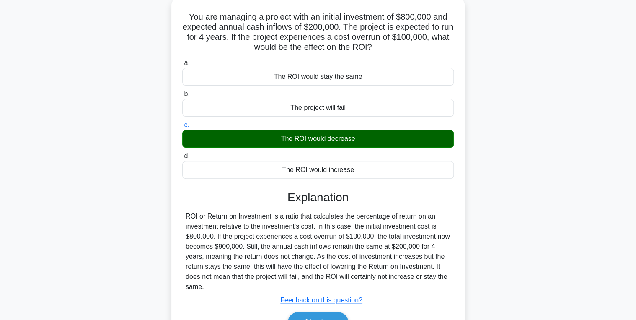
scroll to position [133, 0]
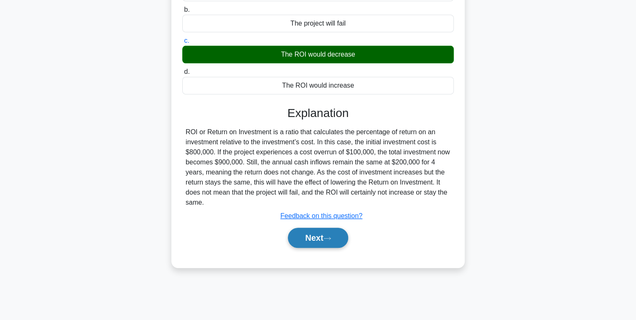
click at [304, 228] on button "Next" at bounding box center [318, 238] width 60 height 20
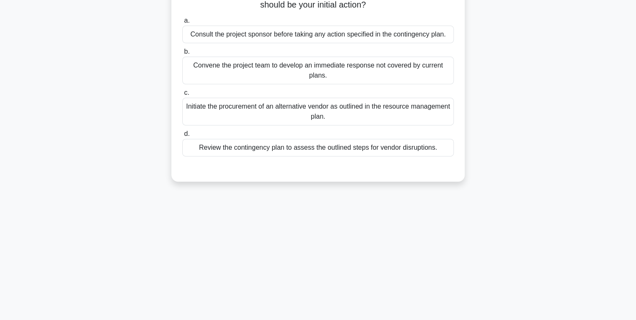
scroll to position [0, 0]
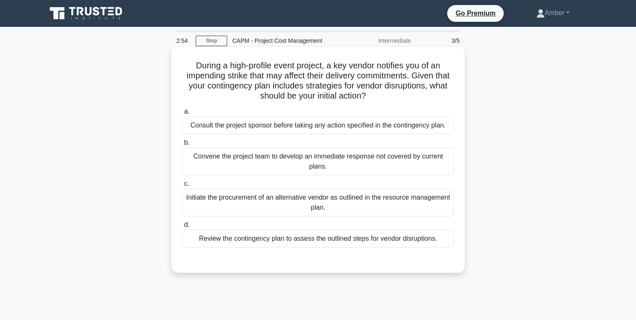
click at [279, 241] on div "Review the contingency plan to assess the outlined steps for vendor disruptions." at bounding box center [317, 239] width 271 height 18
click at [182, 228] on input "d. Review the contingency plan to assess the outlined steps for vendor disrupti…" at bounding box center [182, 224] width 0 height 5
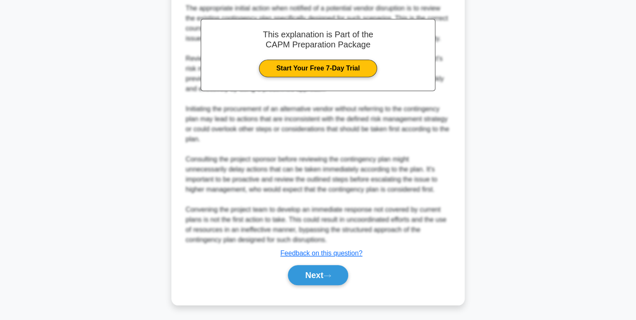
scroll to position [277, 0]
click at [318, 275] on button "Next" at bounding box center [318, 275] width 60 height 20
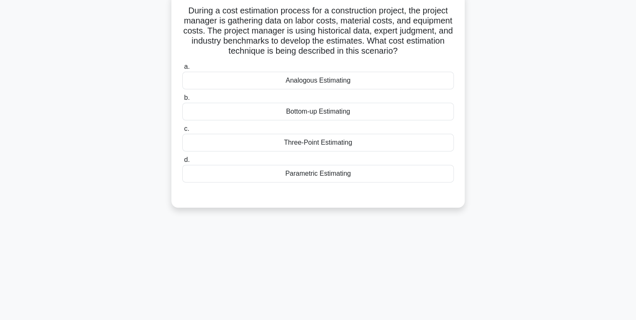
scroll to position [0, 0]
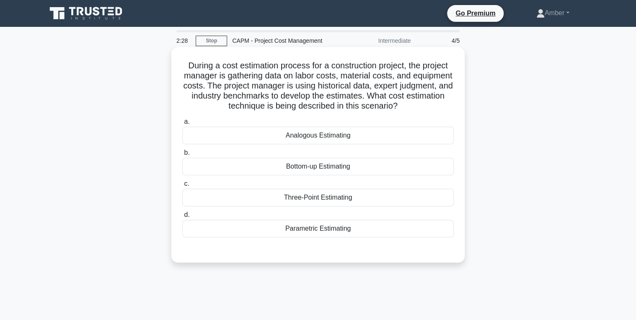
click at [344, 137] on div "Analogous Estimating" at bounding box center [317, 136] width 271 height 18
click at [182, 124] on input "a. Analogous Estimating" at bounding box center [182, 121] width 0 height 5
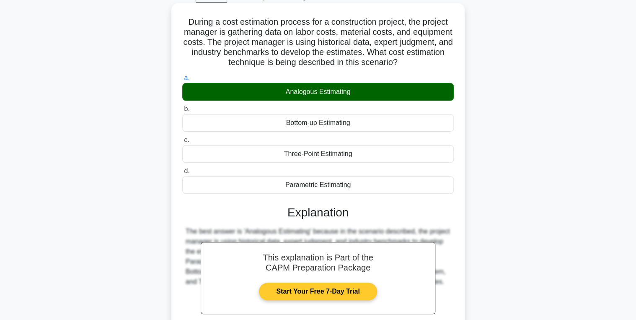
scroll to position [133, 0]
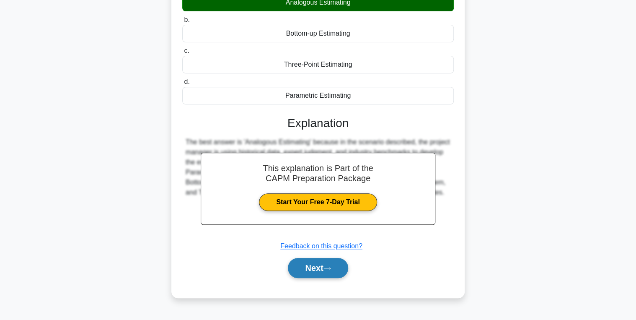
click at [317, 266] on button "Next" at bounding box center [318, 268] width 60 height 20
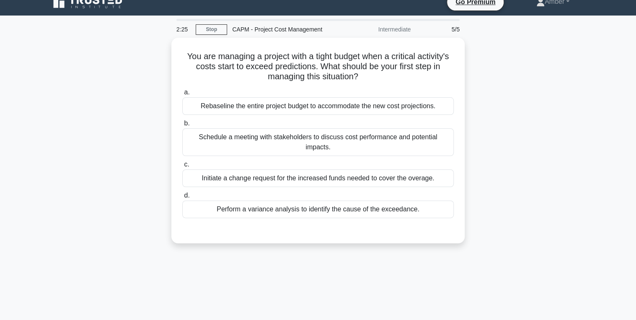
scroll to position [0, 0]
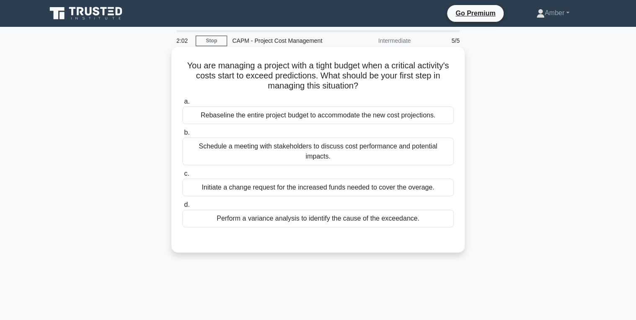
click at [295, 209] on div "Perform a variance analysis to identify the cause of the exceedance." at bounding box center [317, 218] width 271 height 18
click at [182, 206] on input "d. Perform a variance analysis to identify the cause of the exceedance." at bounding box center [182, 204] width 0 height 5
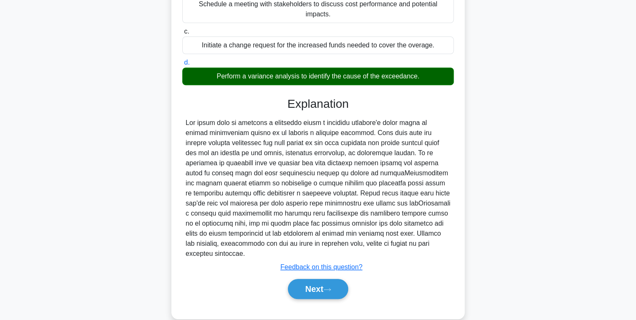
scroll to position [146, 0]
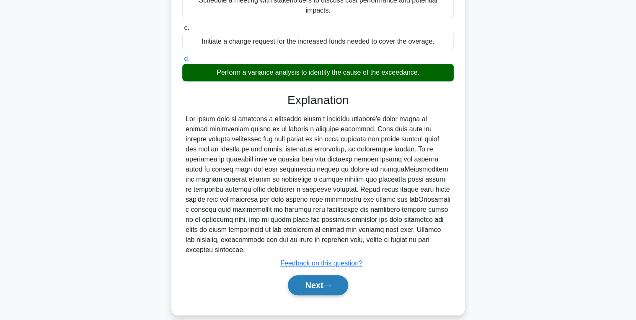
click at [318, 275] on button "Next" at bounding box center [318, 285] width 60 height 20
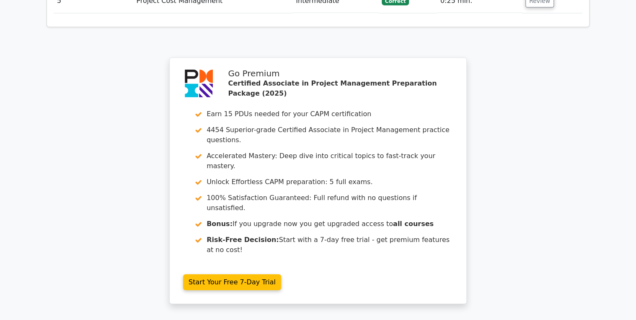
scroll to position [1349, 0]
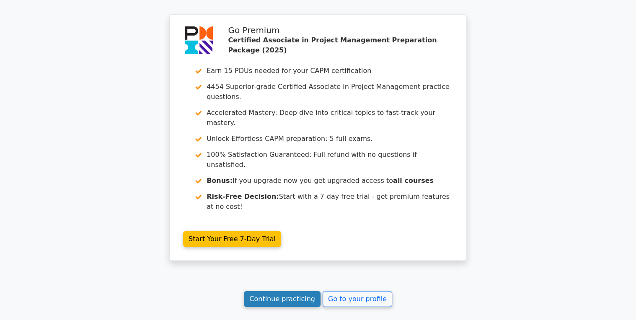
click at [267, 291] on link "Continue practicing" at bounding box center [282, 299] width 77 height 16
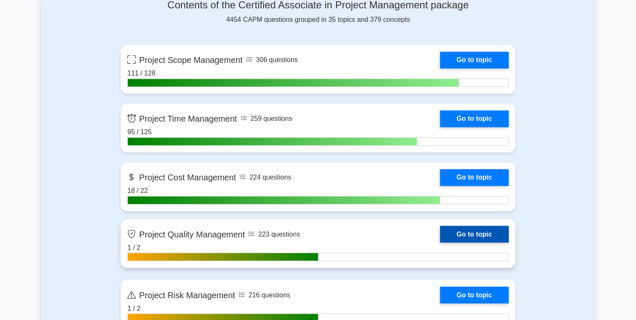
scroll to position [570, 0]
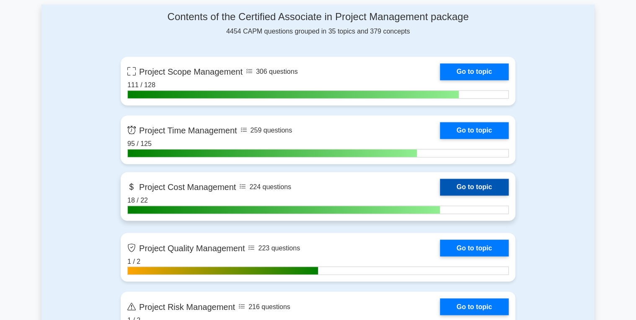
click at [475, 182] on link "Go to topic" at bounding box center [474, 186] width 69 height 17
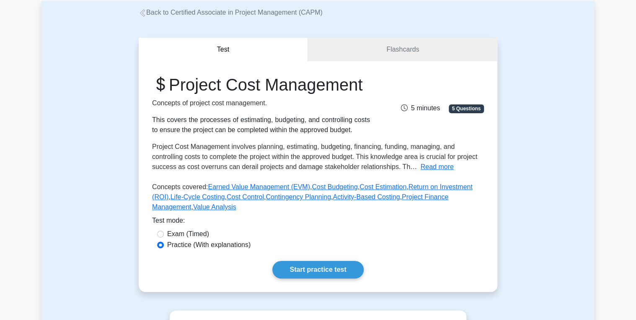
scroll to position [168, 0]
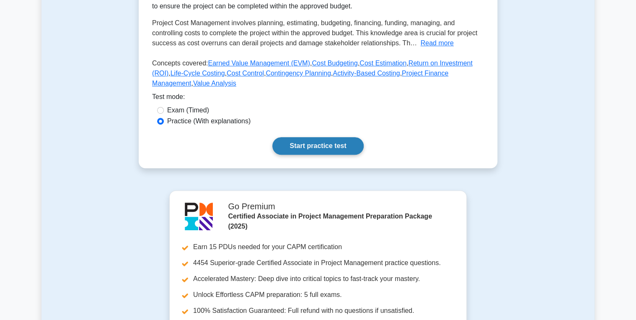
click at [315, 155] on link "Start practice test" at bounding box center [317, 146] width 91 height 18
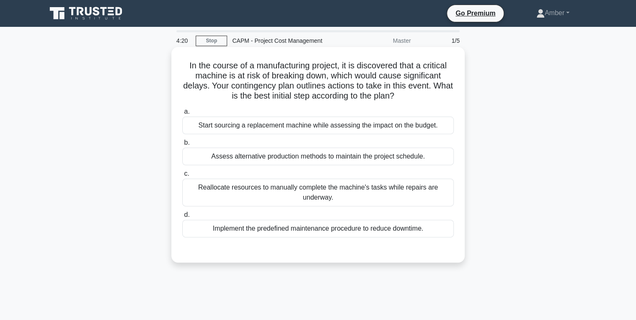
click at [263, 230] on div "Implement the predefined maintenance procedure to reduce downtime." at bounding box center [317, 229] width 271 height 18
click at [182, 217] on input "d. Implement the predefined maintenance procedure to reduce downtime." at bounding box center [182, 214] width 0 height 5
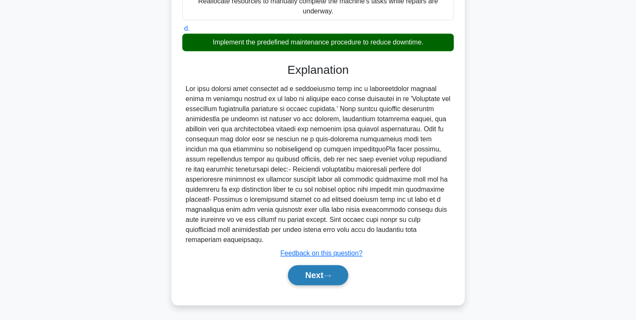
click at [316, 276] on button "Next" at bounding box center [318, 275] width 60 height 20
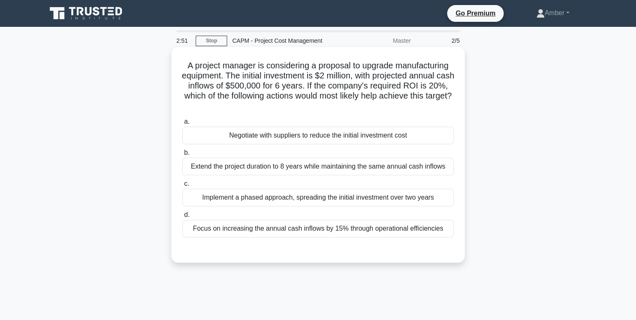
click at [271, 231] on div "Focus on increasing the annual cash inflows by 15% through operational efficien…" at bounding box center [317, 229] width 271 height 18
click at [182, 217] on input "d. Focus on increasing the annual cash inflows by 15% through operational effic…" at bounding box center [182, 214] width 0 height 5
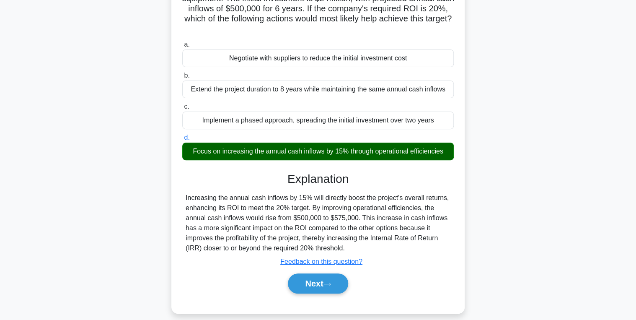
scroll to position [133, 0]
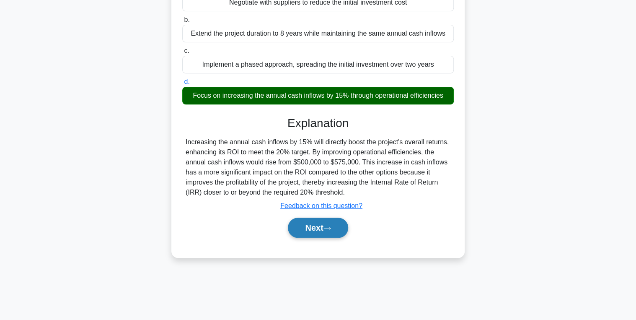
click at [338, 223] on button "Next" at bounding box center [318, 227] width 60 height 20
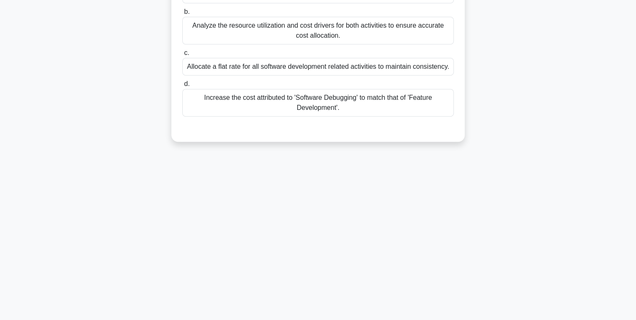
scroll to position [0, 0]
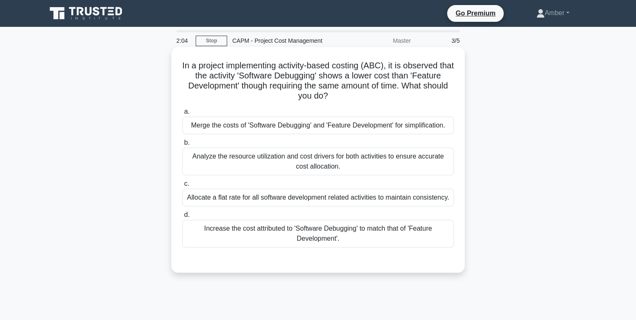
click at [295, 160] on div "Analyze the resource utilization and cost drivers for both activities to ensure…" at bounding box center [317, 161] width 271 height 28
click at [182, 145] on input "b. Analyze the resource utilization and cost drivers for both activities to ens…" at bounding box center [182, 142] width 0 height 5
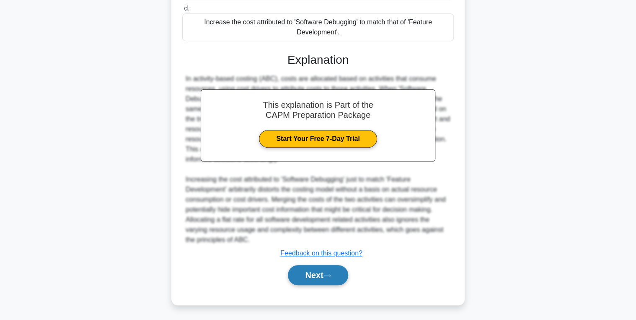
drag, startPoint x: 337, startPoint y: 278, endPoint x: 315, endPoint y: 270, distance: 23.7
click at [337, 278] on button "Next" at bounding box center [318, 275] width 60 height 20
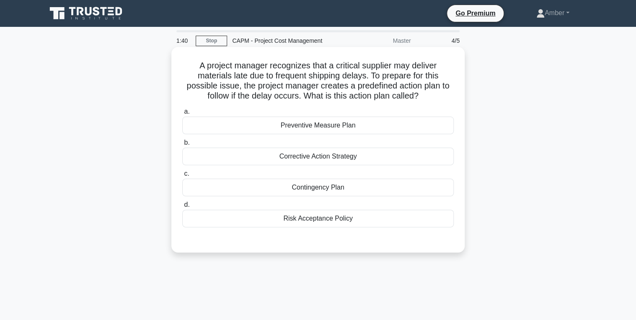
click at [294, 127] on div "Preventive Measure Plan" at bounding box center [317, 125] width 271 height 18
click at [182, 114] on input "a. Preventive Measure Plan" at bounding box center [182, 111] width 0 height 5
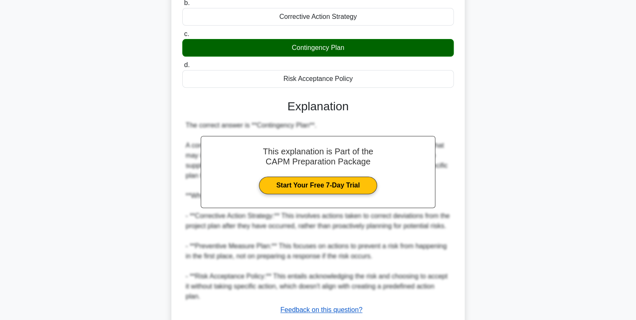
scroll to position [197, 0]
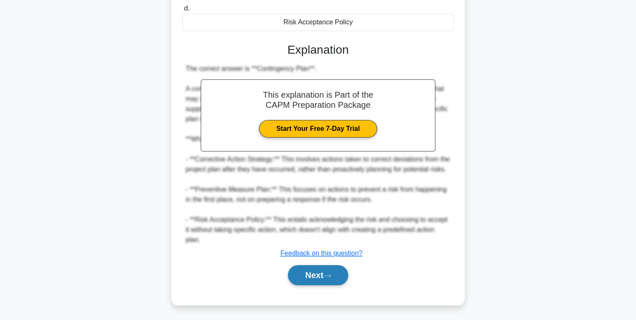
click at [312, 269] on button "Next" at bounding box center [318, 275] width 60 height 20
click at [315, 277] on button "Next" at bounding box center [318, 275] width 60 height 20
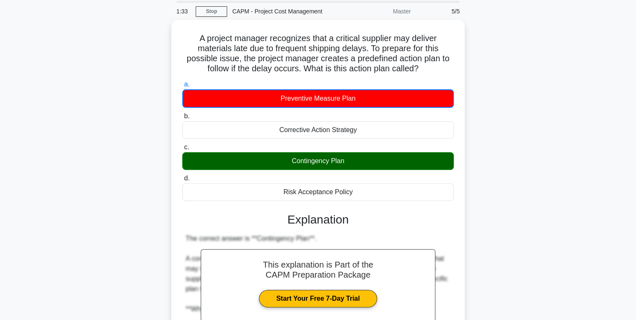
scroll to position [0, 0]
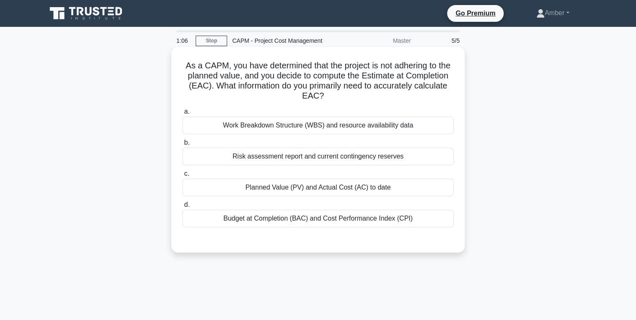
click at [251, 224] on div "Budget at Completion (BAC) and Cost Performance Index (CPI)" at bounding box center [317, 218] width 271 height 18
click at [182, 207] on input "d. Budget at Completion (BAC) and Cost Performance Index (CPI)" at bounding box center [182, 204] width 0 height 5
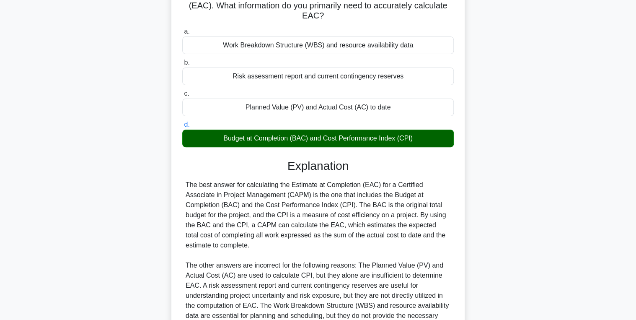
scroll to position [156, 0]
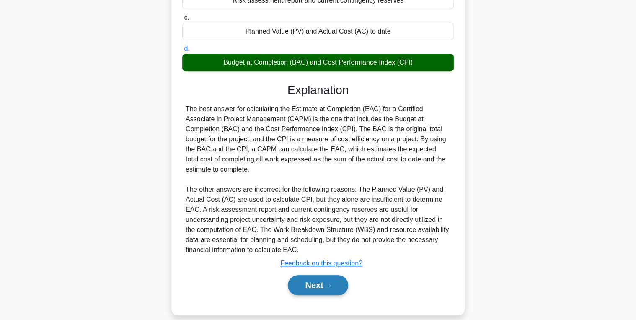
click at [313, 278] on button "Next" at bounding box center [318, 285] width 60 height 20
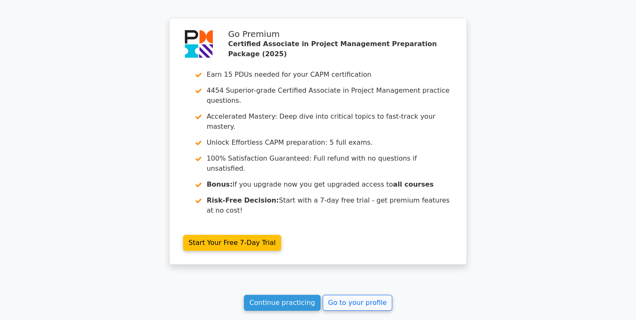
scroll to position [1286, 0]
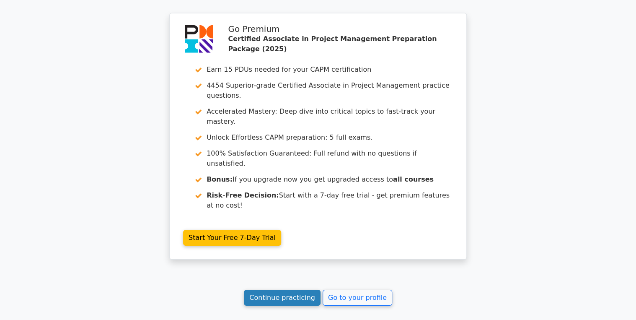
click at [257, 290] on link "Continue practicing" at bounding box center [282, 298] width 77 height 16
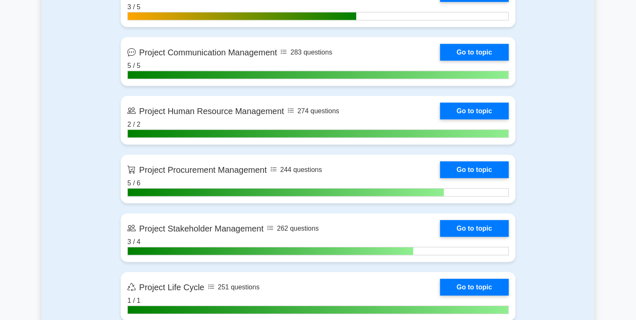
scroll to position [939, 0]
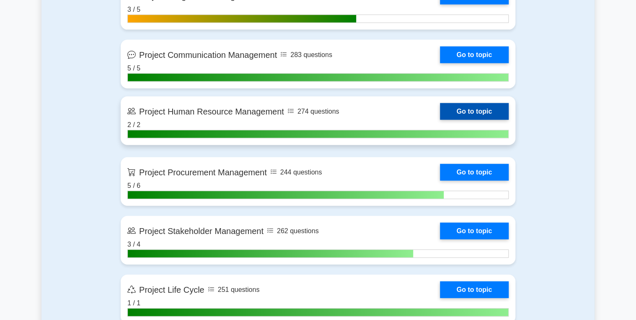
click at [486, 106] on link "Go to topic" at bounding box center [474, 111] width 69 height 17
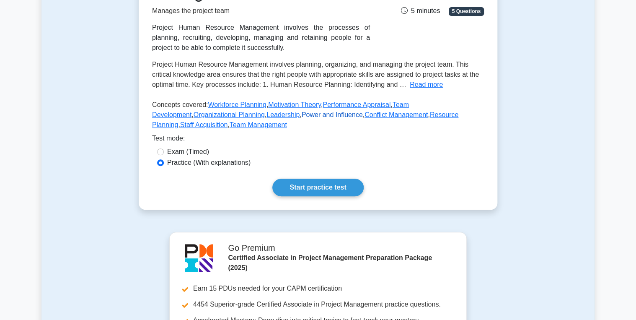
scroll to position [168, 0]
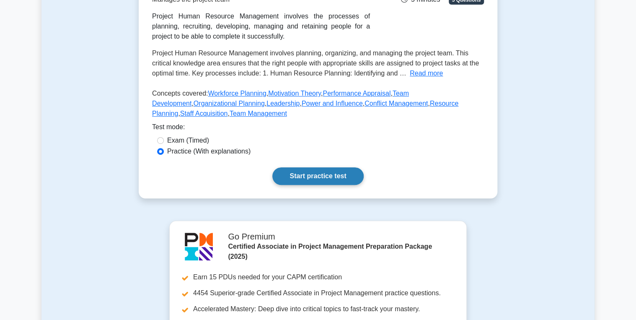
click at [312, 173] on link "Start practice test" at bounding box center [317, 176] width 91 height 18
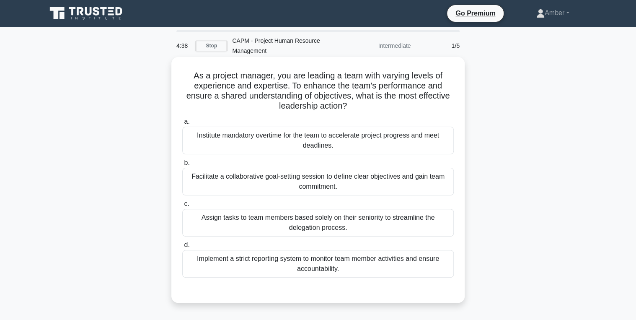
click at [235, 174] on div "Facilitate a collaborative goal-setting session to define clear objectives and …" at bounding box center [317, 182] width 271 height 28
click at [182, 165] on input "b. Facilitate a collaborative goal-setting session to define clear objectives a…" at bounding box center [182, 162] width 0 height 5
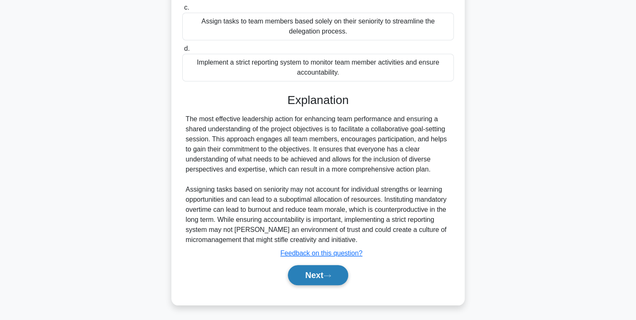
click at [318, 267] on button "Next" at bounding box center [318, 275] width 60 height 20
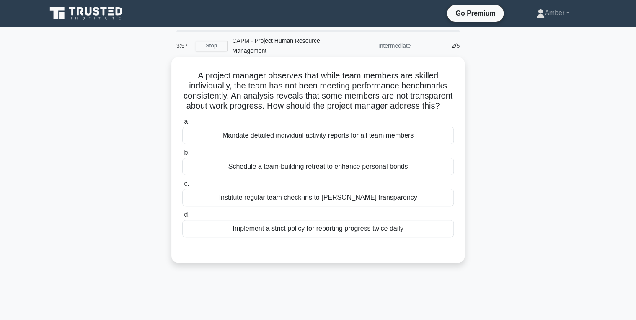
click at [257, 206] on div "Institute regular team check-ins to [PERSON_NAME] transparency" at bounding box center [317, 198] width 271 height 18
click at [182, 186] on input "c. Institute regular team check-ins to [PERSON_NAME] transparency" at bounding box center [182, 183] width 0 height 5
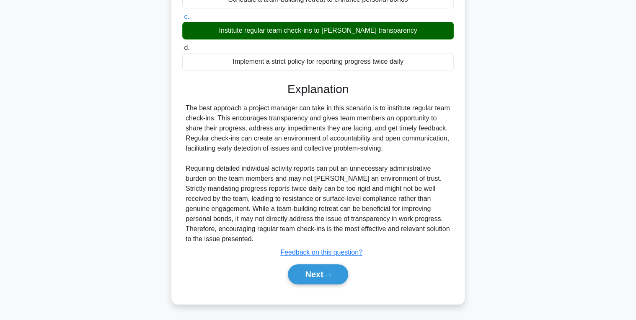
scroll to position [176, 0]
click at [313, 271] on button "Next" at bounding box center [318, 274] width 60 height 20
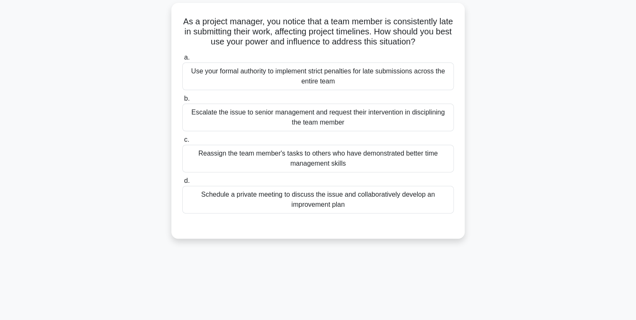
scroll to position [0, 0]
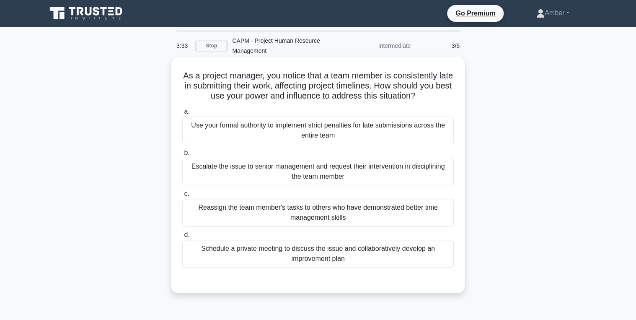
click at [302, 262] on div "Schedule a private meeting to discuss the issue and collaboratively develop an …" at bounding box center [317, 254] width 271 height 28
click at [182, 238] on input "d. Schedule a private meeting to discuss the issue and collaboratively develop …" at bounding box center [182, 234] width 0 height 5
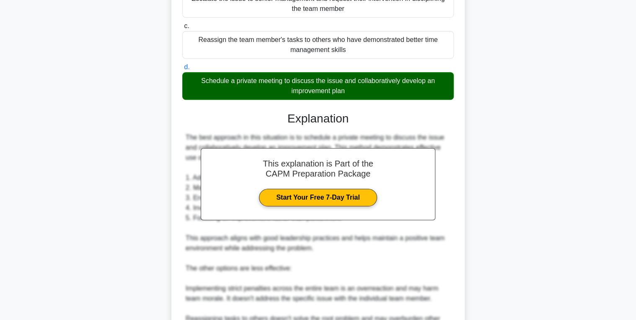
scroll to position [297, 0]
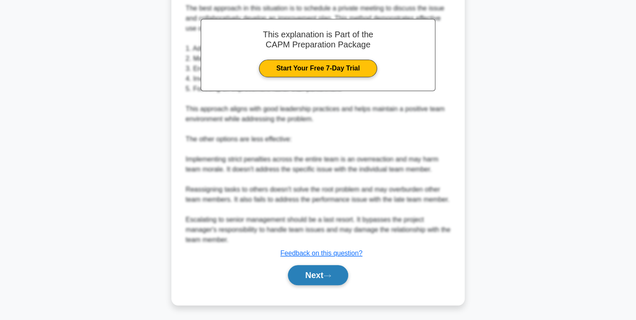
click at [319, 271] on button "Next" at bounding box center [318, 275] width 60 height 20
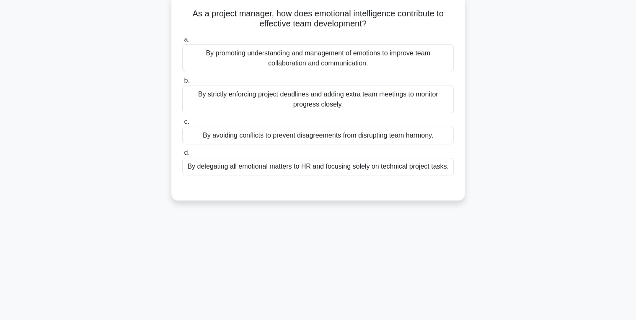
scroll to position [0, 0]
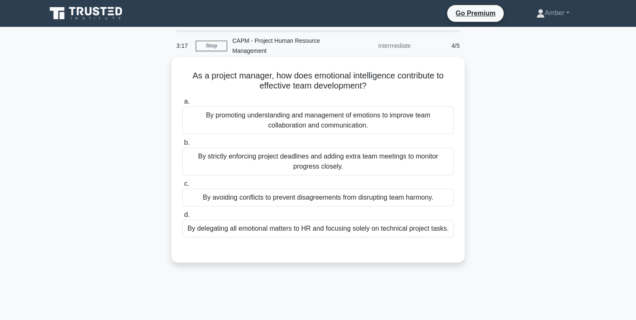
click at [258, 134] on div "By promoting understanding and management of emotions to improve team collabora…" at bounding box center [317, 120] width 271 height 28
click at [182, 104] on input "a. By promoting understanding and management of emotions to improve team collab…" at bounding box center [182, 101] width 0 height 5
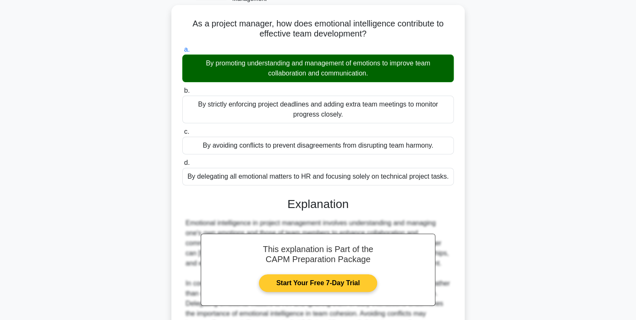
scroll to position [146, 0]
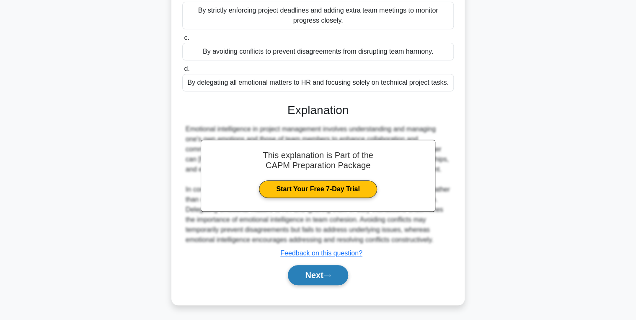
click at [325, 272] on button "Next" at bounding box center [318, 275] width 60 height 20
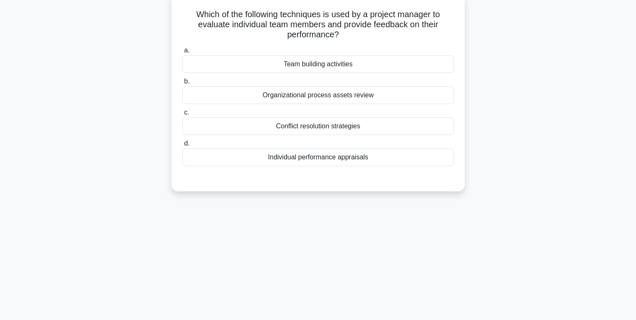
scroll to position [0, 0]
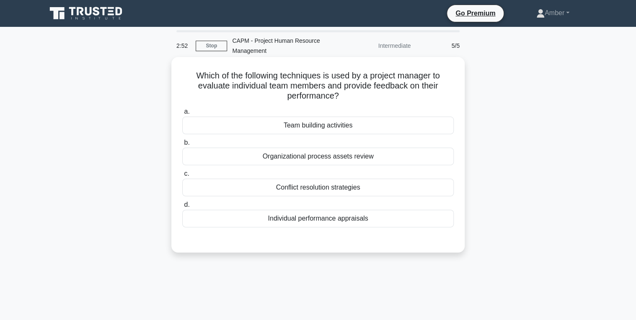
click at [309, 153] on div "Organizational process assets review" at bounding box center [317, 156] width 271 height 18
click at [182, 145] on input "b. Organizational process assets review" at bounding box center [182, 142] width 0 height 5
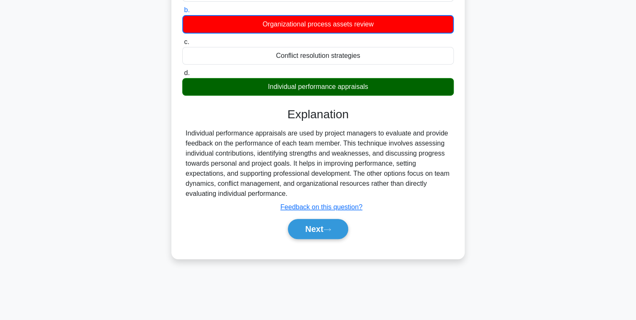
scroll to position [133, 0]
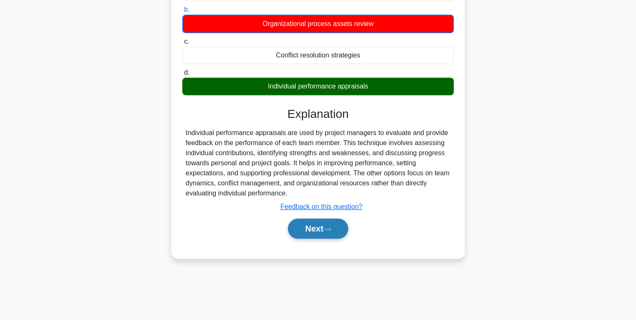
click at [310, 230] on button "Next" at bounding box center [318, 228] width 60 height 20
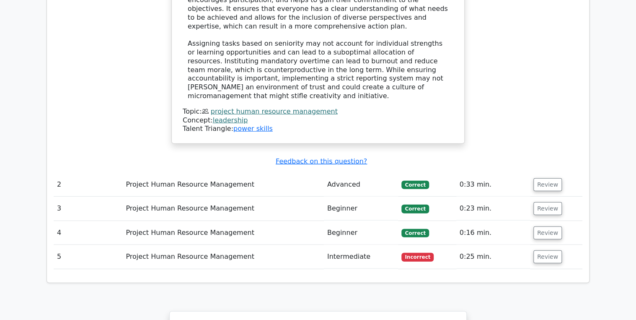
scroll to position [1106, 0]
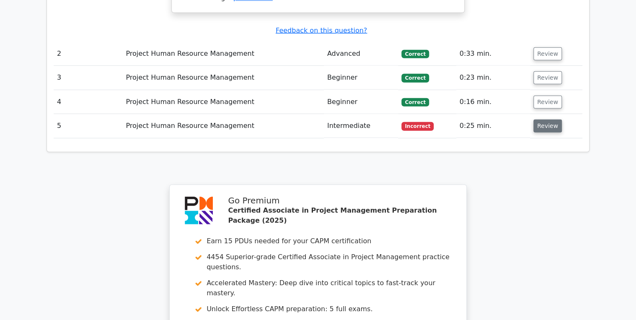
click at [546, 119] on button "Review" at bounding box center [547, 125] width 28 height 13
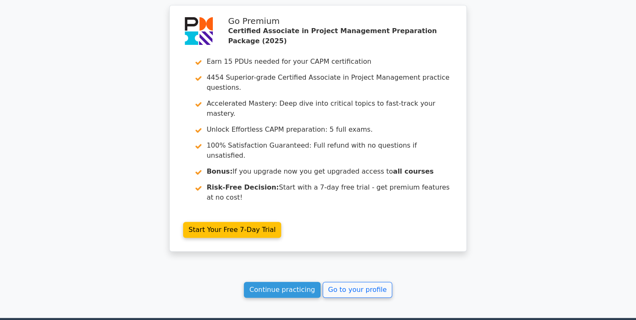
scroll to position [1619, 0]
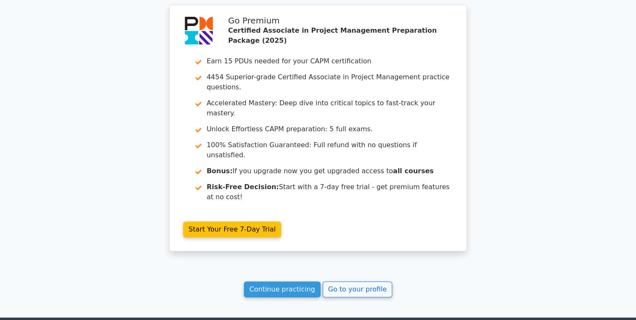
click at [373, 281] on link "Go to your profile" at bounding box center [358, 289] width 70 height 16
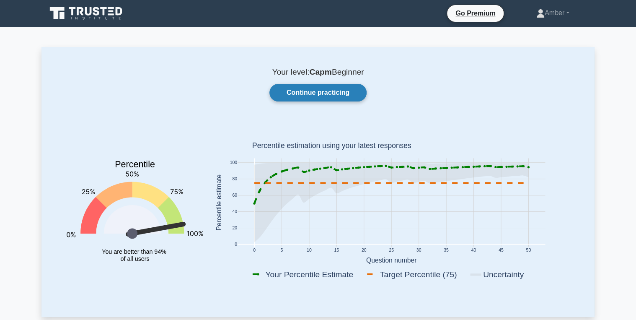
click at [290, 96] on link "Continue practicing" at bounding box center [317, 93] width 97 height 18
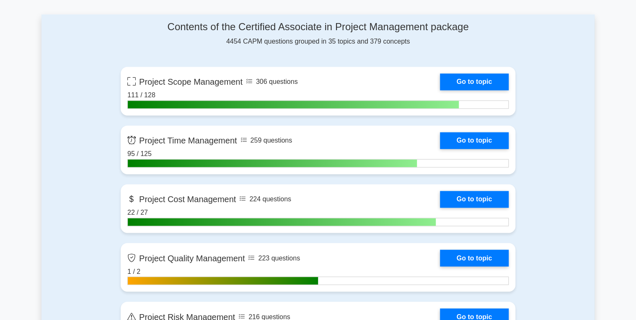
scroll to position [570, 0]
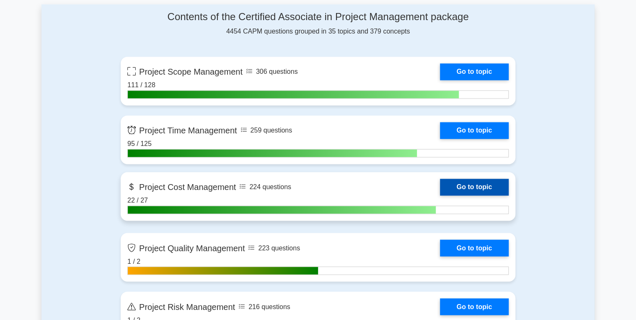
click at [484, 184] on link "Go to topic" at bounding box center [474, 186] width 69 height 17
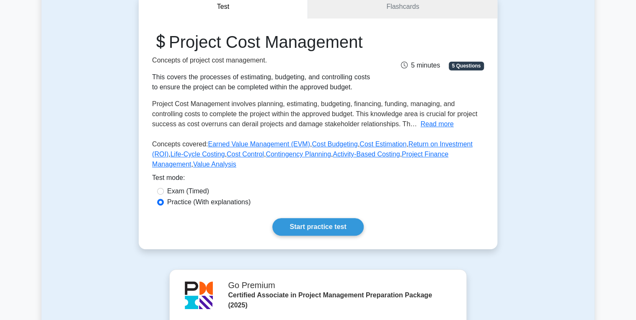
scroll to position [101, 0]
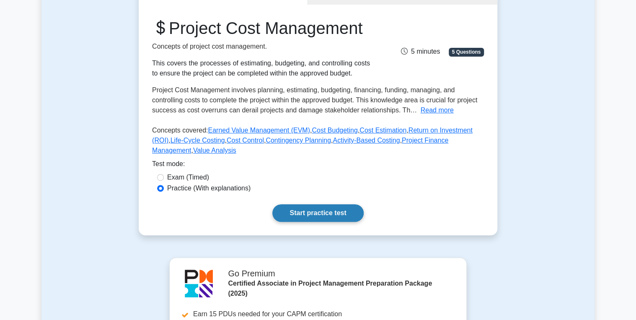
click at [308, 222] on link "Start practice test" at bounding box center [317, 213] width 91 height 18
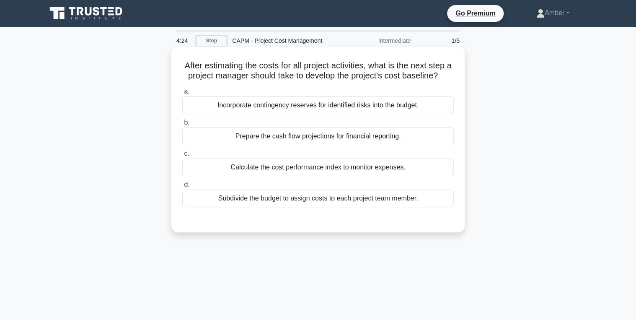
click at [253, 114] on div "Incorporate contingency reserves for identified risks into the budget." at bounding box center [317, 105] width 271 height 18
click at [182, 94] on input "a. Incorporate contingency reserves for identified risks into the budget." at bounding box center [182, 91] width 0 height 5
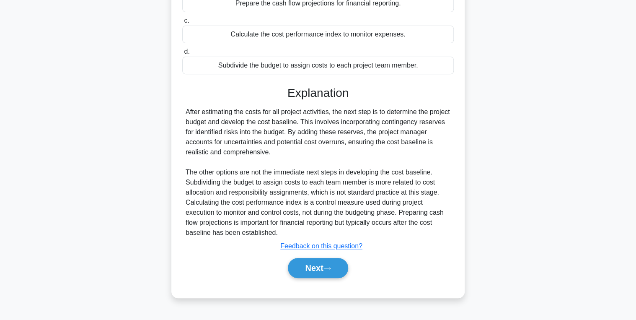
scroll to position [136, 0]
click at [304, 271] on button "Next" at bounding box center [318, 268] width 60 height 20
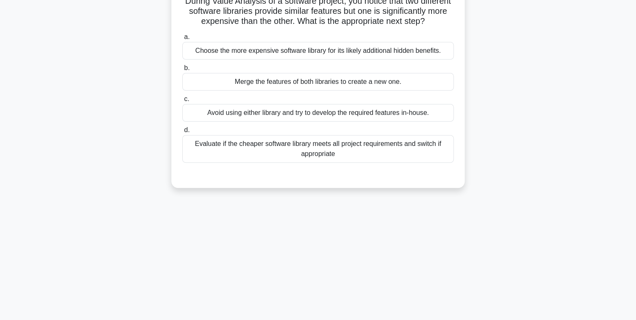
scroll to position [0, 0]
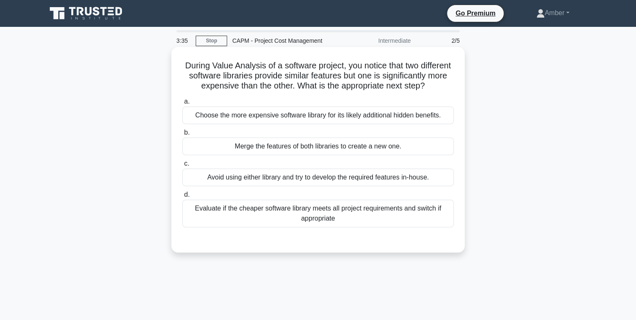
click at [306, 224] on div "Evaluate if the cheaper software library meets all project requirements and swi…" at bounding box center [317, 213] width 271 height 28
click at [182, 197] on input "d. Evaluate if the cheaper software library meets all project requirements and …" at bounding box center [182, 194] width 0 height 5
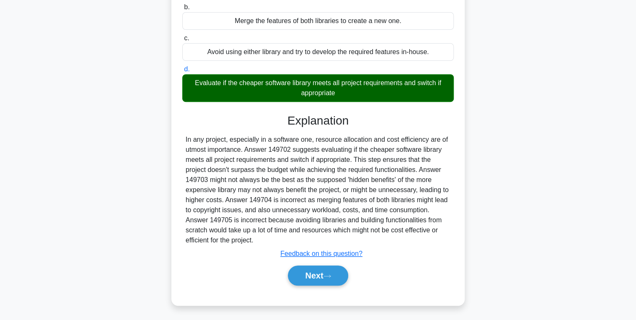
scroll to position [136, 0]
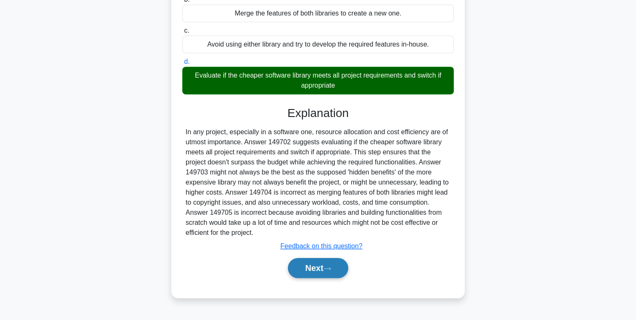
click at [321, 277] on button "Next" at bounding box center [318, 268] width 60 height 20
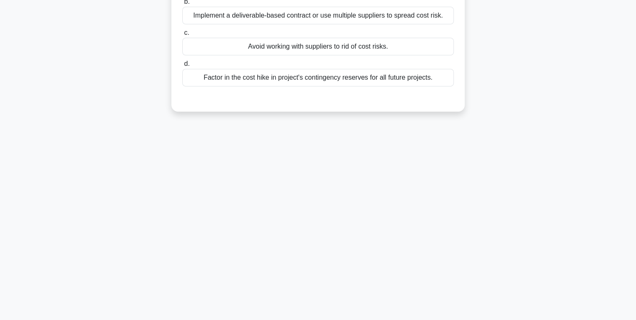
scroll to position [0, 0]
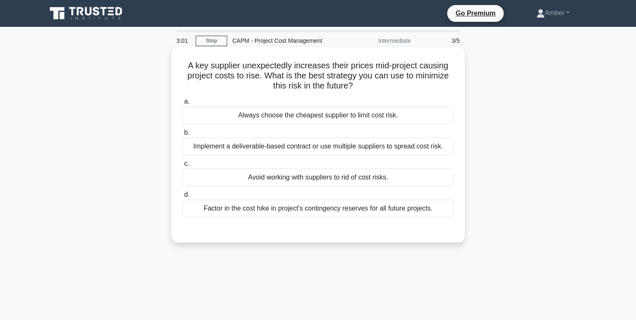
click at [349, 207] on div "Factor in the cost hike in project's contingency reserves for all future projec…" at bounding box center [317, 208] width 271 height 18
click at [182, 197] on input "d. Factor in the cost hike in project's contingency reserves for all future pro…" at bounding box center [182, 194] width 0 height 5
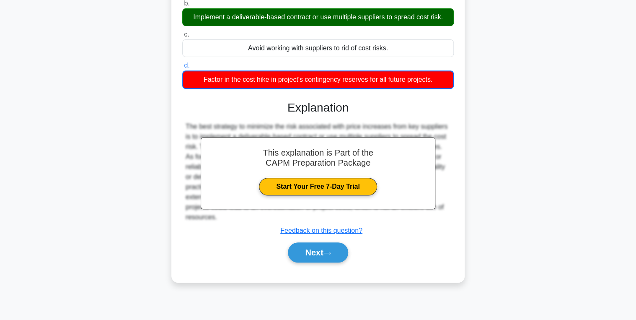
scroll to position [133, 0]
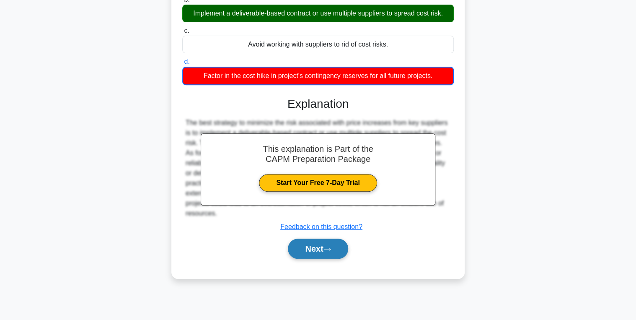
click at [316, 253] on button "Next" at bounding box center [318, 248] width 60 height 20
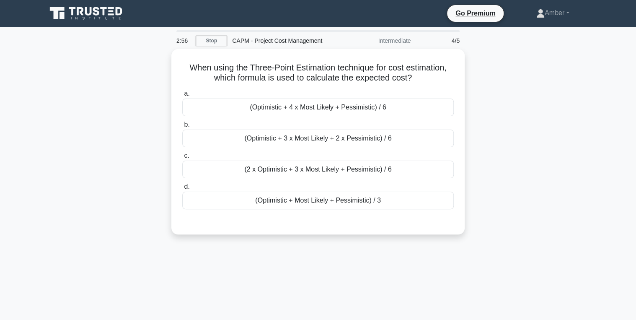
scroll to position [0, 0]
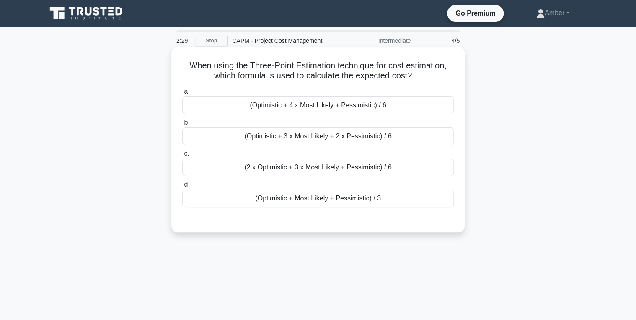
click at [287, 103] on div "(Optimistic + 4 x Most Likely + Pessimistic) / 6" at bounding box center [317, 105] width 271 height 18
click at [182, 94] on input "a. (Optimistic + 4 x Most Likely + Pessimistic) / 6" at bounding box center [182, 91] width 0 height 5
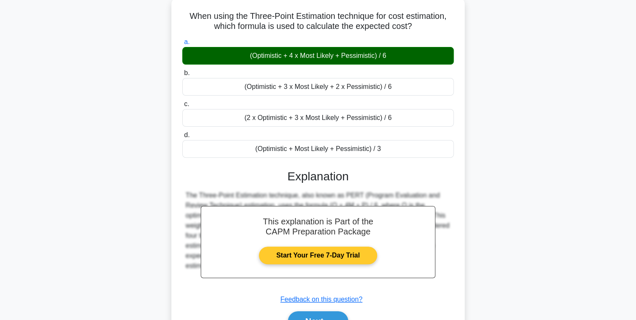
scroll to position [133, 0]
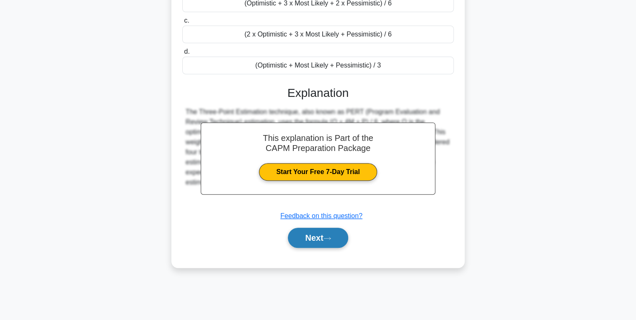
click at [306, 232] on button "Next" at bounding box center [318, 238] width 60 height 20
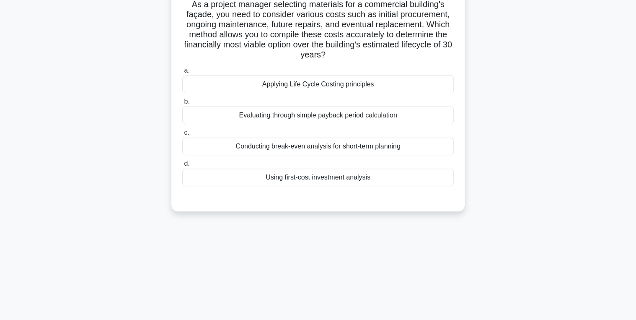
scroll to position [0, 0]
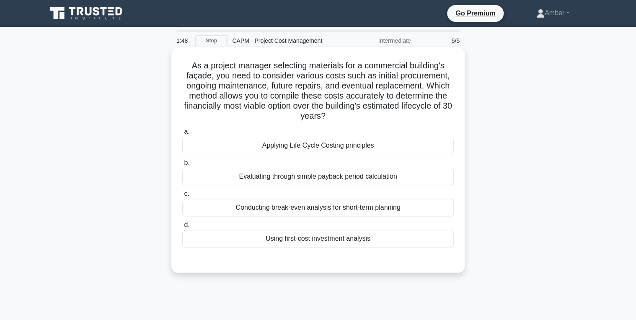
click at [280, 139] on div "Applying Life Cycle Costing principles" at bounding box center [317, 146] width 271 height 18
click at [182, 134] on input "a. Applying Life Cycle Costing principles" at bounding box center [182, 131] width 0 height 5
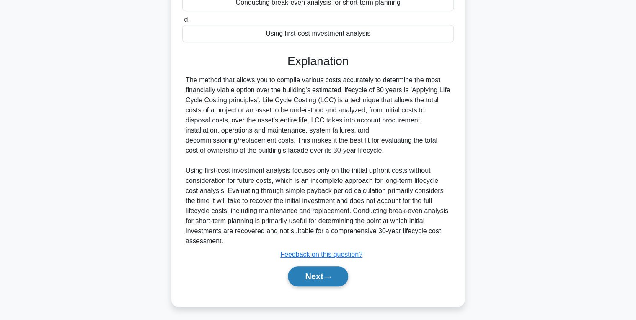
scroll to position [206, 0]
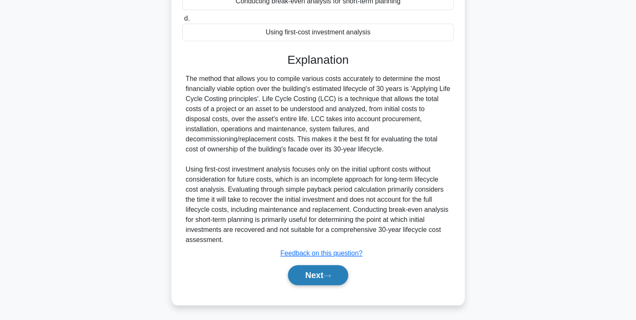
click at [310, 277] on button "Next" at bounding box center [318, 275] width 60 height 20
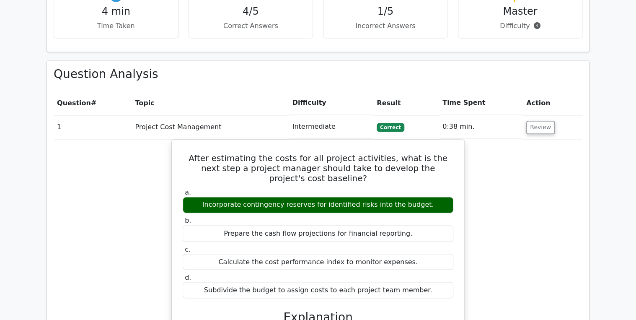
scroll to position [603, 0]
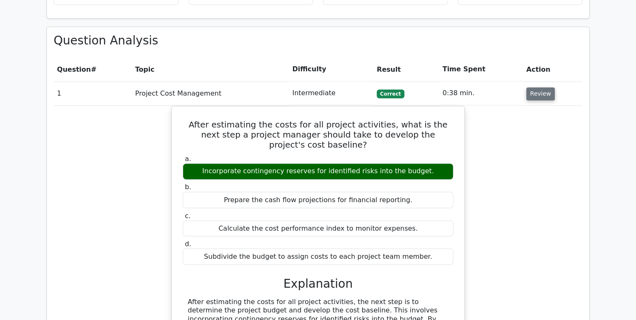
click at [541, 87] on button "Review" at bounding box center [540, 93] width 28 height 13
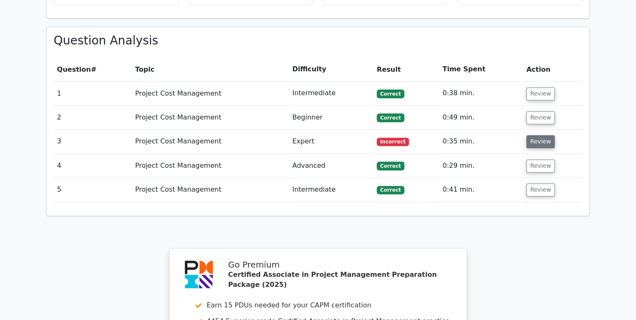
click at [534, 135] on button "Review" at bounding box center [540, 141] width 28 height 13
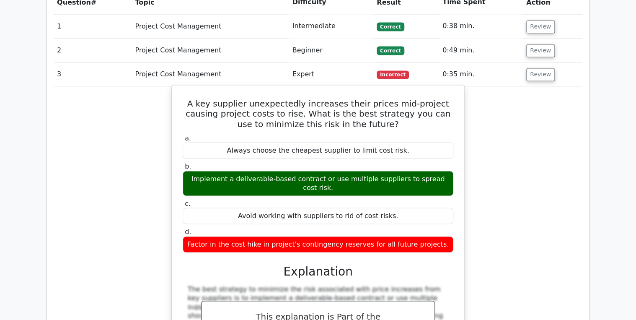
scroll to position [637, 0]
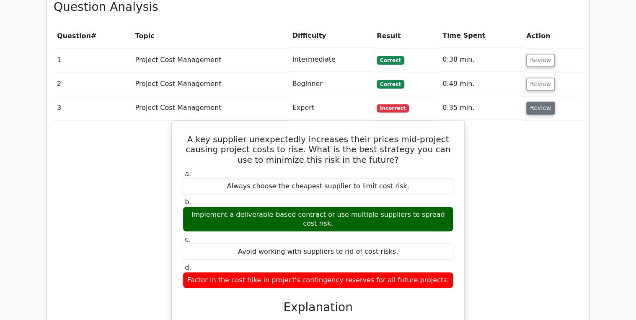
click at [526, 101] on button "Review" at bounding box center [540, 107] width 28 height 13
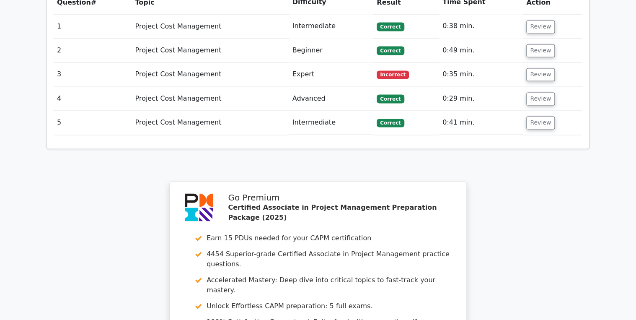
scroll to position [838, 0]
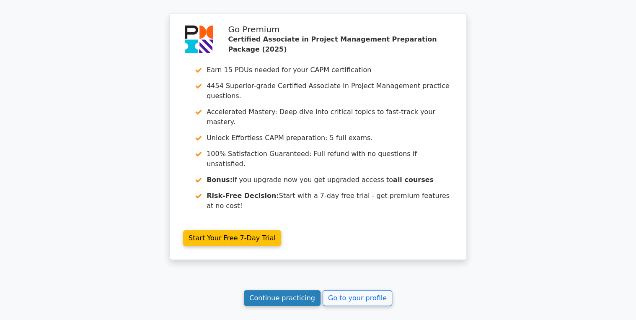
click at [295, 290] on link "Continue practicing" at bounding box center [282, 298] width 77 height 16
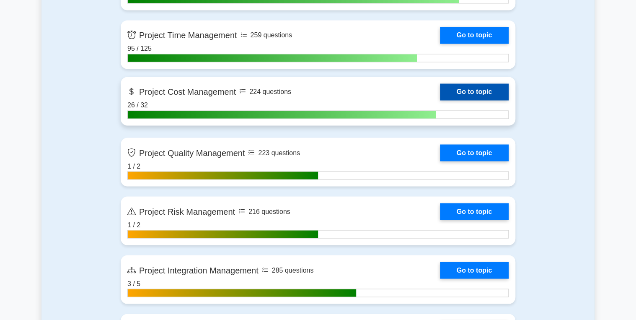
scroll to position [670, 0]
